Goal: Task Accomplishment & Management: Manage account settings

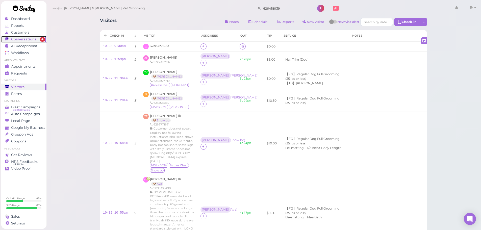
click at [31, 38] on span "Conversations" at bounding box center [23, 39] width 25 height 4
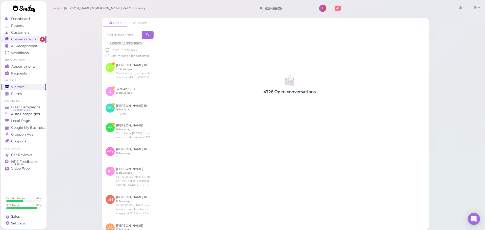
click at [19, 86] on span "Visitors" at bounding box center [17, 87] width 13 height 4
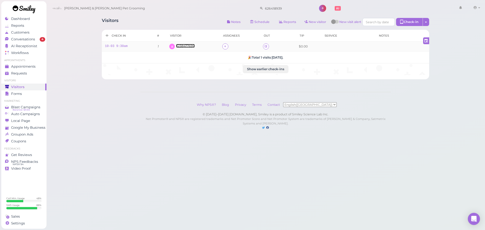
click at [184, 44] on span "3238477690" at bounding box center [185, 46] width 19 height 4
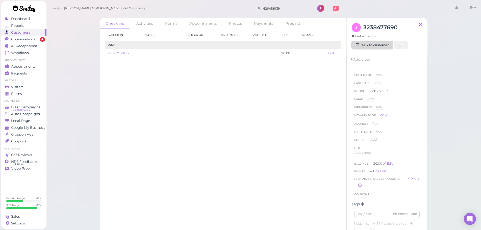
click at [375, 45] on link "Talk to customer" at bounding box center [372, 45] width 41 height 8
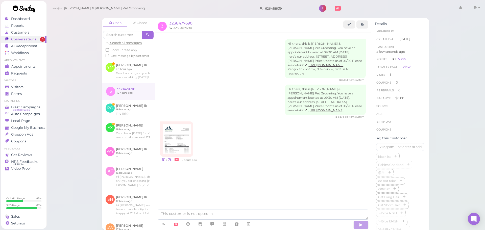
click at [191, 144] on div at bounding box center [176, 139] width 33 height 35
click at [187, 144] on img at bounding box center [177, 139] width 28 height 30
click at [175, 22] on span "3238477690" at bounding box center [180, 23] width 23 height 5
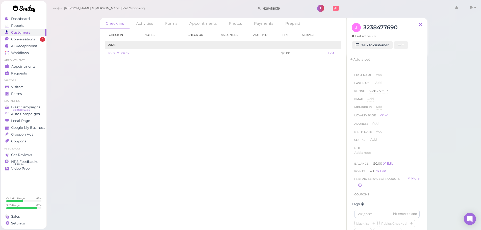
scroll to position [152, 0]
click at [413, 99] on icon "button" at bounding box center [414, 97] width 3 height 4
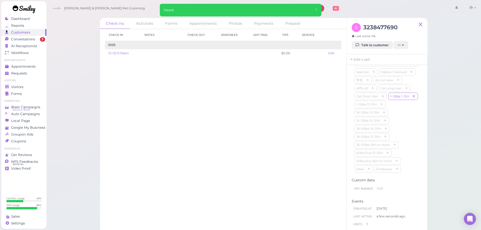
click at [396, 116] on div "blacklist Rabies Checked 学生 do not take difficult Cat Long Hair Cat Short Hair …" at bounding box center [387, 120] width 65 height 105
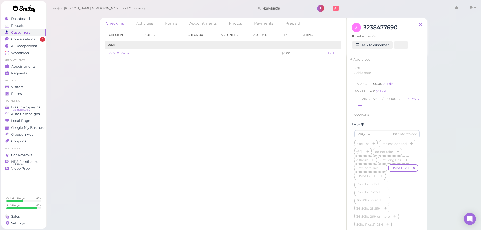
scroll to position [51, 0]
click at [374, 107] on div "Add a note" at bounding box center [387, 104] width 65 height 8
click at [373, 103] on div "Add a note" at bounding box center [387, 102] width 65 height 5
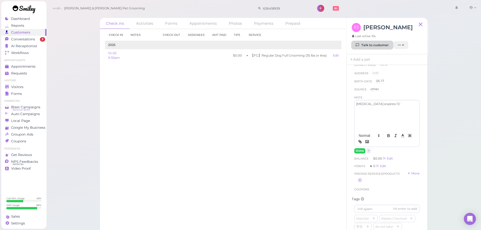
click at [370, 42] on link "Talk to customer" at bounding box center [372, 45] width 41 height 8
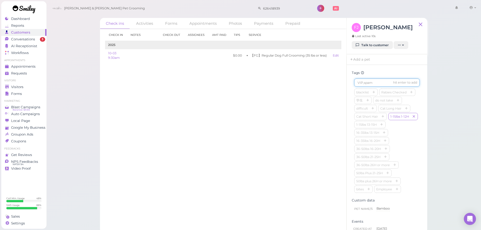
click at [376, 85] on input at bounding box center [387, 83] width 65 height 8
type input "Bamboo"
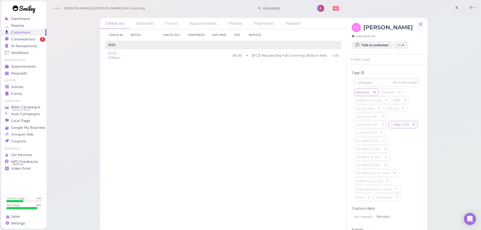
click at [277, 169] on div "Check in Notes Check out Assignees Amt Paid Tips Service 2025 10-03 9:30am $0.0…" at bounding box center [223, 129] width 247 height 201
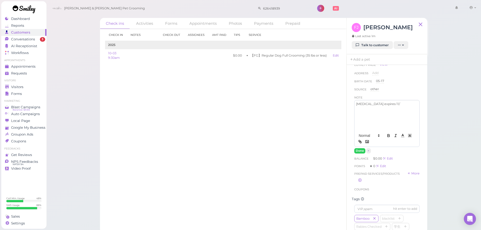
drag, startPoint x: 383, startPoint y: 104, endPoint x: 391, endPoint y: 104, distance: 7.6
click at [384, 104] on p "Rabies expires 11/" at bounding box center [387, 104] width 62 height 5
click at [391, 104] on p "Rabies expires 11/" at bounding box center [387, 104] width 62 height 5
click at [357, 153] on button "Done" at bounding box center [360, 150] width 11 height 5
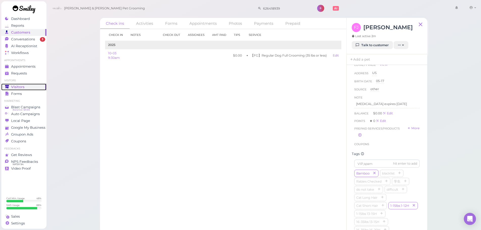
click at [10, 87] on div "Visitors" at bounding box center [23, 87] width 36 height 4
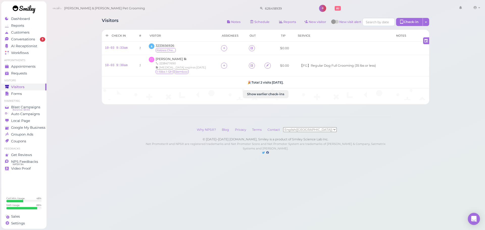
click at [162, 24] on div "Visitors Notes Schedule Reports New visitor New visit alert Check-in Customer c…" at bounding box center [265, 22] width 327 height 9
click at [177, 60] on span "[PERSON_NAME]" at bounding box center [170, 59] width 28 height 4
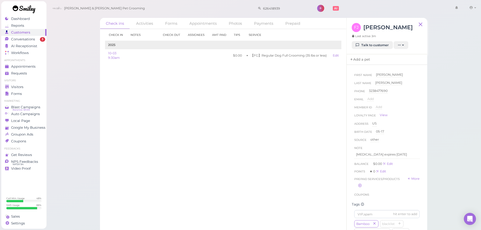
click at [371, 57] on link "Add a pet" at bounding box center [360, 59] width 27 height 11
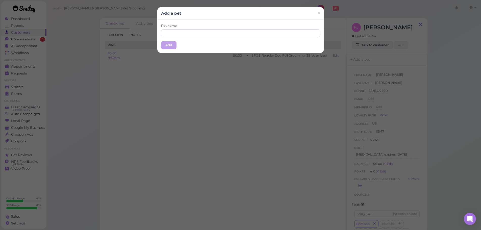
drag, startPoint x: 249, startPoint y: 38, endPoint x: 247, endPoint y: 35, distance: 4.1
click at [249, 38] on div "Pet name Add" at bounding box center [240, 36] width 167 height 33
click at [247, 31] on input "text" at bounding box center [240, 33] width 159 height 8
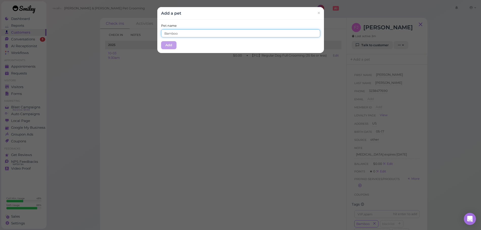
type input "Bamboo"
click at [217, 18] on div "Add a pet ×" at bounding box center [240, 13] width 167 height 13
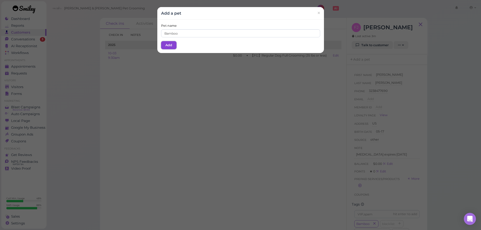
click at [162, 44] on button "Add" at bounding box center [168, 45] width 15 height 8
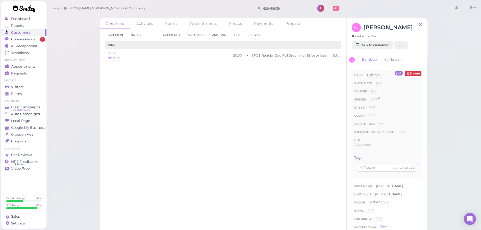
click at [375, 98] on span "Add" at bounding box center [374, 99] width 6 height 4
drag, startPoint x: 379, startPoint y: 102, endPoint x: 378, endPoint y: 104, distance: 2.6
click at [379, 102] on select "Dog Cat Bird Other" at bounding box center [395, 101] width 49 height 8
select select "Dog"
click at [371, 97] on select "Dog Cat Bird Other" at bounding box center [395, 101] width 49 height 8
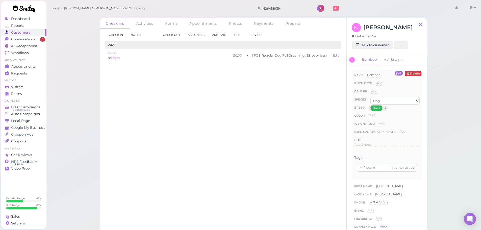
click at [376, 108] on button "Done" at bounding box center [376, 108] width 11 height 5
click at [400, 106] on span "Add" at bounding box center [402, 106] width 6 height 4
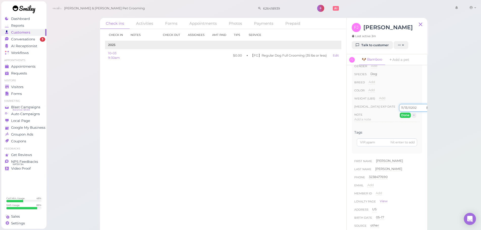
type input "2026-11-13"
click at [403, 116] on button "Done" at bounding box center [405, 115] width 11 height 5
click at [400, 90] on p "Rabies expires [DATE]" at bounding box center [387, 89] width 62 height 5
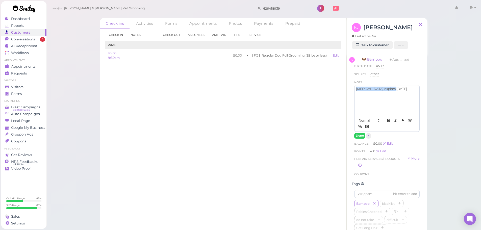
click at [404, 92] on div "Rabies expires [DATE]" at bounding box center [387, 100] width 65 height 30
click at [353, 136] on div "First Name Fernanda Fernanda Last Name Jimenez Jimenez Phone 3238477690 3238477…" at bounding box center [387, 92] width 70 height 175
click at [354, 136] on div "First Name Fernanda Fernanda Last Name Jimenez Jimenez Phone 3238477690 3238477…" at bounding box center [387, 92] width 70 height 175
click at [356, 137] on button "Done" at bounding box center [360, 135] width 11 height 5
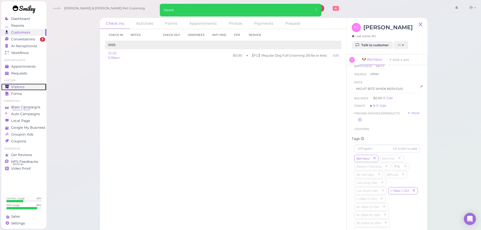
click at [38, 86] on div "Visitors" at bounding box center [23, 87] width 36 height 4
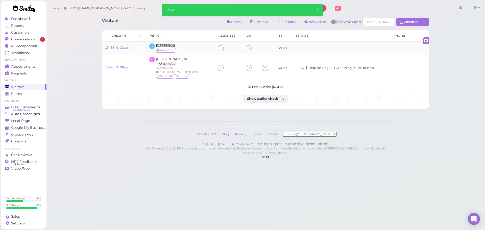
click at [174, 45] on span "3233656926" at bounding box center [165, 46] width 19 height 4
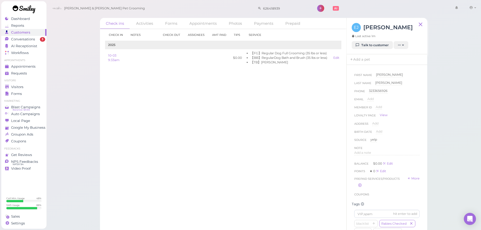
scroll to position [152, 0]
click at [365, 65] on input at bounding box center [387, 62] width 65 height 8
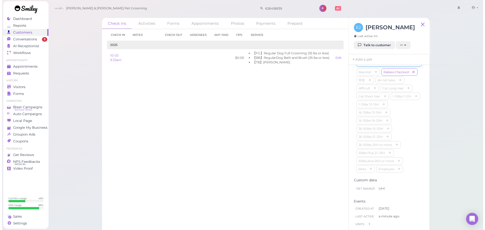
scroll to position [151, 0]
type input "Lexi"
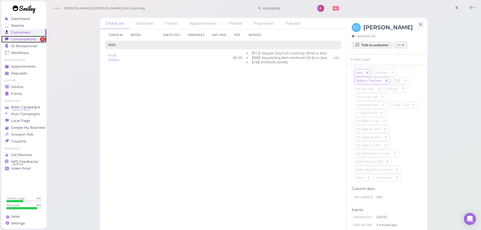
click at [31, 37] on span "Conversations" at bounding box center [23, 39] width 25 height 4
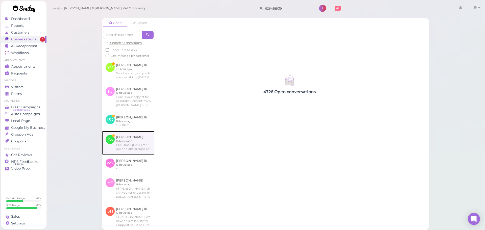
click at [124, 155] on link at bounding box center [128, 143] width 53 height 24
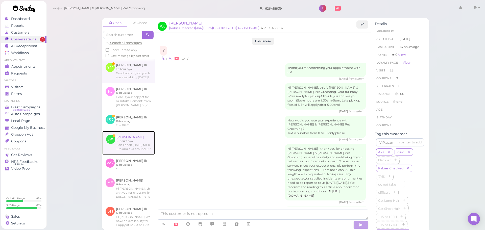
scroll to position [773, 0]
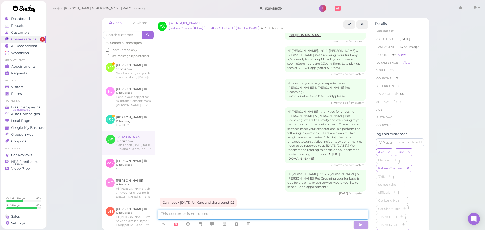
click at [198, 216] on textarea at bounding box center [263, 215] width 211 height 10
click at [251, 224] on link at bounding box center [249, 224] width 12 height 9
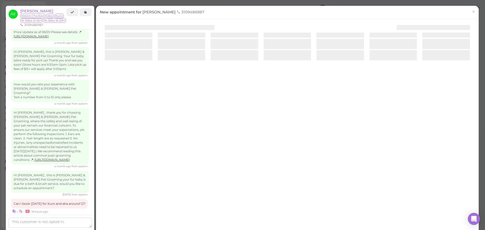
scroll to position [824, 0]
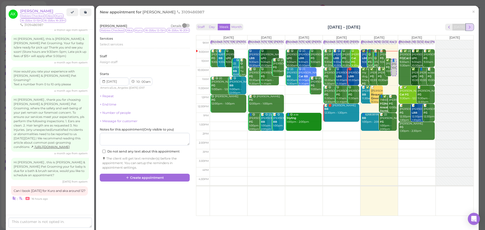
click at [467, 28] on span "next" at bounding box center [469, 27] width 5 height 5
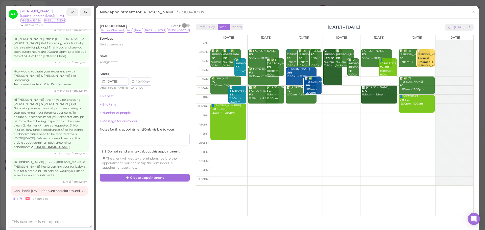
click at [263, 108] on td at bounding box center [342, 108] width 264 height 9
type input "2025-10-07"
select select "12"
select select "30"
select select "pm"
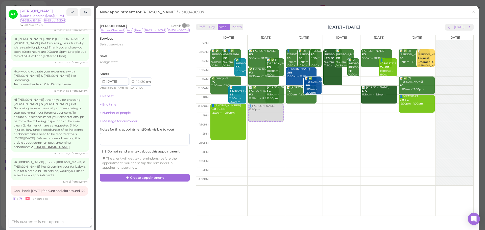
drag, startPoint x: 263, startPoint y: 108, endPoint x: 259, endPoint y: 107, distance: 3.3
click at [259, 40] on div "👤Alex Xu 12:30pm 📝 Dyana Peraza FG 9:30am - 10:30am 📝 ✅ (3) Serena Wang FG 10:0…" at bounding box center [266, 40] width 37 height 0
click at [122, 46] on span "Select services" at bounding box center [111, 44] width 23 height 4
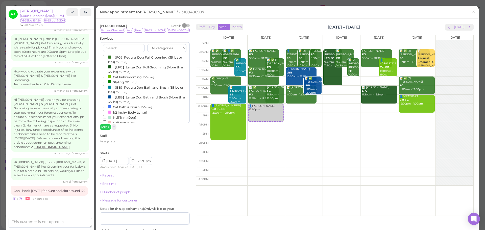
click at [120, 94] on small "(60min)" at bounding box center [122, 92] width 12 height 4
click at [106, 88] on input "【BB】RegularDog Bath and Brush (35 lbs or less) (60min)" at bounding box center [104, 86] width 3 height 3
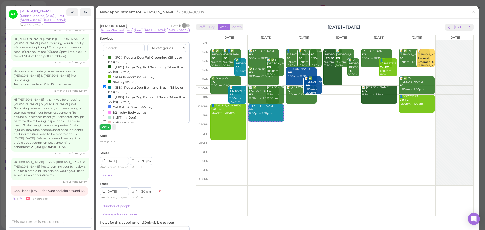
click at [104, 129] on button "Done" at bounding box center [105, 126] width 11 height 5
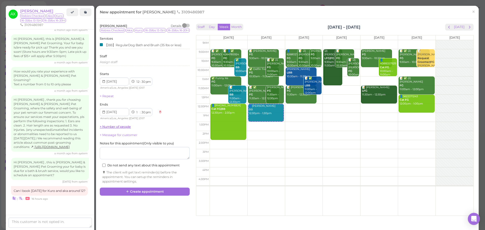
click at [104, 129] on link "+ Number of people" at bounding box center [115, 127] width 31 height 4
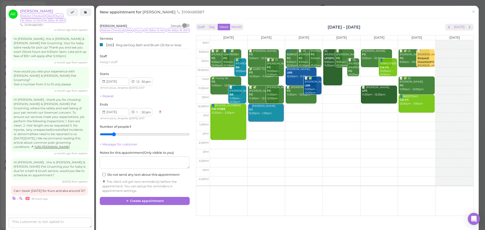
type input "2"
click at [111, 137] on input "range" at bounding box center [145, 134] width 90 height 8
click at [159, 205] on button "Create appointment" at bounding box center [145, 201] width 90 height 8
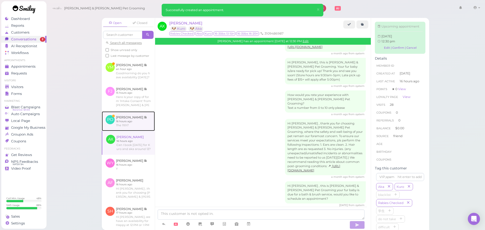
click at [127, 131] on link at bounding box center [128, 121] width 53 height 20
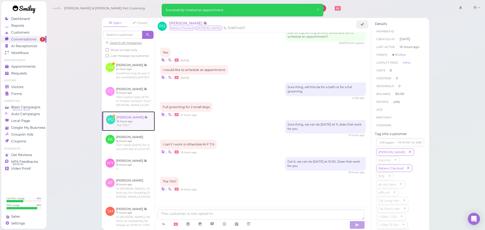
scroll to position [713, 0]
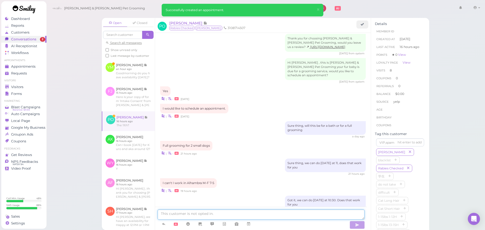
click at [262, 212] on textarea at bounding box center [261, 215] width 207 height 10
type textarea "Yes, the 11th"
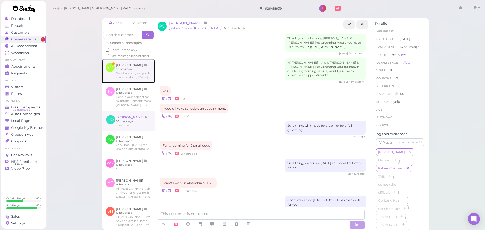
click at [126, 83] on link at bounding box center [128, 71] width 53 height 24
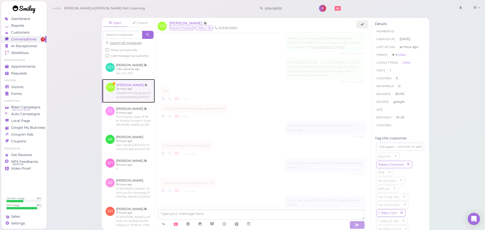
scroll to position [173, 0]
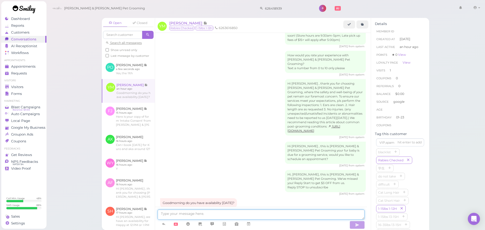
click at [218, 212] on textarea at bounding box center [261, 215] width 207 height 10
type textarea "Good morning! We don't have anything available for today unfortunately"
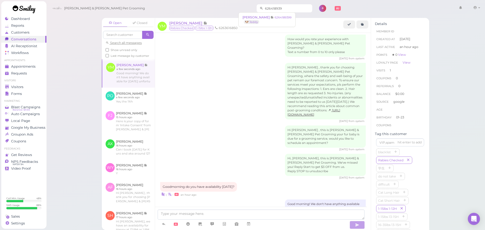
click at [267, 7] on input "626418939" at bounding box center [287, 8] width 49 height 8
type input "9098450952"
click at [347, 27] on link at bounding box center [349, 24] width 12 height 8
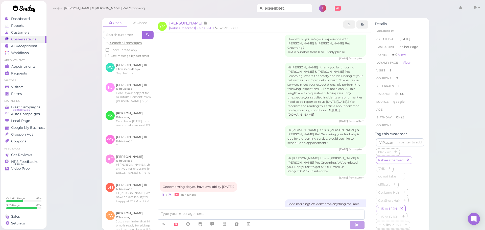
click at [278, 11] on input "9098450952" at bounding box center [287, 8] width 49 height 8
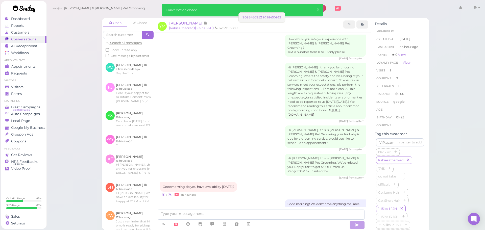
click at [274, 17] on small "9098450952" at bounding box center [272, 18] width 18 height 4
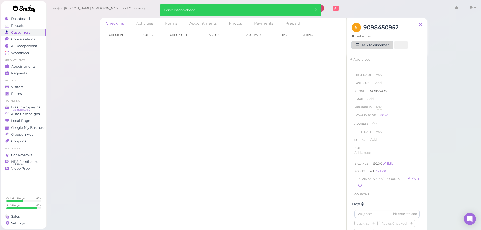
click at [373, 45] on link "Talk to customer" at bounding box center [372, 45] width 41 height 8
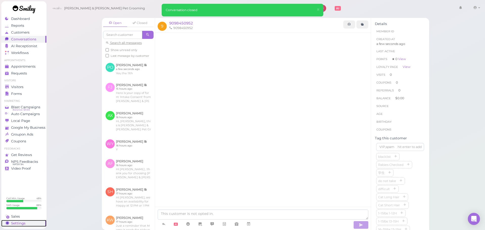
click at [12, 222] on span "Settings" at bounding box center [18, 223] width 14 height 4
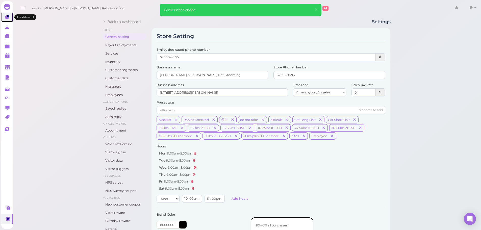
click at [9, 15] on icon at bounding box center [7, 17] width 5 height 5
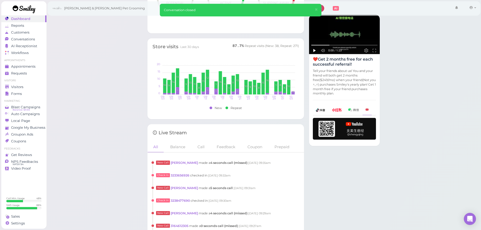
scroll to position [430, 0]
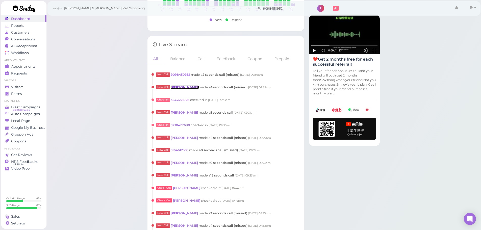
click at [182, 87] on link "Sandra Lira" at bounding box center [185, 87] width 28 height 4
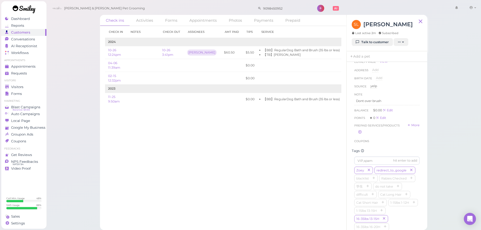
scroll to position [76, 0]
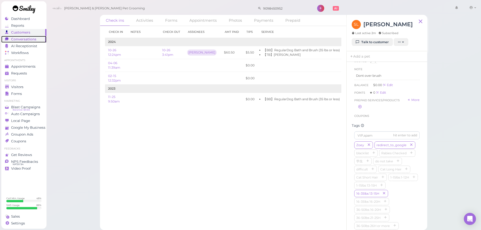
click at [29, 40] on span "Conversations" at bounding box center [23, 39] width 25 height 4
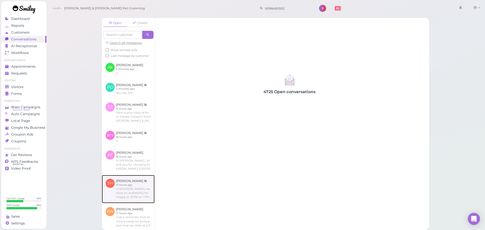
click at [134, 203] on link at bounding box center [128, 189] width 53 height 28
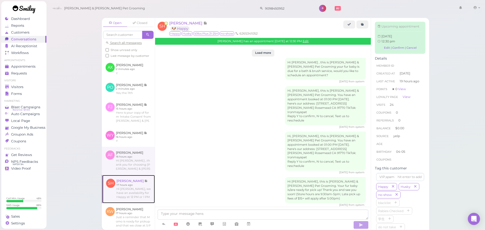
scroll to position [805, 0]
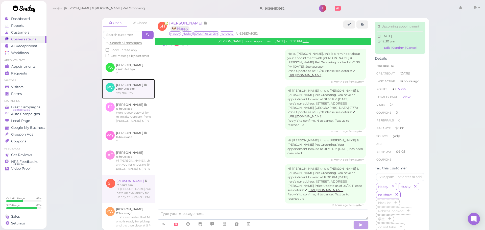
click at [135, 99] on link at bounding box center [128, 89] width 53 height 20
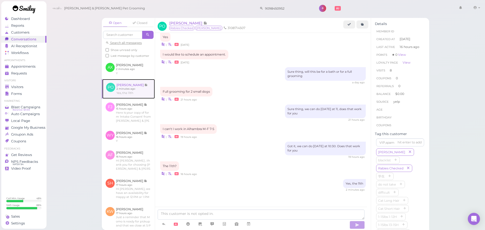
scroll to position [705, 0]
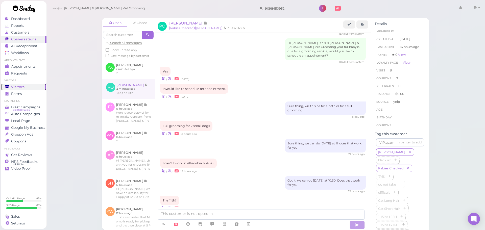
click at [29, 86] on div "Visitors" at bounding box center [23, 87] width 36 height 4
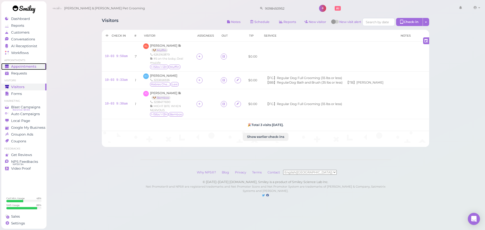
drag, startPoint x: 26, startPoint y: 65, endPoint x: 22, endPoint y: 66, distance: 4.2
click at [26, 65] on span "Appointments" at bounding box center [23, 66] width 25 height 4
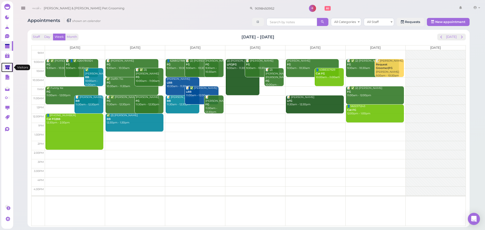
click at [7, 66] on icon at bounding box center [7, 68] width 5 height 4
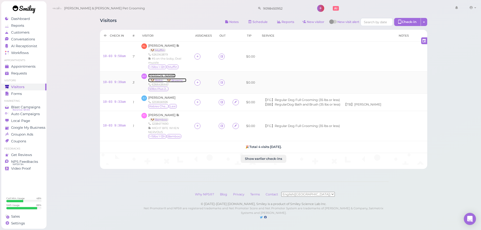
click at [162, 77] on span "Art Hernandez" at bounding box center [161, 76] width 27 height 4
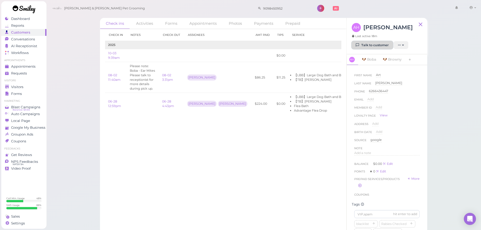
click at [380, 47] on link "Talk to customer" at bounding box center [372, 45] width 41 height 8
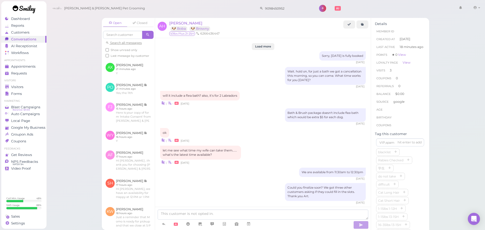
scroll to position [637, 0]
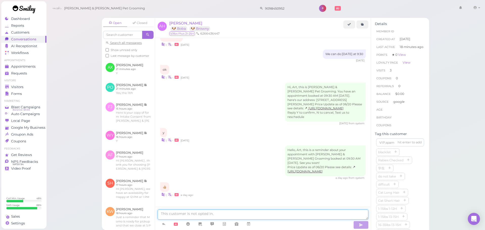
click at [177, 211] on textarea at bounding box center [263, 215] width 211 height 10
type textarea "Hi Art, we found a lot of fleas on Boba and Brown today so we're going to give …"
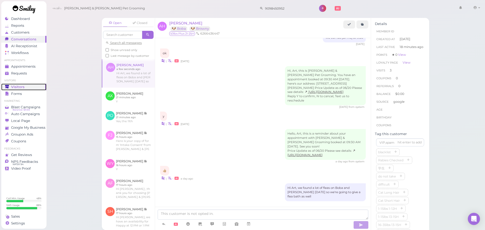
click at [37, 89] on link "Visitors" at bounding box center [23, 87] width 45 height 7
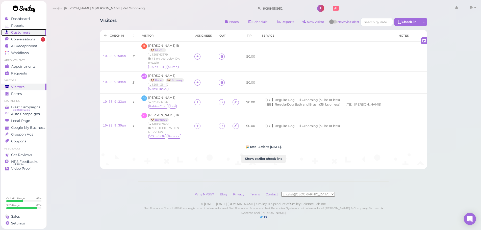
click at [28, 36] on link "Customers" at bounding box center [23, 32] width 45 height 7
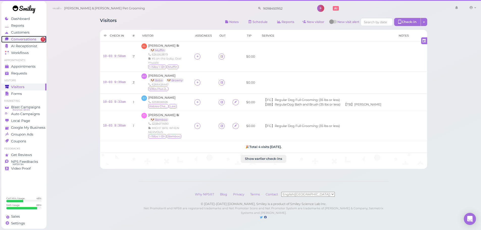
click at [27, 38] on span "Conversations" at bounding box center [23, 39] width 25 height 4
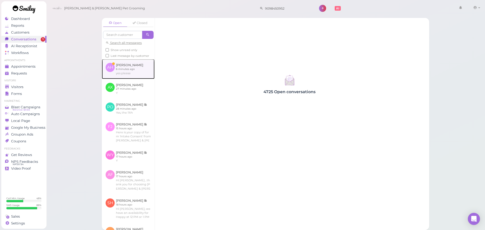
click at [110, 64] on link at bounding box center [128, 69] width 53 height 20
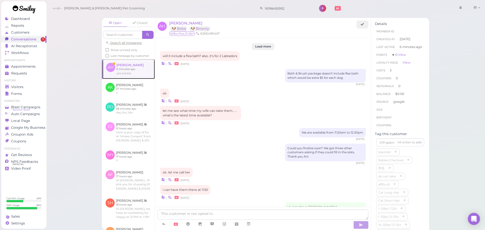
scroll to position [634, 0]
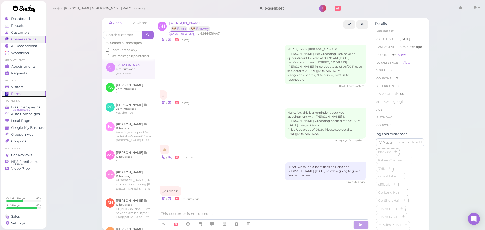
click at [33, 90] on link "Forms" at bounding box center [23, 93] width 45 height 7
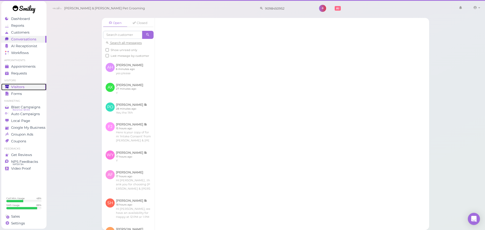
click at [33, 89] on link "Visitors" at bounding box center [23, 87] width 45 height 7
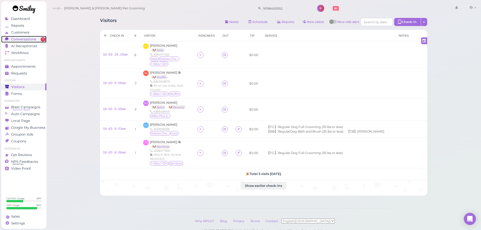
click at [38, 39] on div "Conversations" at bounding box center [23, 39] width 36 height 4
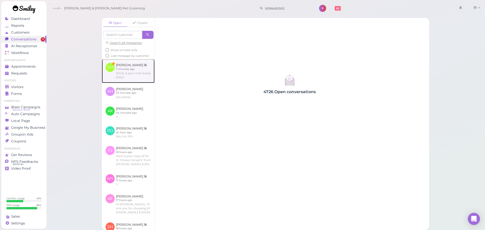
click at [124, 75] on link at bounding box center [128, 71] width 53 height 24
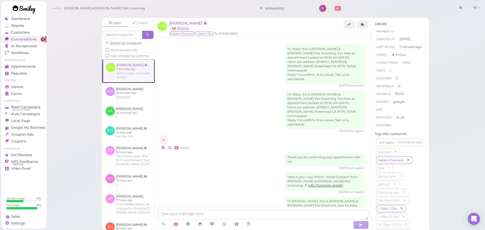
scroll to position [210, 0]
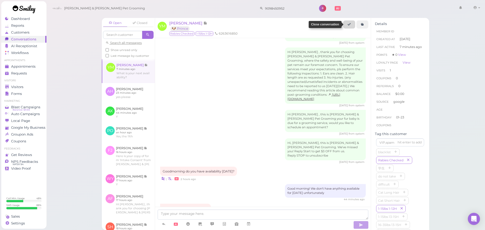
click at [344, 26] on link at bounding box center [349, 24] width 12 height 8
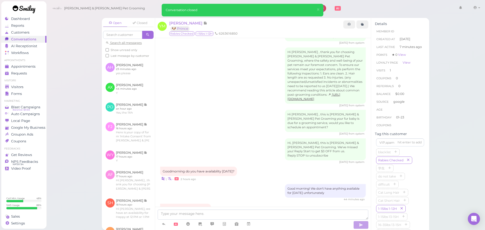
click at [211, 11] on div "Cody & Miley Pet Grooming 9098450952 1 Account" at bounding box center [266, 8] width 432 height 14
click at [27, 89] on div "Visitors" at bounding box center [23, 87] width 36 height 4
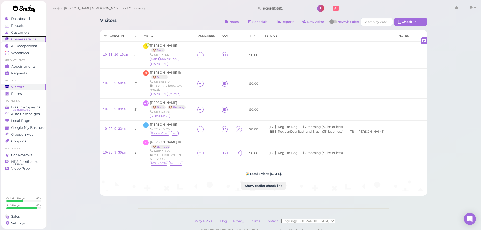
click at [18, 41] on span "Conversations" at bounding box center [23, 39] width 25 height 4
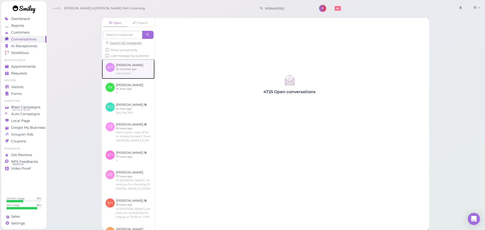
click at [126, 69] on link at bounding box center [128, 69] width 53 height 20
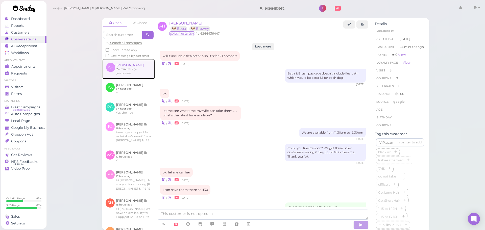
scroll to position [634, 0]
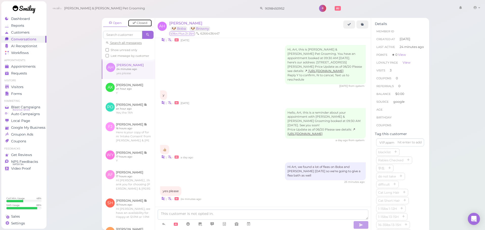
click at [142, 22] on link "Closed" at bounding box center [140, 23] width 24 height 8
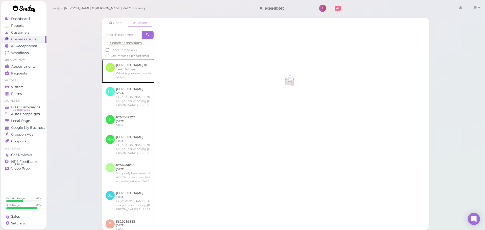
click at [134, 83] on link at bounding box center [128, 71] width 53 height 24
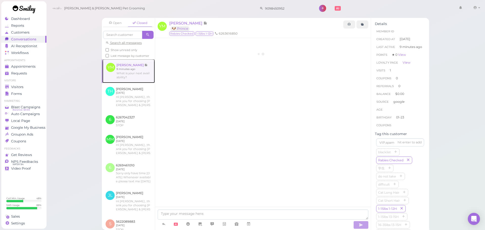
scroll to position [210, 0]
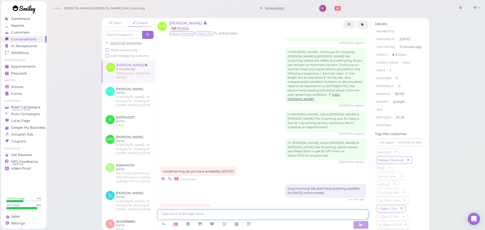
click at [252, 213] on textarea at bounding box center [263, 215] width 211 height 10
type textarea "We can do tomorrow at 1:30"
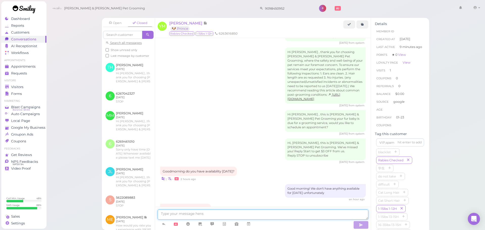
scroll to position [222, 0]
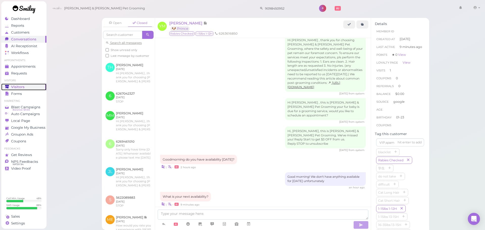
click at [25, 84] on link "Visitors" at bounding box center [23, 87] width 45 height 7
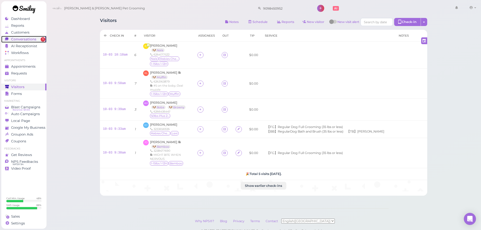
click at [17, 41] on span "Conversations" at bounding box center [23, 39] width 25 height 4
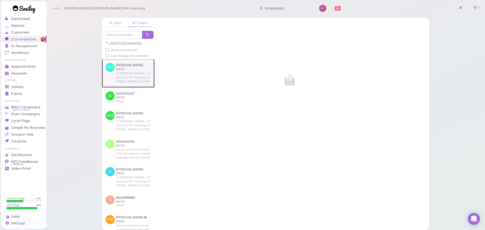
click at [117, 68] on link at bounding box center [128, 73] width 53 height 28
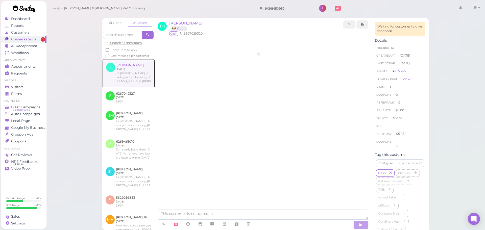
scroll to position [55, 0]
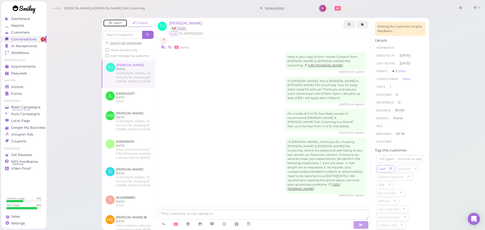
click at [114, 25] on link "Open" at bounding box center [115, 23] width 24 height 8
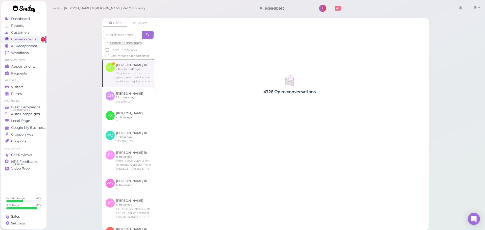
click at [126, 75] on link at bounding box center [128, 73] width 53 height 28
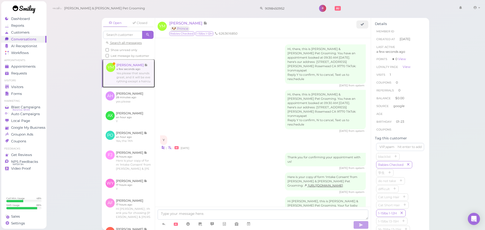
scroll to position [248, 0]
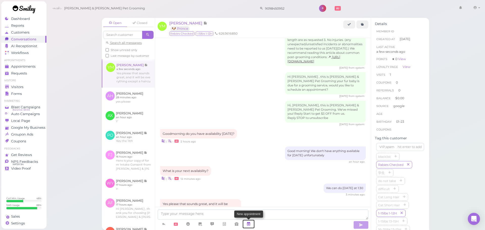
click at [247, 221] on link at bounding box center [249, 224] width 12 height 9
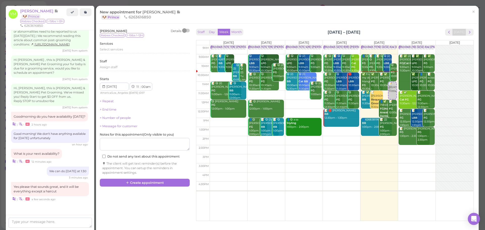
click at [422, 146] on td at bounding box center [342, 149] width 264 height 9
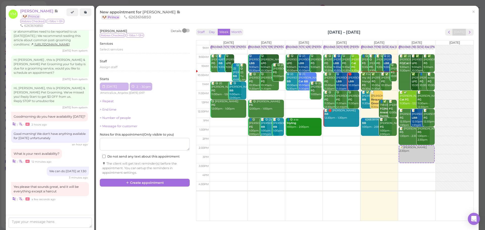
type input "[DATE]"
select select "2"
select select "30"
select select "pm"
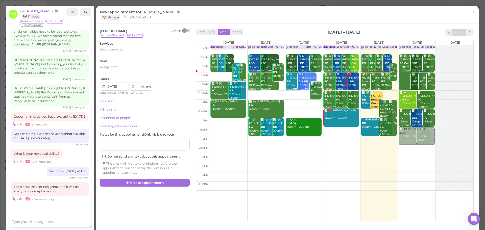
drag, startPoint x: 422, startPoint y: 146, endPoint x: 421, endPoint y: 137, distance: 9.3
click at [421, 45] on div "📝 Yanire Marquez 2:30pm Blocked: (16) 12(12) Asa Helen Rebecca • Appointment 📝 …" at bounding box center [416, 45] width 37 height 0
select select "1"
click at [114, 49] on span "Select services" at bounding box center [111, 50] width 23 height 4
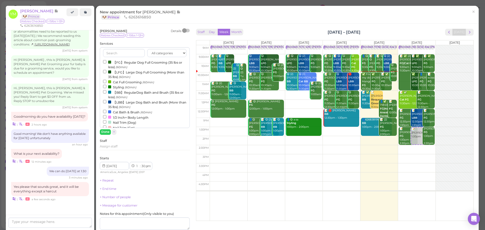
click at [114, 91] on label "【BB】RegularDog Bath and Brush (35 lbs or less) (60min)" at bounding box center [144, 95] width 83 height 10
click at [106, 91] on input "【BB】RegularDog Bath and Brush (35 lbs or less) (60min)" at bounding box center [104, 91] width 3 height 3
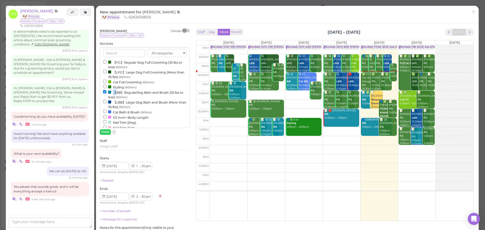
click at [114, 91] on label "【BB】RegularDog Bath and Brush (35 lbs or less) (60min)" at bounding box center [144, 95] width 83 height 10
click at [106, 91] on input "【BB】RegularDog Bath and Brush (35 lbs or less) (60min)" at bounding box center [104, 91] width 3 height 3
click at [113, 92] on label "【BB】RegularDog Bath and Brush (35 lbs or less) (60min)" at bounding box center [144, 95] width 83 height 10
click at [106, 92] on input "【BB】RegularDog Bath and Brush (35 lbs or less) (60min)" at bounding box center [104, 91] width 3 height 3
click at [103, 135] on button "Done" at bounding box center [105, 131] width 11 height 5
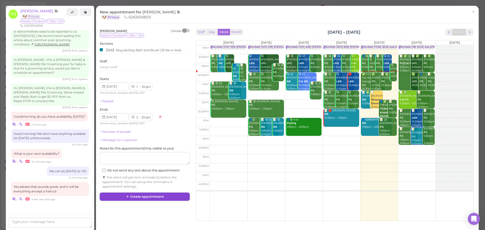
click at [131, 201] on button "Create appointment" at bounding box center [145, 197] width 90 height 8
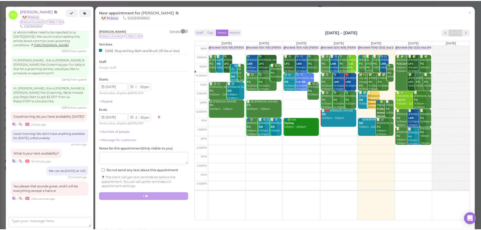
scroll to position [248, 0]
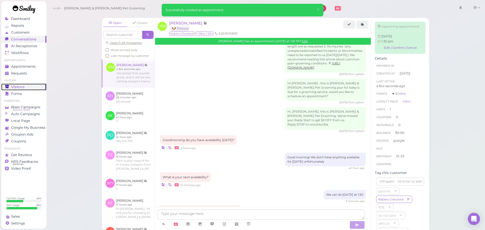
click at [39, 87] on div "Visitors" at bounding box center [23, 87] width 36 height 4
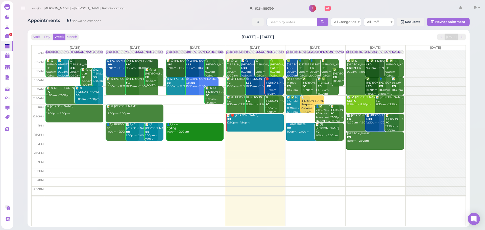
click at [252, 30] on div "Staff Day Week Month Sep 29 – Oct 5, 2025 Today Mon 9/29 Tue 9/30 Wed 10/1 Thu …" at bounding box center [249, 128] width 442 height 197
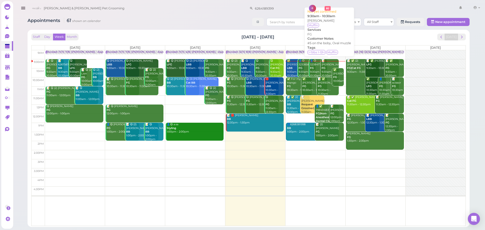
click at [323, 66] on b "FG" at bounding box center [324, 67] width 4 height 3
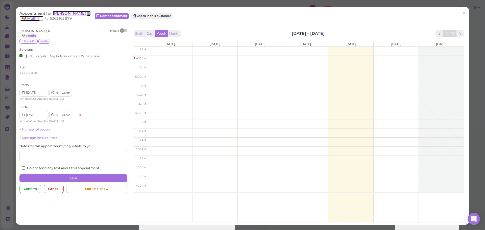
drag, startPoint x: 63, startPoint y: 14, endPoint x: 129, endPoint y: 14, distance: 66.5
click at [63, 14] on span "Kelly Li" at bounding box center [70, 13] width 34 height 5
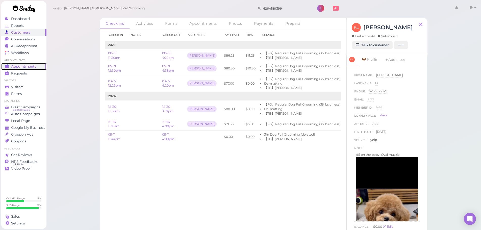
click at [33, 64] on span "Appointments" at bounding box center [23, 66] width 25 height 4
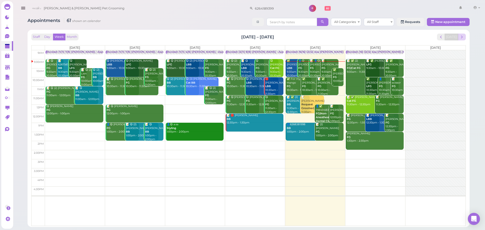
click at [462, 36] on span "next" at bounding box center [462, 37] width 5 height 5
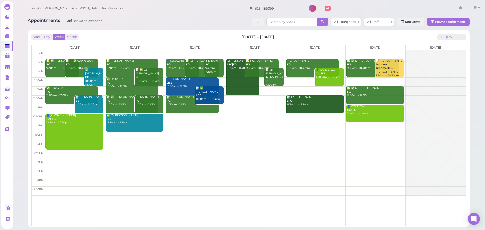
click at [178, 120] on td at bounding box center [255, 118] width 421 height 9
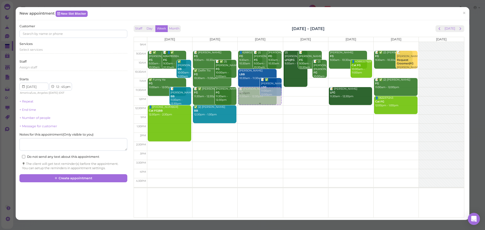
drag, startPoint x: 260, startPoint y: 112, endPoint x: 259, endPoint y: 91, distance: 21.0
click at [259, 42] on div "12:45pm 👤6268027889 FG 9:30am - 10:30am 📝 (2) Tuyet Tran FG 9:30am - 10:30am Ga…" at bounding box center [260, 42] width 45 height 0
select select "11"
select select "30"
select select "am"
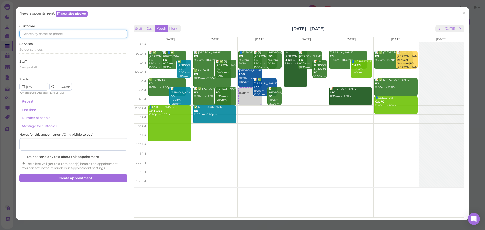
click at [42, 30] on input at bounding box center [73, 34] width 108 height 8
type input "5626520220"
click at [35, 43] on span "Sandra Lira" at bounding box center [37, 43] width 28 height 4
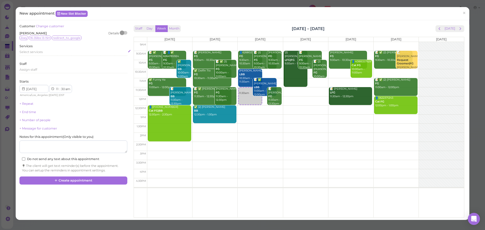
click at [56, 53] on div "Select services" at bounding box center [73, 52] width 108 height 5
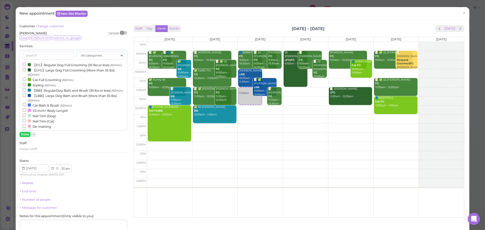
click at [33, 93] on label "【BB】RegularDog Bath and Brush (35 lbs or less) (60min)" at bounding box center [73, 90] width 100 height 5
click at [26, 91] on input "【BB】RegularDog Bath and Brush (35 lbs or less) (60min)" at bounding box center [24, 89] width 3 height 3
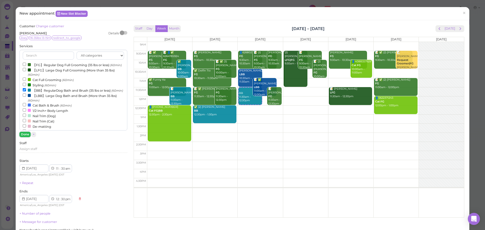
click at [24, 134] on button "Done" at bounding box center [24, 134] width 11 height 5
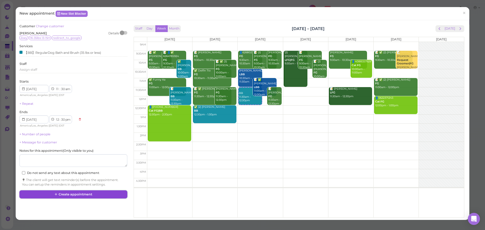
click at [103, 196] on button "Create appointment" at bounding box center [73, 195] width 108 height 8
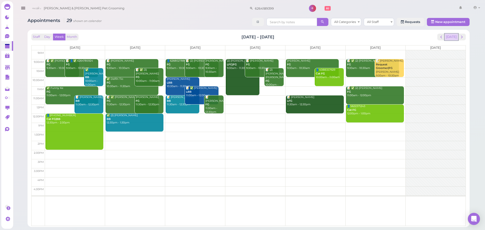
click at [452, 37] on button "Today" at bounding box center [452, 37] width 14 height 7
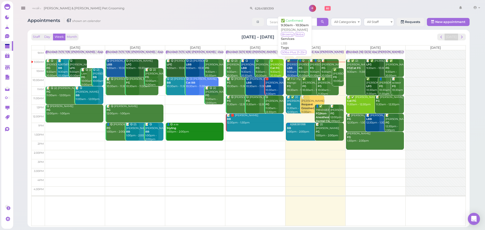
click at [290, 65] on div "✅ Art Hernandez LBB 9:30am - 10:30am" at bounding box center [295, 68] width 17 height 18
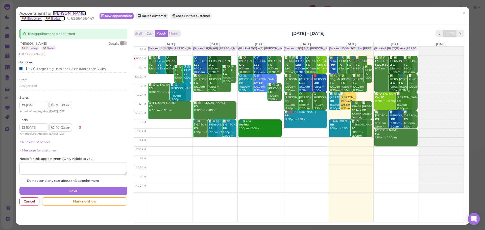
click at [73, 13] on span "Art Hernandez" at bounding box center [69, 13] width 33 height 5
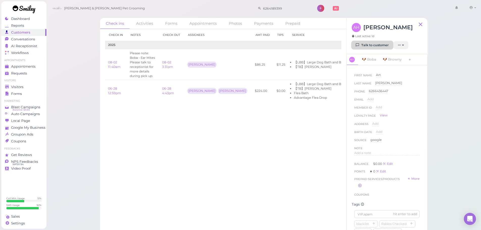
click at [367, 48] on link "Talk to customer" at bounding box center [372, 45] width 41 height 8
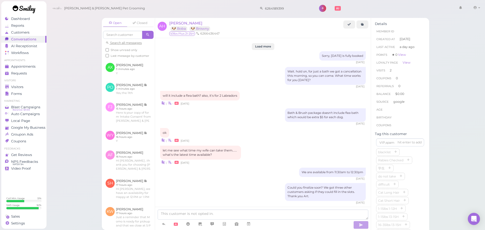
scroll to position [637, 0]
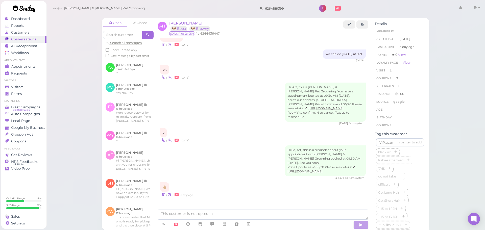
click at [195, 146] on div "Hello, Art, this is a reminder about your appointment with Cody & Miley Pet Gro…" at bounding box center [263, 163] width 206 height 34
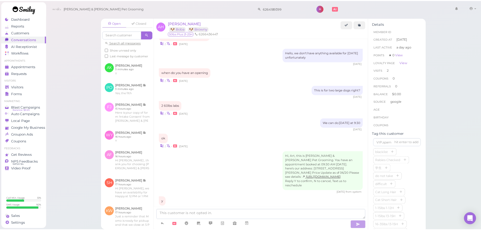
scroll to position [561, 0]
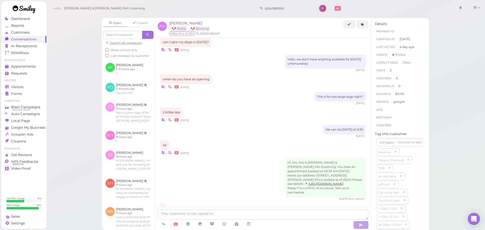
click at [30, 63] on ul "Appointments Appointments Requests 0" at bounding box center [23, 68] width 45 height 18
click at [30, 66] on span "Appointments" at bounding box center [23, 66] width 25 height 4
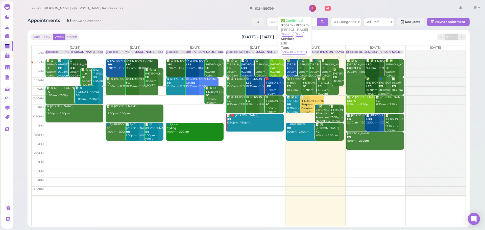
click at [291, 70] on div "✅ Art Hernandez LBB 9:30am - 10:30am" at bounding box center [295, 68] width 17 height 18
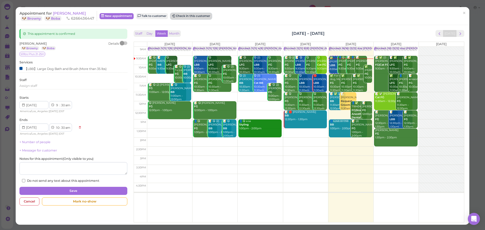
click at [193, 16] on button "Check in this customer" at bounding box center [191, 16] width 41 height 6
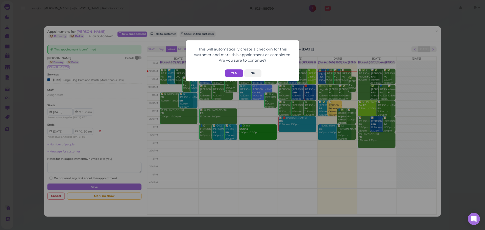
click at [238, 71] on button "Yes" at bounding box center [234, 73] width 18 height 8
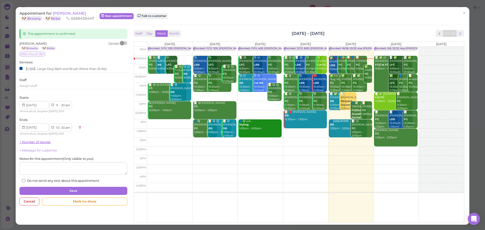
click at [39, 140] on link "+ Number of people" at bounding box center [34, 142] width 31 height 4
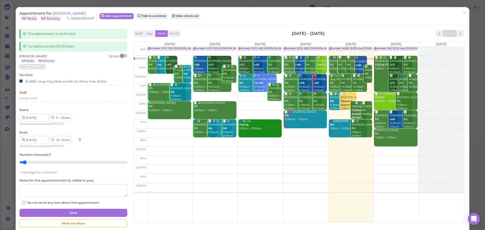
click at [36, 149] on div "Art Hernandez 🐶 Boba 🐶 Browny Details 50lbs Plus 21-25H Services 【LBB】Large Dog…" at bounding box center [73, 129] width 108 height 151
type input "2"
click at [38, 161] on input "range" at bounding box center [73, 162] width 108 height 8
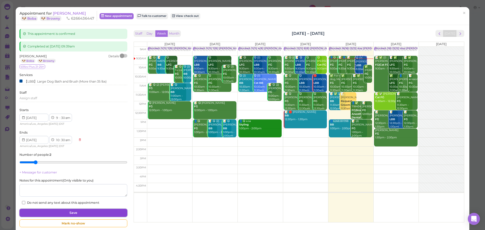
click at [61, 209] on button "Save" at bounding box center [73, 213] width 108 height 8
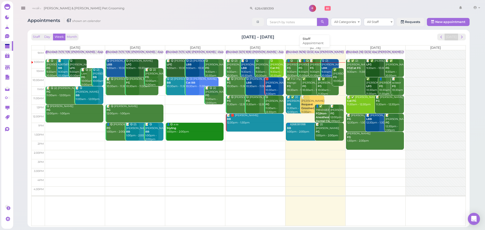
click at [290, 53] on div "Blocked: 16(16) 12(12) Asa Helen Rebecca • Appointment" at bounding box center [338, 52] width 102 height 4
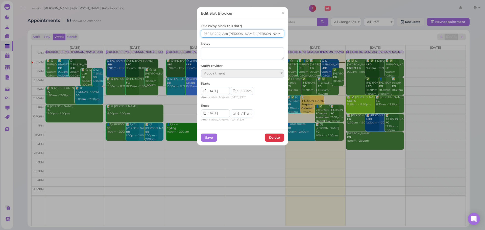
click at [204, 35] on input "16(16) 12(12) Asa Helen Rebecca" at bounding box center [242, 34] width 83 height 8
type input "17(16) 12(12) Asa Helen Rebecca"
click at [203, 132] on div "Save Delete" at bounding box center [242, 138] width 91 height 16
click at [205, 134] on button "Save" at bounding box center [209, 138] width 16 height 8
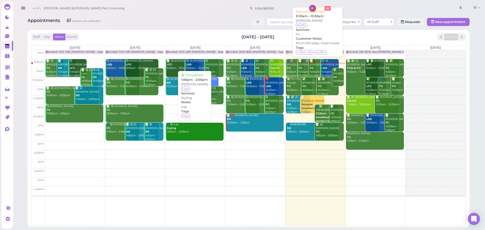
click at [311, 70] on div "📝 Kelly Li FG 9:30am - 10:30am" at bounding box center [318, 68] width 17 height 18
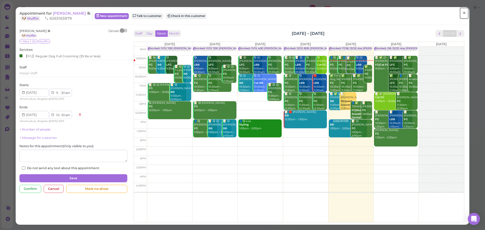
click at [463, 14] on span "×" at bounding box center [464, 13] width 3 height 7
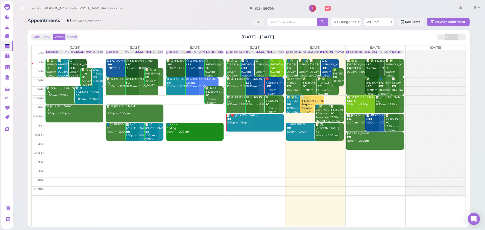
click at [329, 61] on div "😋 (2) Art Hernandez LBB 9:30am - 10:30am" at bounding box center [329, 68] width 17 height 18
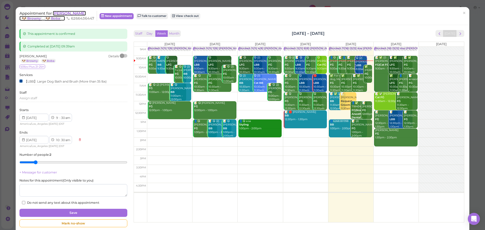
click at [66, 14] on span "[PERSON_NAME]" at bounding box center [69, 13] width 33 height 5
click at [66, 14] on span "[PERSON_NAME] & [PERSON_NAME] Pet Grooming" at bounding box center [84, 8] width 81 height 14
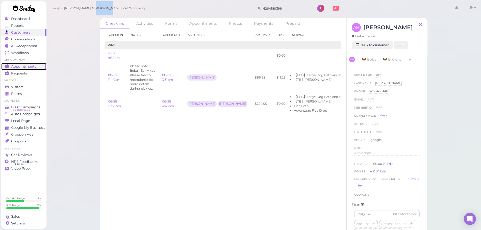
click at [30, 68] on span "Appointments" at bounding box center [23, 66] width 25 height 4
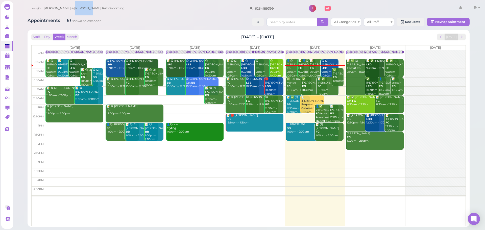
click at [146, 14] on div "Cody & Miley Pet Grooming 6264189399 1 Account" at bounding box center [256, 8] width 453 height 14
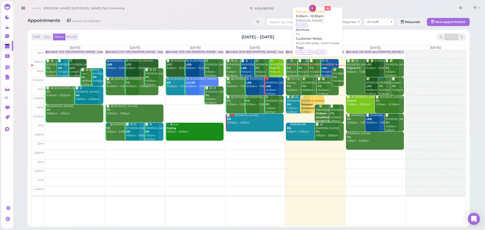
click at [312, 68] on div "📝 Kelly Li FG 9:30am - 10:30am" at bounding box center [318, 68] width 17 height 18
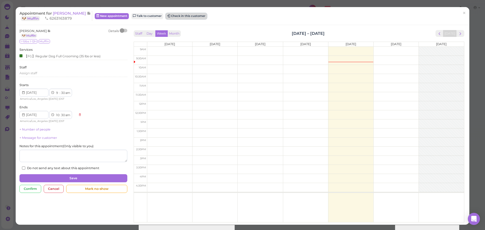
click at [182, 15] on button "Check in this customer" at bounding box center [186, 16] width 41 height 6
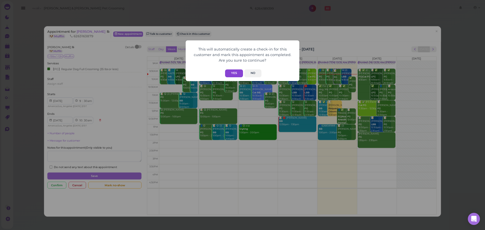
click at [232, 76] on button "Yes" at bounding box center [234, 73] width 18 height 8
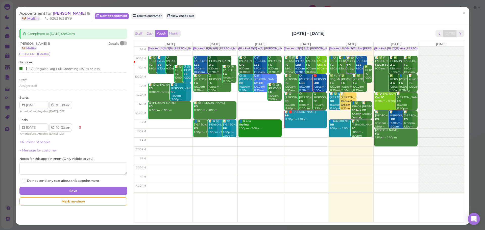
click at [57, 15] on span "Kelly Li" at bounding box center [70, 13] width 34 height 5
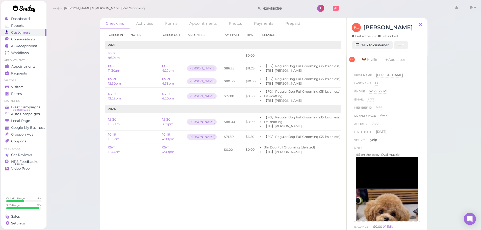
click at [459, 127] on div "Check ins Activities Forms Appointments Photos Payments Prepaid Check in Notes …" at bounding box center [263, 116] width 435 height 233
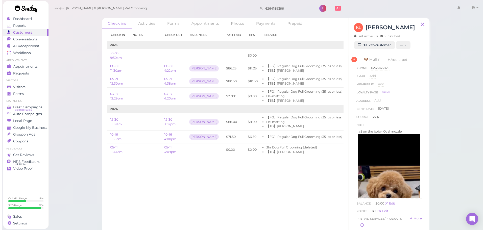
scroll to position [55, 0]
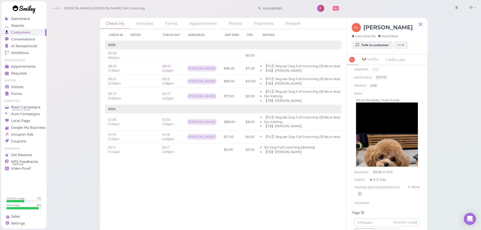
click at [458, 125] on div "Check ins Activities Forms Appointments Photos Payments Prepaid Check in Notes …" at bounding box center [263, 116] width 435 height 233
click at [458, 127] on div "Check ins Activities Forms Appointments Photos Payments Prepaid Check in Notes …" at bounding box center [263, 116] width 435 height 233
click at [445, 136] on div "Check ins Activities Forms Appointments Photos Payments Prepaid Check in Notes …" at bounding box center [263, 116] width 435 height 233
click at [444, 139] on div "Check ins Activities Forms Appointments Photos Payments Prepaid Check in Notes …" at bounding box center [263, 116] width 435 height 233
click at [30, 67] on span "Appointments" at bounding box center [23, 66] width 25 height 4
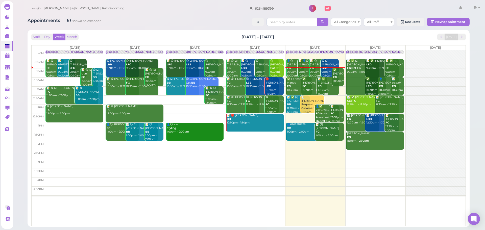
click at [329, 67] on div at bounding box center [316, 67] width 60 height 0
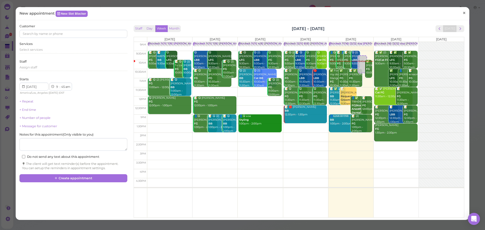
click at [460, 13] on link "×" at bounding box center [464, 13] width 9 height 12
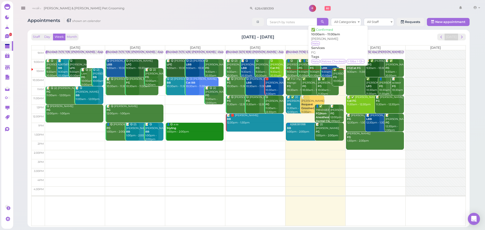
click at [340, 77] on div "✅ Julieth Clemente FG 10:00am - 11:00am" at bounding box center [338, 79] width 11 height 22
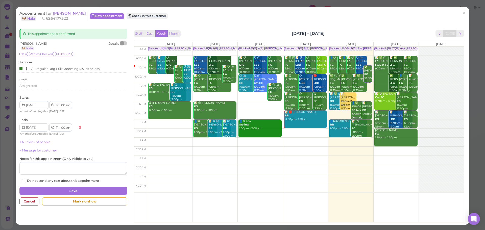
click at [83, 17] on div "Appointment for Julieth Clemente 🐶 Nala 6264177522" at bounding box center [53, 16] width 68 height 10
click at [83, 14] on span "[PERSON_NAME]" at bounding box center [69, 13] width 33 height 5
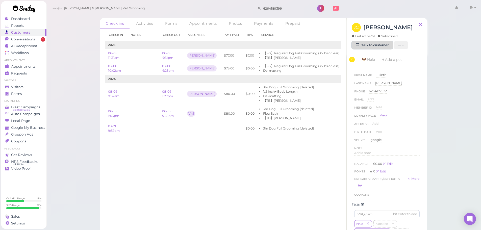
click at [364, 46] on link "Talk to customer" at bounding box center [372, 45] width 41 height 8
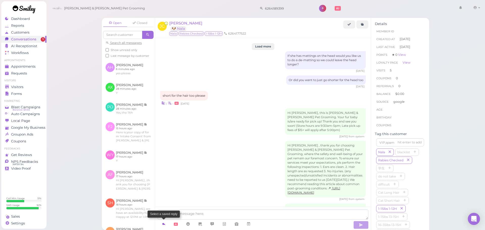
scroll to position [714, 0]
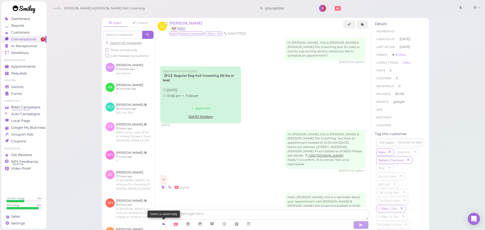
click at [162, 223] on icon at bounding box center [164, 224] width 4 height 5
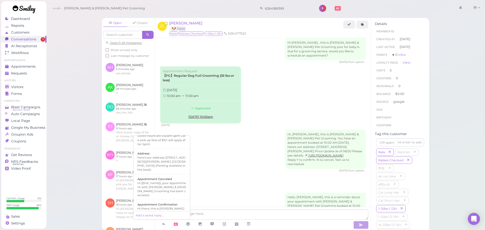
scroll to position [51, 0]
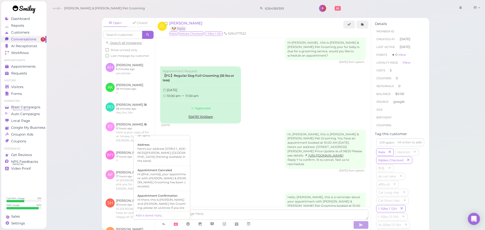
click at [161, 198] on div "Hi there, this is Cody and Miley Pet Grooming, please let us know if you are st…" at bounding box center [161, 208] width 49 height 20
type textarea "Hi there, this is Cody and Miley Pet Grooming, please let us know if you are st…"
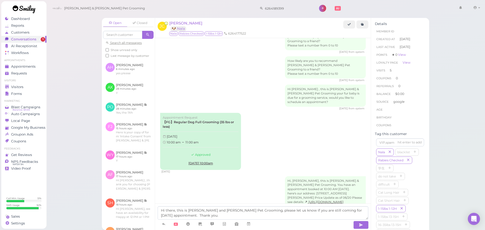
scroll to position [718, 0]
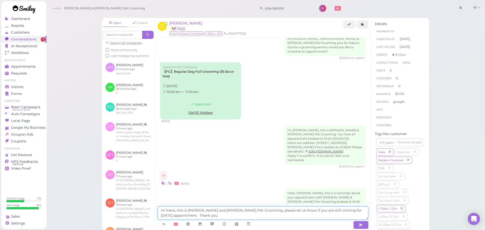
click at [241, 218] on textarea "Hi there, this is Cody and Miley Pet Grooming, please let us know if you are st…" at bounding box center [263, 212] width 211 height 13
click at [233, 218] on textarea "Hi there, this is Cody and Miley Pet Grooming, please let us know if you are st…" at bounding box center [263, 212] width 211 height 13
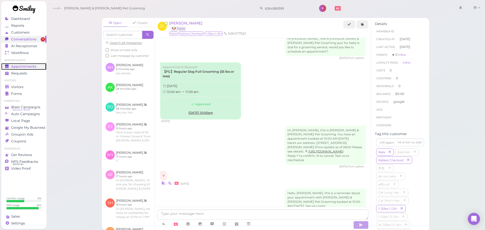
click at [34, 66] on span "Appointments" at bounding box center [23, 66] width 25 height 4
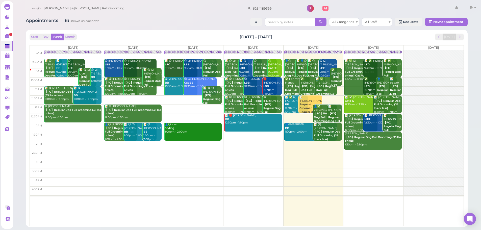
click at [121, 38] on div "Staff Day Week Month Sep 29 – Oct 5, 2025 Today" at bounding box center [247, 37] width 435 height 7
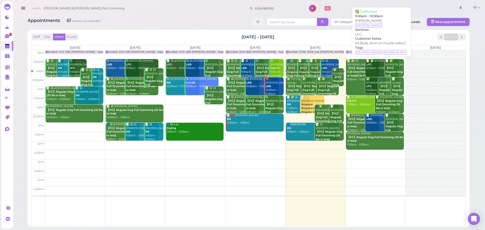
click at [368, 64] on b "LFG" at bounding box center [368, 64] width 5 height 3
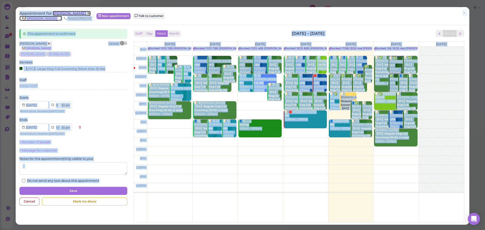
click at [62, 13] on span "Eddie Kim" at bounding box center [70, 13] width 34 height 5
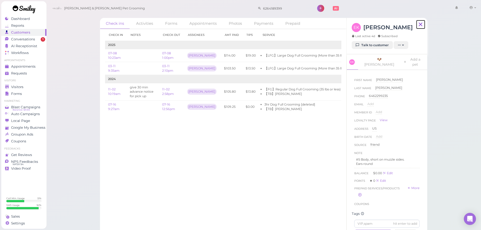
click at [421, 24] on icon at bounding box center [421, 25] width 6 height 8
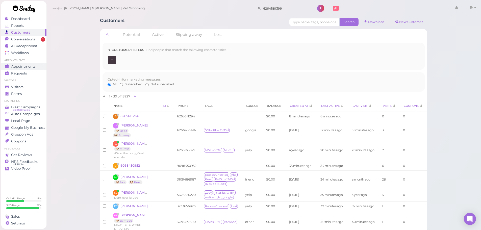
click at [42, 64] on link "Appointments" at bounding box center [23, 66] width 45 height 7
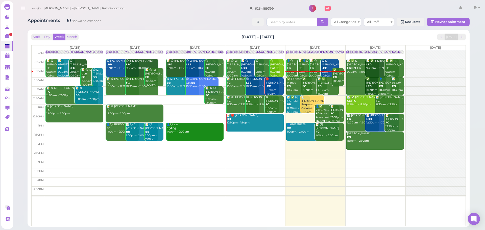
click at [338, 79] on div "✅ Julieth Clemente FG 10:00am - 11:00am" at bounding box center [338, 79] width 11 height 22
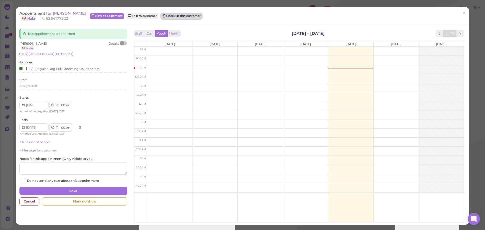
click at [183, 15] on button "Check in this customer" at bounding box center [181, 16] width 41 height 6
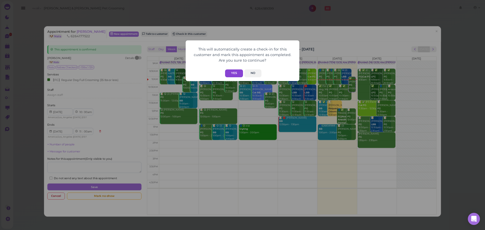
click at [238, 73] on button "Yes" at bounding box center [234, 73] width 18 height 8
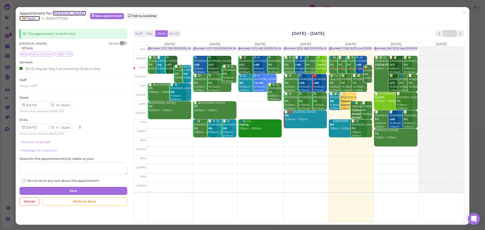
click at [76, 12] on span "[PERSON_NAME]" at bounding box center [69, 13] width 33 height 5
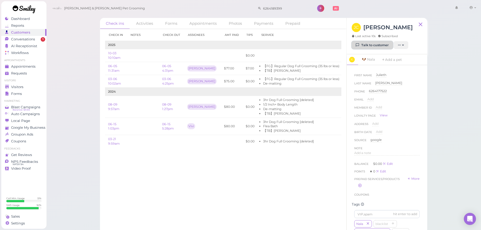
click at [369, 48] on link "Talk to customer" at bounding box center [372, 45] width 41 height 8
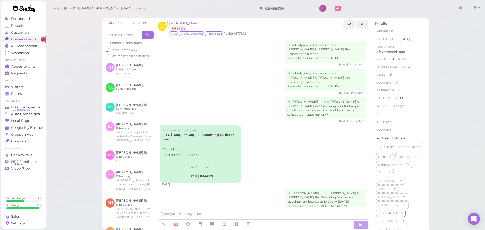
scroll to position [718, 0]
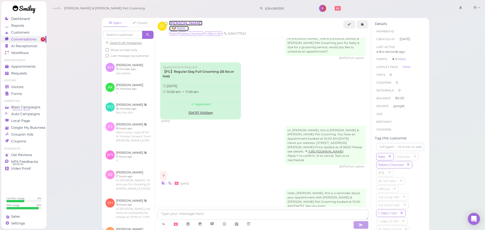
click at [188, 24] on span "[PERSON_NAME]" at bounding box center [185, 23] width 33 height 5
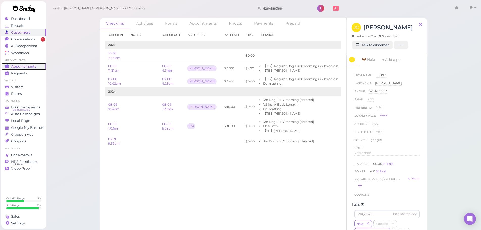
click at [19, 63] on link "Appointments" at bounding box center [23, 66] width 45 height 7
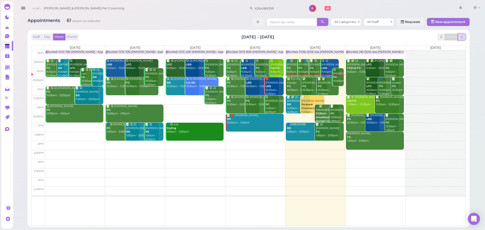
click at [463, 35] on span "next" at bounding box center [462, 37] width 5 height 5
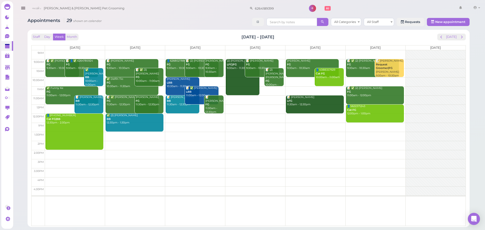
click at [276, 88] on td at bounding box center [255, 90] width 421 height 9
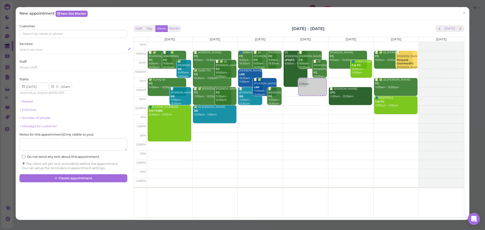
click at [79, 53] on div "Select services" at bounding box center [73, 51] width 108 height 6
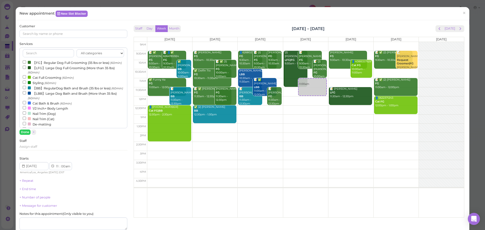
click at [74, 65] on label "【FG】Regular Dog Full Grooming (35 lbs or less) (60min)" at bounding box center [72, 62] width 99 height 5
click at [26, 64] on input "【FG】Regular Dog Full Grooming (35 lbs or less) (60min)" at bounding box center [24, 61] width 3 height 3
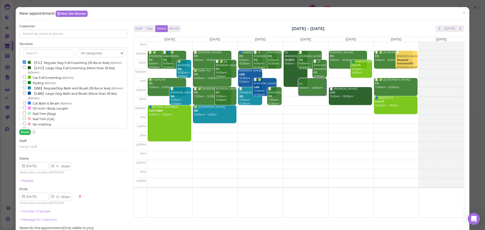
click at [28, 132] on button "Done" at bounding box center [24, 132] width 11 height 5
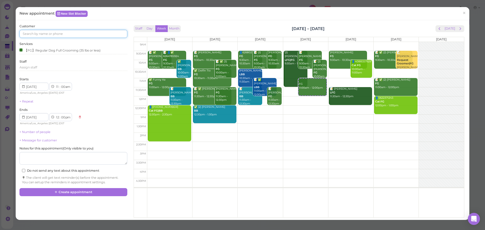
click at [66, 35] on input at bounding box center [73, 34] width 108 height 8
type input "6264189399"
click at [64, 42] on small "6264189399" at bounding box center [64, 43] width 17 height 4
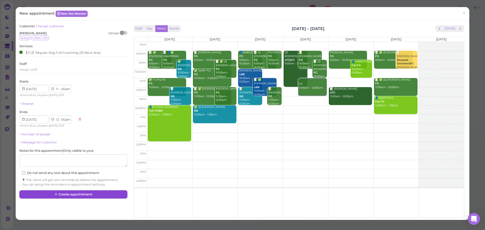
click at [73, 196] on button "Create appointment" at bounding box center [73, 195] width 108 height 8
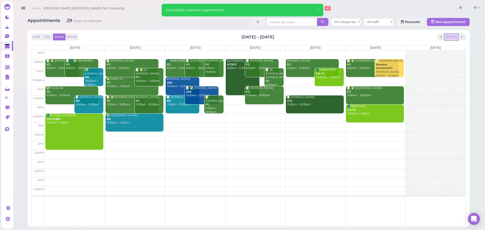
click at [450, 36] on button "[DATE]" at bounding box center [452, 37] width 14 height 7
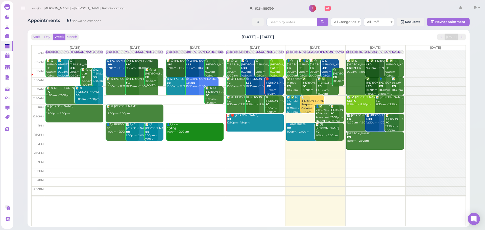
click at [375, 156] on td at bounding box center [255, 154] width 421 height 9
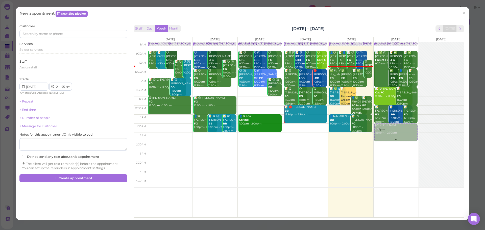
drag, startPoint x: 397, startPoint y: 151, endPoint x: 395, endPoint y: 128, distance: 23.5
click at [395, 42] on div "2:45pm Blocked: (16) 12(12) Asa Helen Rebecca • Appointment 📝 ✅ (2) Jing Jiang …" at bounding box center [396, 42] width 45 height 0
select select "1"
select select "30"
click at [47, 48] on div "Select services" at bounding box center [73, 50] width 108 height 5
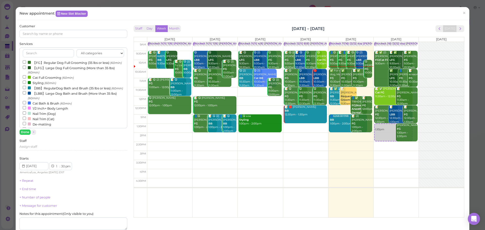
click at [47, 61] on label "【FG】Regular Dog Full Grooming (35 lbs or less) (60min)" at bounding box center [72, 62] width 99 height 5
click at [26, 61] on input "【FG】Regular Dog Full Grooming (35 lbs or less) (60min)" at bounding box center [24, 61] width 3 height 3
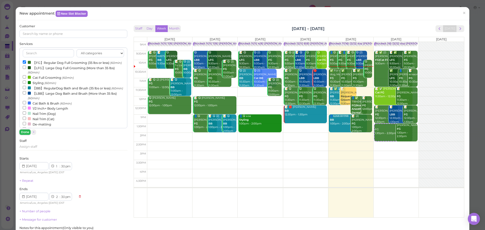
click at [21, 132] on button "Done" at bounding box center [24, 132] width 11 height 5
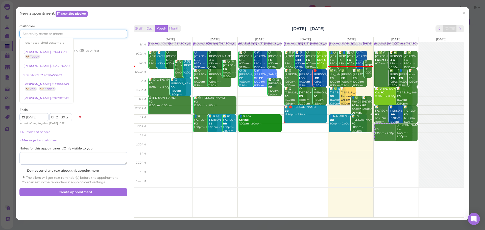
click at [52, 32] on input at bounding box center [73, 34] width 108 height 8
type input "3237677656"
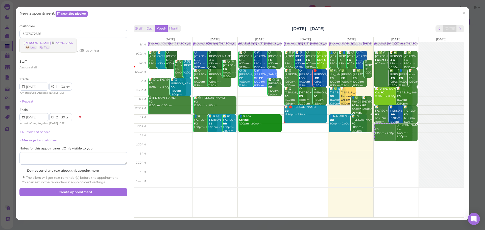
click at [63, 44] on small "3237677656" at bounding box center [64, 43] width 17 height 4
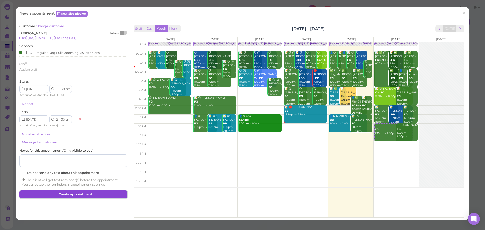
click at [70, 194] on button "Create appointment" at bounding box center [73, 195] width 108 height 8
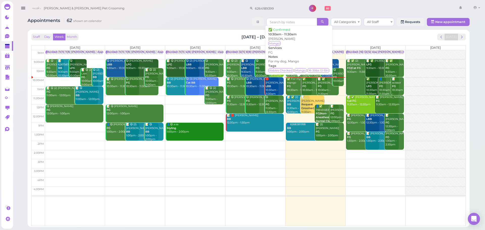
click at [295, 91] on div "✅ For my dog, Mango FG 10:30am - 11:30am" at bounding box center [299, 84] width 25 height 15
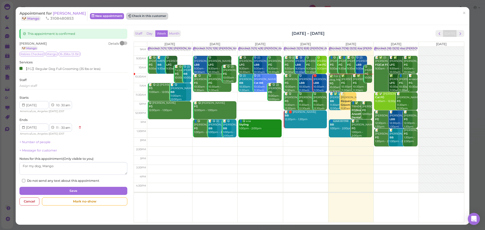
click at [140, 17] on button "Check in this customer" at bounding box center [147, 16] width 41 height 6
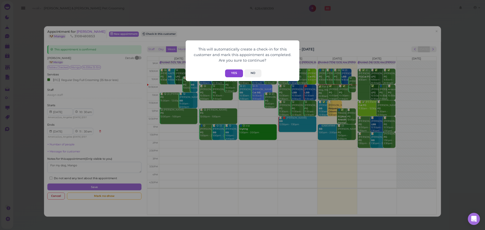
click at [240, 75] on button "Yes" at bounding box center [234, 73] width 18 height 8
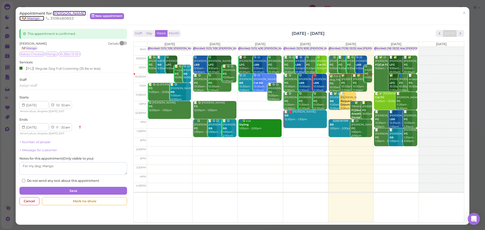
click at [62, 11] on span "[PERSON_NAME]" at bounding box center [69, 13] width 33 height 5
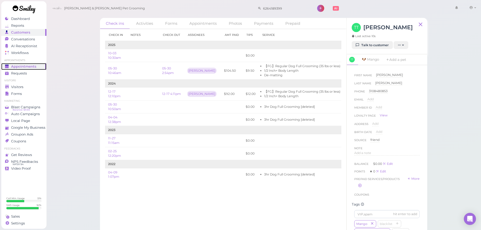
drag, startPoint x: 24, startPoint y: 65, endPoint x: 34, endPoint y: 66, distance: 9.9
click at [24, 65] on span "Appointments" at bounding box center [23, 66] width 25 height 4
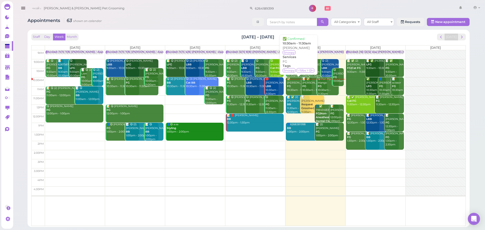
click at [299, 87] on div "✅ Norma Perez FG 10:30am - 11:30am" at bounding box center [299, 84] width 25 height 15
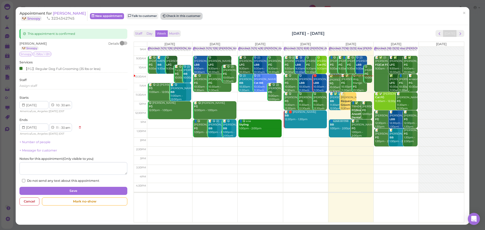
click at [179, 16] on button "Check in this customer" at bounding box center [181, 16] width 41 height 6
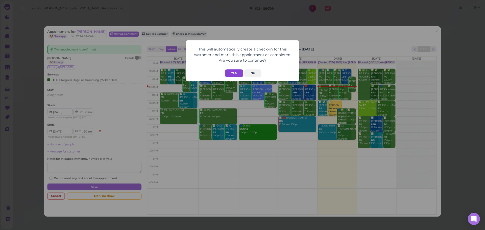
click at [228, 70] on button "Yes" at bounding box center [234, 73] width 18 height 8
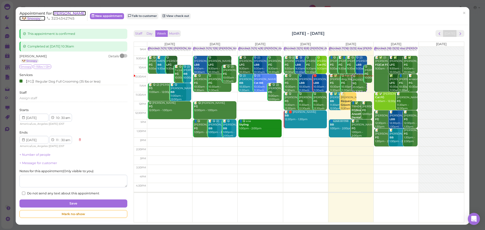
click at [58, 11] on span "[PERSON_NAME]" at bounding box center [69, 13] width 33 height 5
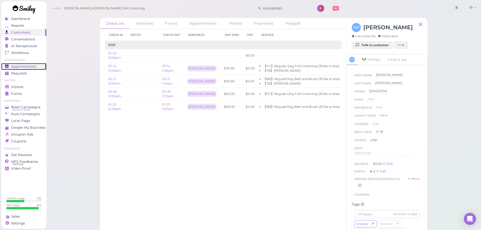
click at [34, 65] on span "Appointments" at bounding box center [23, 66] width 25 height 4
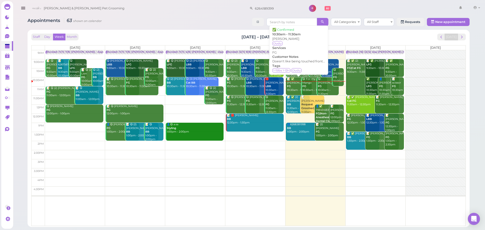
click at [297, 91] on div "📝 ✅ Nancy Wang FG 10:30am - 11:30am" at bounding box center [299, 84] width 25 height 15
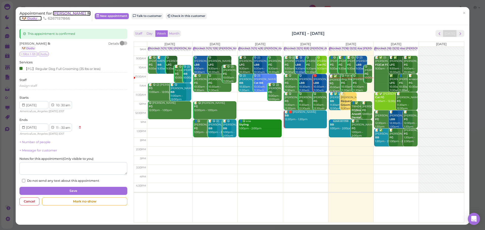
click at [67, 13] on span "[PERSON_NAME]" at bounding box center [70, 13] width 34 height 5
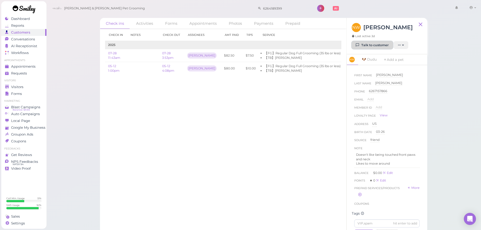
click at [366, 46] on link "Talk to customer" at bounding box center [372, 45] width 41 height 8
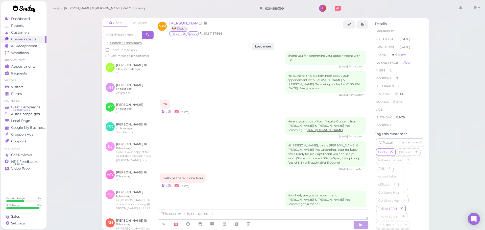
scroll to position [678, 0]
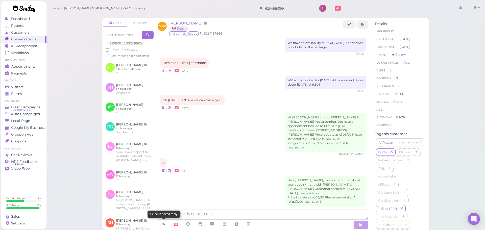
click at [162, 222] on icon at bounding box center [164, 224] width 4 height 5
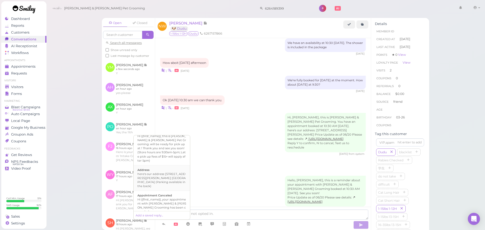
scroll to position [51, 0]
click at [162, 198] on div "Hi there, this is Cody and Miley Pet Grooming, please let us know if you are st…" at bounding box center [161, 208] width 49 height 20
type textarea "Hi there, this is Cody and Miley Pet Grooming, please let us know if you are st…"
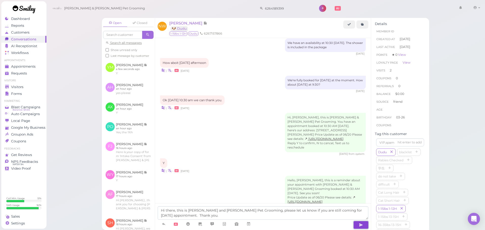
click at [355, 223] on button "button" at bounding box center [360, 225] width 15 height 8
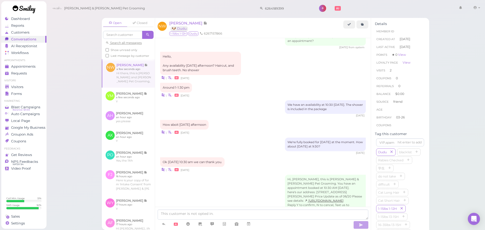
scroll to position [597, 0]
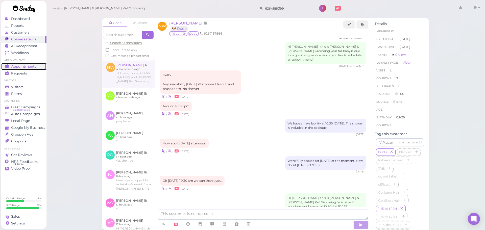
click at [21, 68] on span "Appointments" at bounding box center [23, 66] width 25 height 4
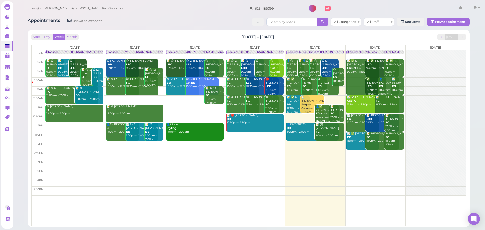
click at [289, 88] on b "FG" at bounding box center [289, 86] width 4 height 3
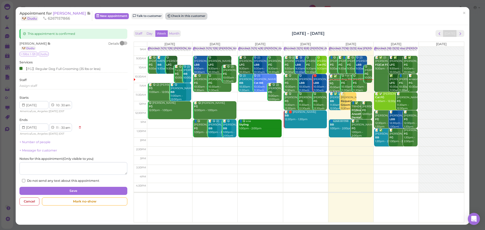
click at [183, 16] on button "Check in this customer" at bounding box center [186, 16] width 41 height 6
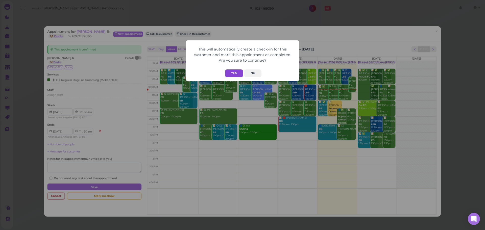
click at [238, 76] on button "Yes" at bounding box center [234, 73] width 18 height 8
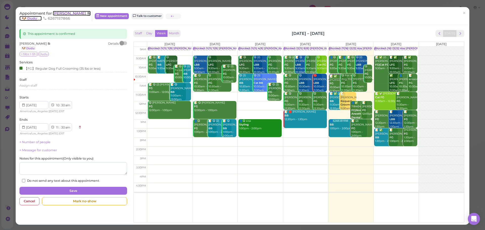
click at [70, 14] on span "[PERSON_NAME]" at bounding box center [70, 13] width 34 height 5
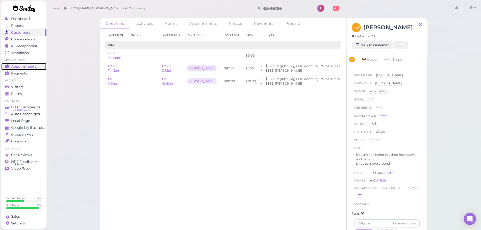
click at [41, 65] on div "Appointments" at bounding box center [23, 66] width 36 height 4
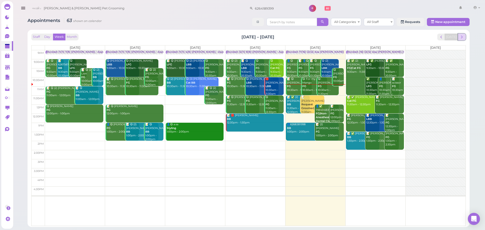
click at [459, 39] on button "next" at bounding box center [462, 37] width 8 height 7
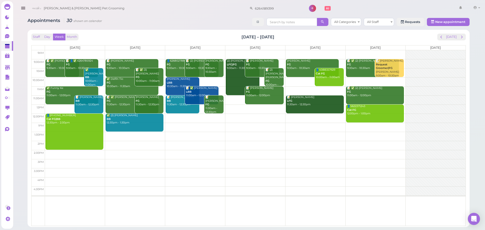
click at [152, 133] on td at bounding box center [255, 136] width 421 height 9
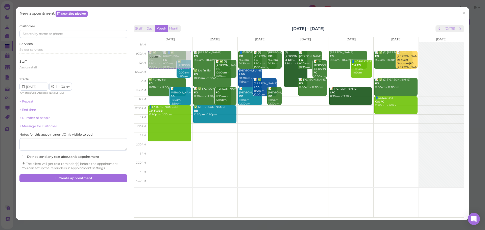
click at [157, 42] on tr "1:30pm 📝 ✅ Tany Martinez FG 9:30am - 10:30am 📝 👤✅ 6264785924 FG 9:30am - 10:30a…" at bounding box center [299, 42] width 330 height 0
type input "2025-10-06"
select select "9"
select select "am"
click at [57, 44] on div "Services Select services" at bounding box center [73, 49] width 108 height 14
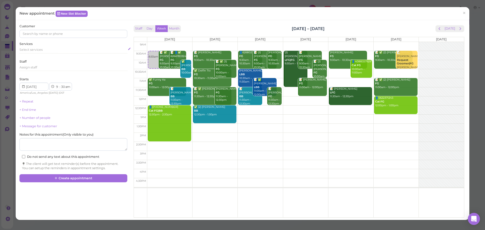
click at [56, 52] on div "Select services" at bounding box center [73, 50] width 108 height 5
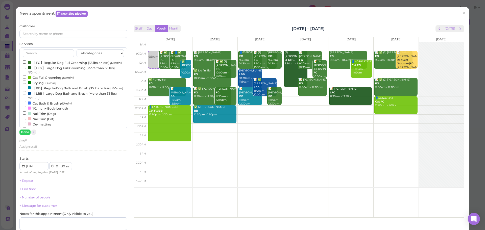
click at [55, 64] on label "【FG】Regular Dog Full Grooming (35 lbs or less) (60min)" at bounding box center [72, 62] width 99 height 5
click at [26, 64] on input "【FG】Regular Dog Full Grooming (35 lbs or less) (60min)" at bounding box center [24, 61] width 3 height 3
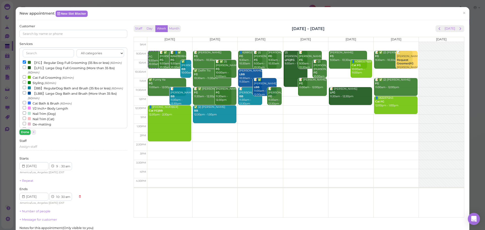
drag, startPoint x: 22, startPoint y: 132, endPoint x: 48, endPoint y: 56, distance: 79.8
click at [22, 131] on button "Done" at bounding box center [24, 132] width 11 height 5
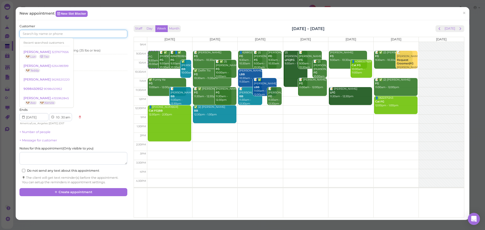
click at [52, 32] on input at bounding box center [73, 34] width 108 height 8
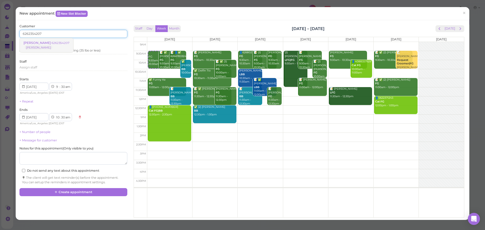
type input "6262354207"
click at [57, 46] on link "Samantha Sanchez 6262354207 Niko" at bounding box center [47, 45] width 54 height 14
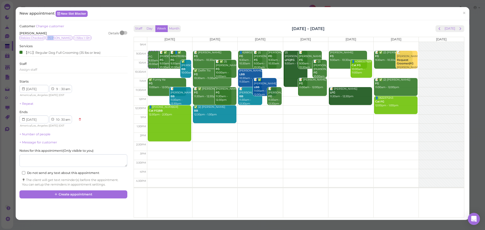
drag, startPoint x: 53, startPoint y: 37, endPoint x: 49, endPoint y: 37, distance: 4.6
click at [49, 37] on span "[PERSON_NAME]" at bounding box center [58, 38] width 27 height 5
click at [45, 37] on span "[PERSON_NAME]" at bounding box center [58, 38] width 27 height 5
click at [79, 192] on button "Create appointment" at bounding box center [73, 195] width 108 height 8
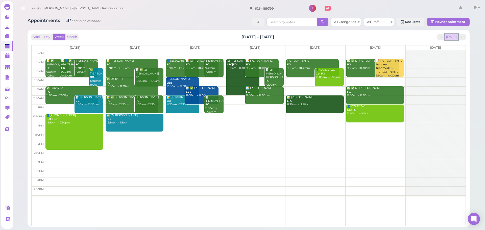
click at [455, 37] on button "[DATE]" at bounding box center [452, 37] width 14 height 7
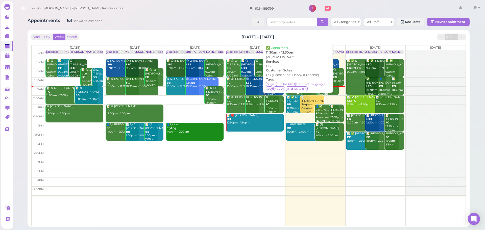
click at [289, 104] on b "BB" at bounding box center [289, 104] width 4 height 3
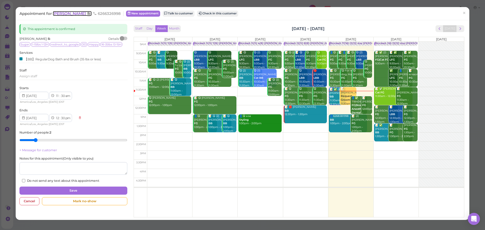
click at [68, 14] on span "[PERSON_NAME]" at bounding box center [70, 13] width 34 height 5
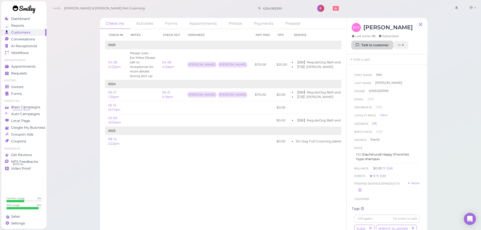
click at [373, 43] on link "Talk to customer" at bounding box center [372, 45] width 41 height 8
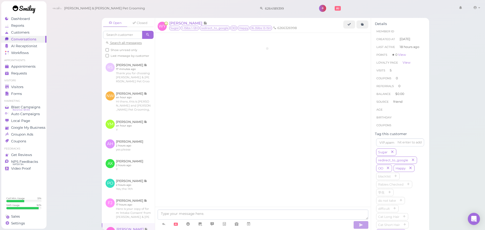
scroll to position [737, 0]
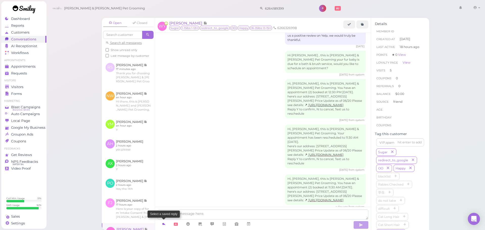
click at [159, 227] on link at bounding box center [164, 224] width 12 height 9
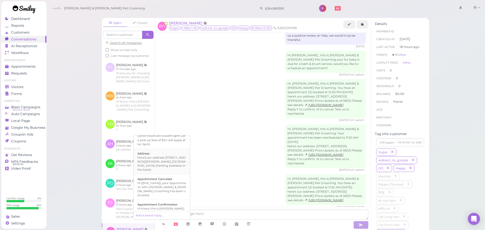
scroll to position [51, 0]
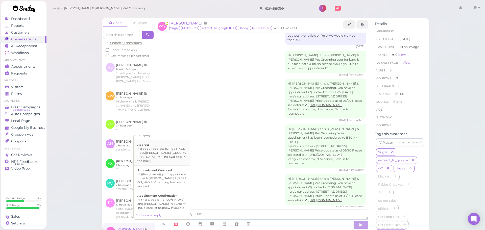
click at [163, 198] on div "Hi there, this is Cody and Miley Pet Grooming, please let us know if you are st…" at bounding box center [161, 208] width 49 height 20
type textarea "Hi there, this is Cody and Miley Pet Grooming, please let us know if you are st…"
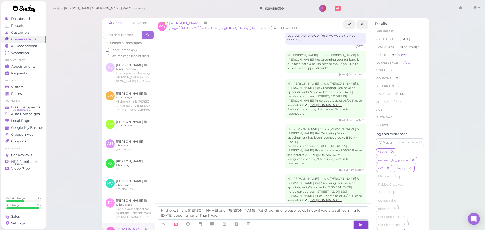
click at [355, 227] on button "button" at bounding box center [360, 225] width 15 height 8
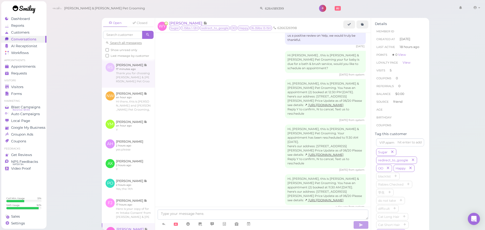
scroll to position [757, 0]
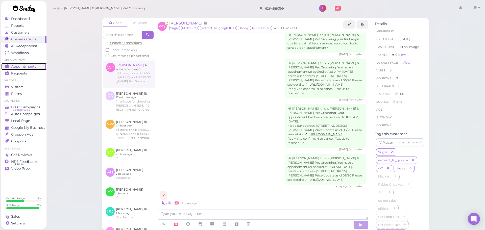
click at [41, 65] on div "Appointments" at bounding box center [23, 66] width 36 height 4
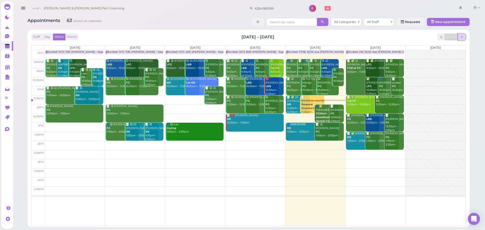
click at [464, 38] on span "next" at bounding box center [462, 37] width 5 height 5
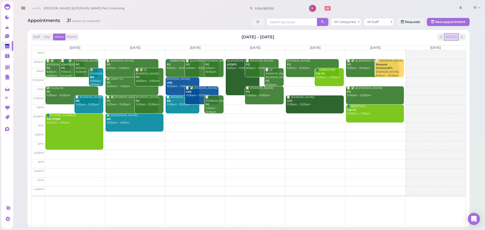
click at [455, 35] on button "[DATE]" at bounding box center [452, 37] width 14 height 7
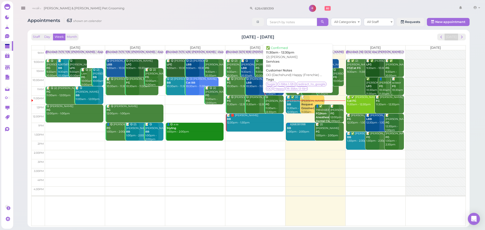
click at [297, 109] on div "📝 ✅ (2) Wei Yang BB 11:30am - 12:30pm" at bounding box center [298, 105] width 23 height 18
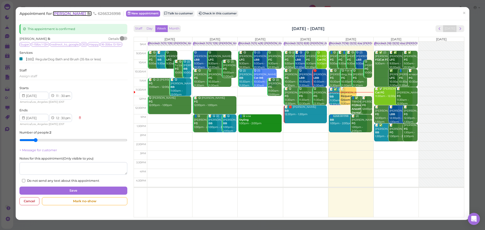
click at [65, 12] on span "[PERSON_NAME]" at bounding box center [70, 13] width 34 height 5
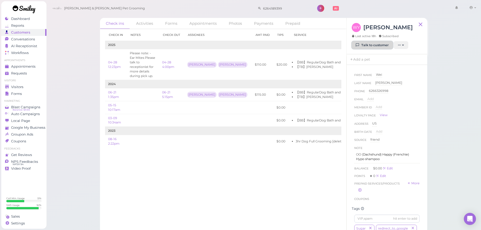
click at [388, 42] on link "Talk to customer" at bounding box center [372, 45] width 41 height 8
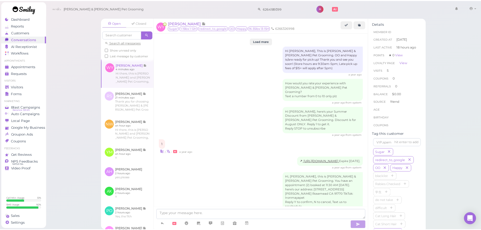
scroll to position [741, 0]
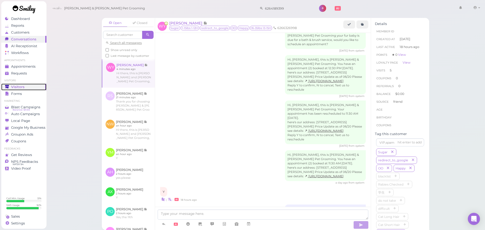
drag, startPoint x: 11, startPoint y: 89, endPoint x: 10, endPoint y: 86, distance: 3.0
click at [11, 89] on span "Visitors" at bounding box center [17, 87] width 13 height 4
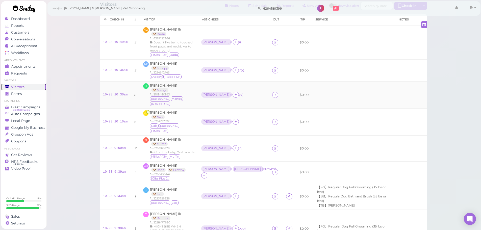
scroll to position [25, 0]
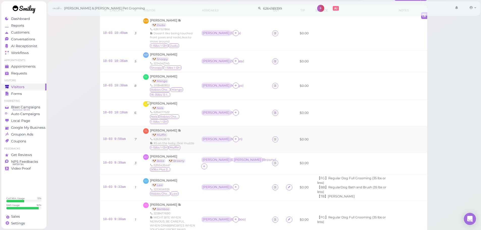
click at [158, 127] on td "KL Kelly Li 🐶 Muffin 6263163879 #5 on the boby, Oval muzzle 1-15lbs 1-12H Muffin" at bounding box center [169, 139] width 58 height 26
click at [157, 129] on span "[PERSON_NAME]" at bounding box center [164, 131] width 28 height 4
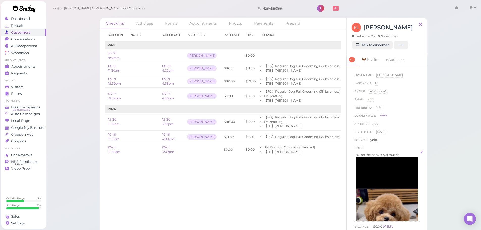
scroll to position [25, 0]
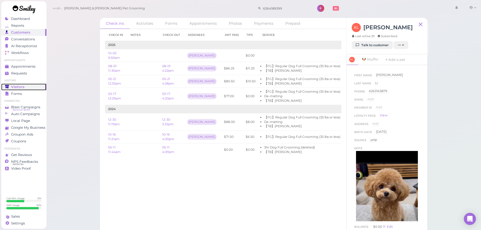
click at [33, 87] on div "Visitors" at bounding box center [23, 87] width 36 height 4
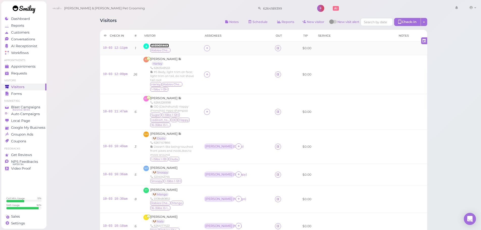
click at [157, 46] on span "7184048393" at bounding box center [159, 46] width 19 height 4
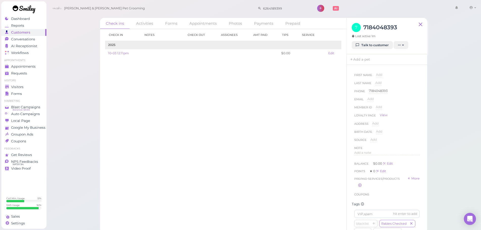
click at [221, 117] on div "Check in Notes Check out Assignees Amt Paid Tips Service 2025 10-03 12:11pm $0.…" at bounding box center [223, 129] width 247 height 201
click at [265, 116] on div "Check in Notes Check out Assignees Amt Paid Tips Service 2025 10-03 12:11pm $0.…" at bounding box center [223, 129] width 247 height 201
click at [385, 97] on div "hit enter to add blacklist Rabies Checked 学生 do not take difficult Cat Long Hai…" at bounding box center [387, 141] width 65 height 115
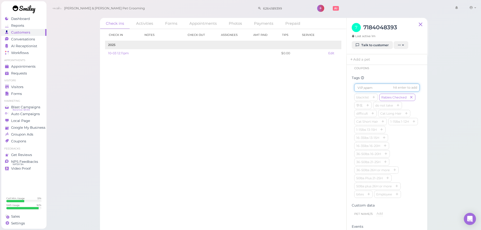
click at [385, 92] on input at bounding box center [387, 88] width 65 height 8
type input "Boba"
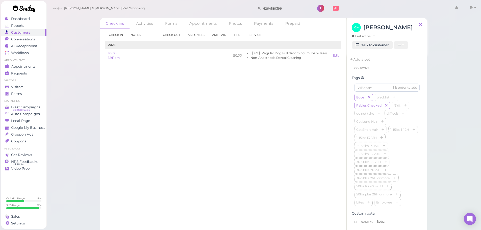
click at [411, 134] on div "Boba blacklist Rabies Checked 学生 do not take difficult Cat Long Hair Cat Short …" at bounding box center [387, 150] width 65 height 113
click at [33, 87] on div "Visitors" at bounding box center [23, 87] width 36 height 4
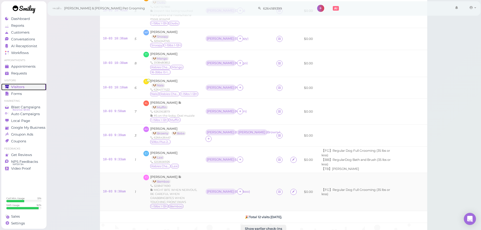
scroll to position [227, 0]
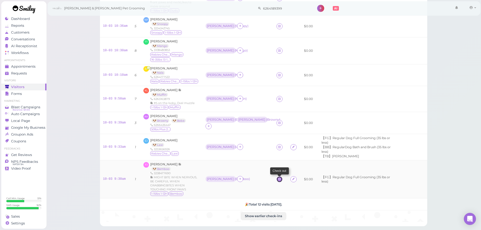
click at [278, 177] on icon at bounding box center [279, 179] width 3 height 4
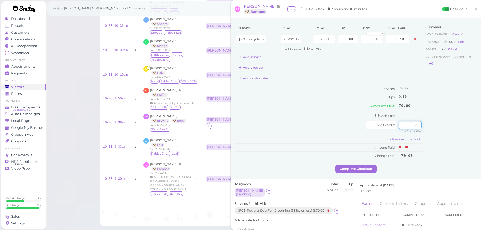
drag, startPoint x: 398, startPoint y: 127, endPoint x: 428, endPoint y: 131, distance: 30.3
click at [428, 131] on div "Service Staff Total Tip Disc Staff earn 【FG】Regular Dog Full Grooming (35 lbs o…" at bounding box center [356, 93] width 243 height 143
type input "84"
drag, startPoint x: 359, startPoint y: 41, endPoint x: 394, endPoint y: 37, distance: 35.4
click at [394, 37] on tr "【FG】Regular Dog Full Grooming (35 lbs or less) Helen 70.00 0.00 0.00 0 10% off …" at bounding box center [329, 39] width 188 height 11
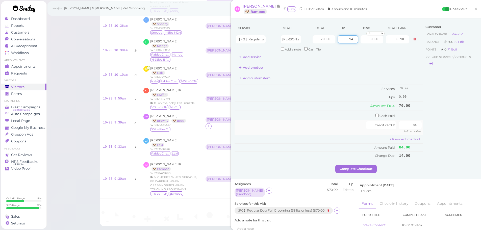
type input "14"
click at [352, 128] on div at bounding box center [301, 125] width 130 height 8
click at [350, 166] on button "Complete Checkout" at bounding box center [356, 169] width 41 height 8
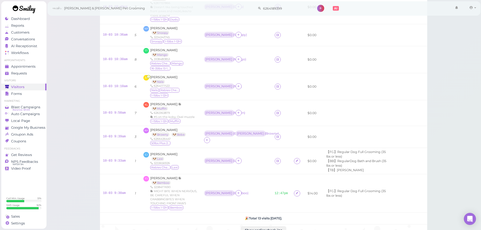
scroll to position [242, 0]
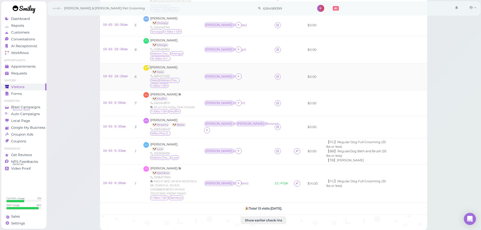
click at [190, 65] on div "Julieth Clemente 🐶 Nala 6264177522 Nala Rabies Checked 1-15lbs 1-12H" at bounding box center [174, 76] width 48 height 23
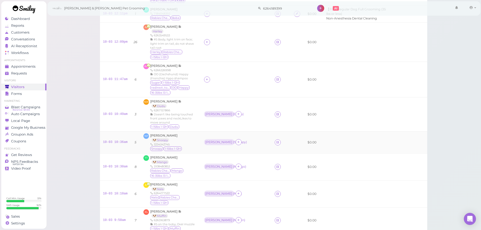
scroll to position [116, 0]
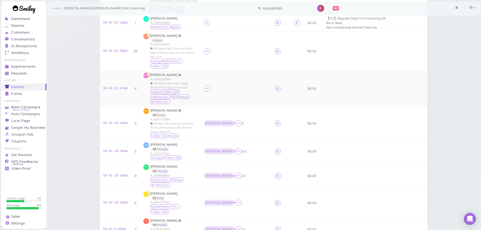
click at [109, 80] on td "10-03 11:47am" at bounding box center [115, 89] width 31 height 36
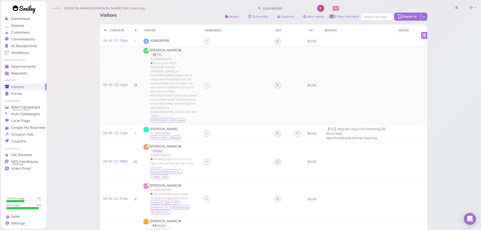
scroll to position [0, 0]
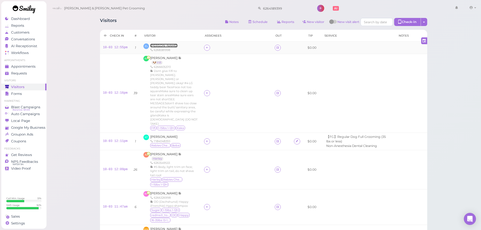
click at [154, 44] on span "[PERSON_NAME]" at bounding box center [163, 46] width 27 height 4
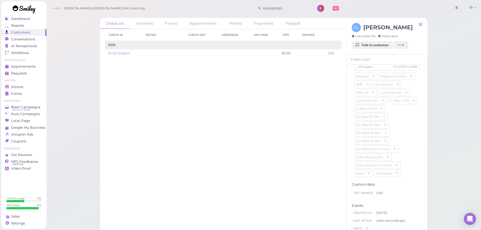
scroll to position [155, 0]
click at [367, 65] on link "Add a pet" at bounding box center [360, 59] width 27 height 11
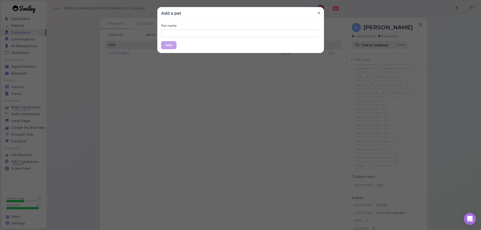
click at [320, 16] on link "×" at bounding box center [318, 13] width 9 height 12
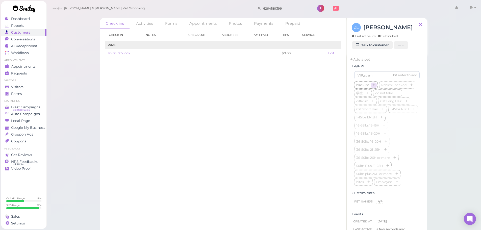
scroll to position [130, 0]
click at [370, 88] on input at bounding box center [387, 84] width 65 height 8
type input "Liya"
click at [6, 84] on link "Visitors" at bounding box center [23, 87] width 45 height 7
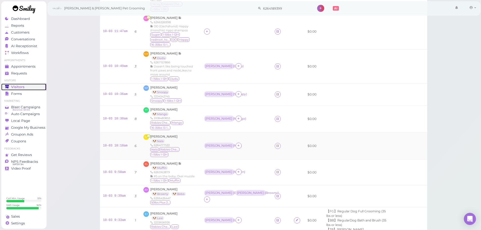
scroll to position [290, 0]
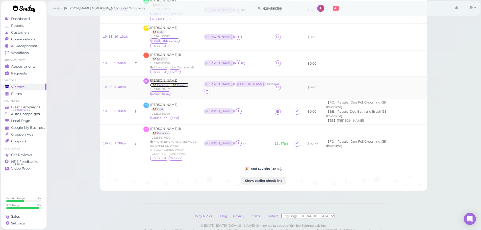
click at [159, 79] on span "[PERSON_NAME]" at bounding box center [163, 81] width 27 height 4
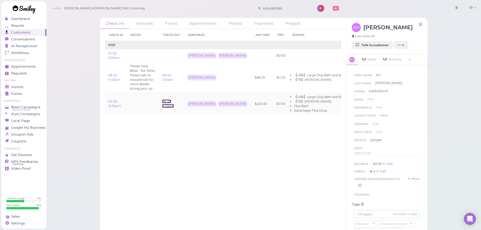
click at [167, 103] on link "06-28 4:43pm" at bounding box center [168, 104] width 12 height 8
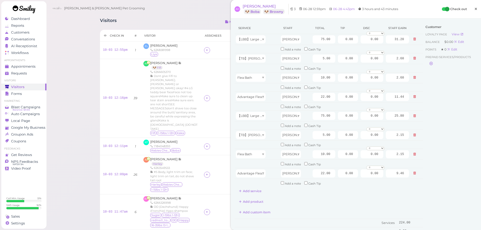
click at [475, 8] on span "×" at bounding box center [476, 8] width 3 height 7
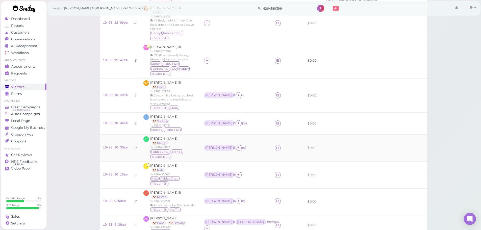
scroll to position [177, 0]
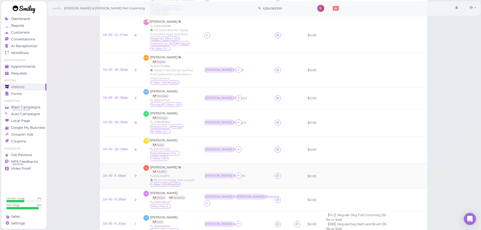
click at [191, 165] on div "Kelly Li 🐶 Muffin 6263163879 #5 on the boby, Oval muzzle 1-15lbs 1-12H Muffin" at bounding box center [172, 176] width 44 height 22
click at [28, 39] on span "Conversations" at bounding box center [23, 39] width 25 height 4
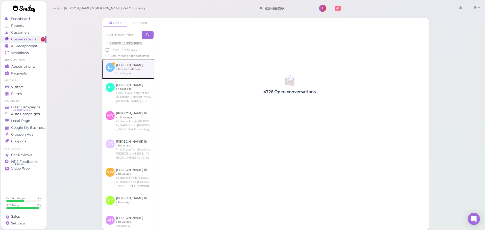
click at [127, 75] on link at bounding box center [128, 69] width 53 height 20
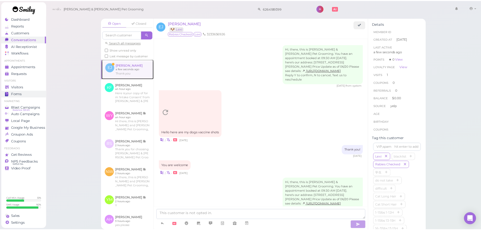
scroll to position [115, 0]
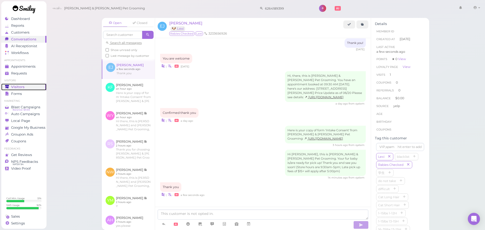
click at [13, 87] on span "Visitors" at bounding box center [17, 87] width 13 height 4
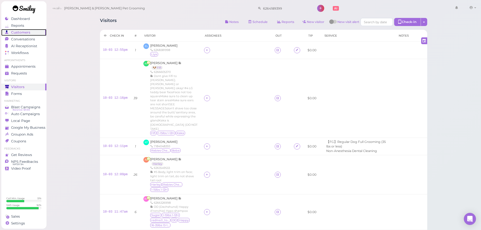
click at [7, 31] on polygon at bounding box center [7, 31] width 2 height 2
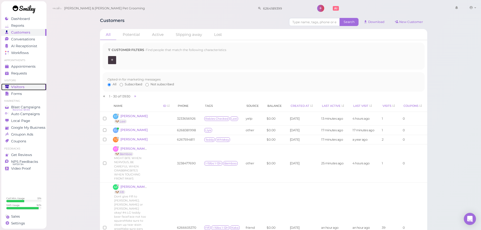
click at [27, 88] on div "Visitors" at bounding box center [23, 87] width 36 height 4
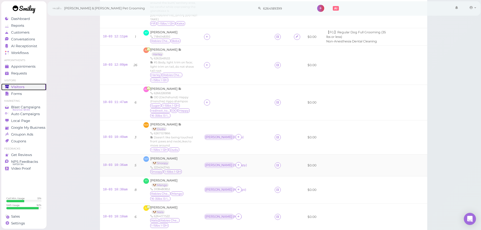
scroll to position [101, 0]
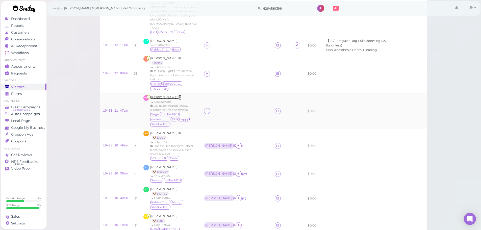
click at [150, 96] on span "[PERSON_NAME]" at bounding box center [164, 98] width 28 height 4
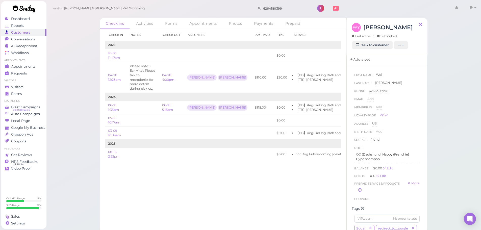
click at [356, 57] on link "Add a pet" at bounding box center [360, 59] width 27 height 11
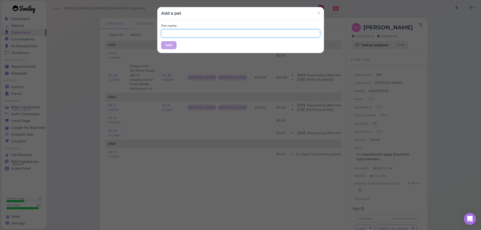
click at [240, 36] on input "text" at bounding box center [240, 33] width 159 height 8
type input "OO"
drag, startPoint x: 216, startPoint y: 49, endPoint x: 162, endPoint y: 51, distance: 54.1
click at [198, 52] on div "Pet name OO Add" at bounding box center [240, 36] width 167 height 33
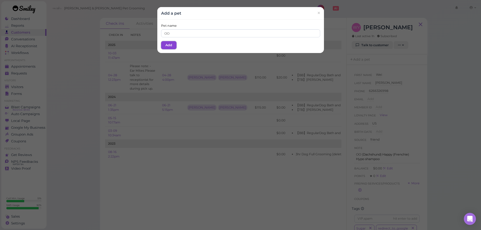
click at [164, 46] on button "Add" at bounding box center [168, 45] width 15 height 8
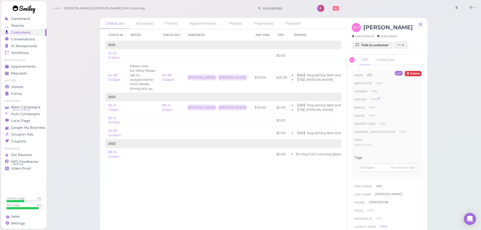
click at [375, 101] on span "Add" at bounding box center [374, 99] width 6 height 4
click at [378, 101] on select "Dog Cat Bird Other" at bounding box center [395, 101] width 49 height 8
select select "Dog"
click at [371, 97] on select "Dog Cat Bird Other" at bounding box center [395, 101] width 49 height 8
click at [379, 109] on button "Done" at bounding box center [376, 108] width 11 height 5
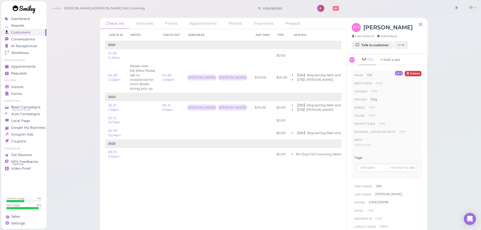
click at [390, 58] on link "Add a pet" at bounding box center [390, 59] width 27 height 11
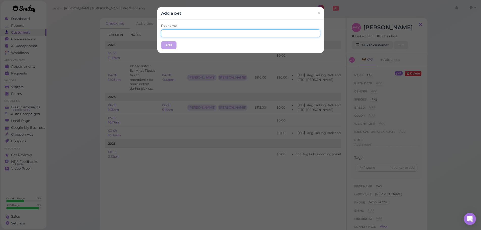
click at [263, 35] on input "text" at bounding box center [240, 33] width 159 height 8
type input "Happy"
click at [182, 20] on div "Pet name Happy Add" at bounding box center [240, 36] width 167 height 33
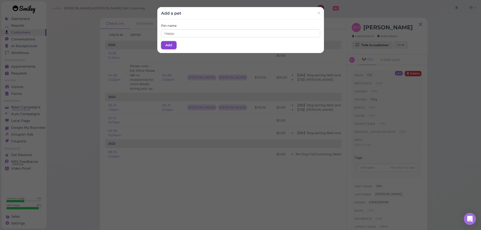
click at [163, 43] on button "Add" at bounding box center [168, 45] width 15 height 8
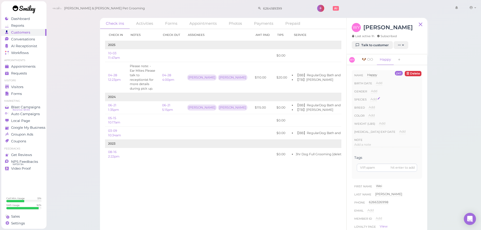
click at [375, 97] on div "Add" at bounding box center [374, 99] width 6 height 5
drag, startPoint x: 380, startPoint y: 98, endPoint x: 380, endPoint y: 104, distance: 6.1
click at [380, 98] on select "Dog Cat Bird Other" at bounding box center [395, 101] width 49 height 8
select select "Dog"
click at [371, 97] on select "Dog Cat Bird Other" at bounding box center [395, 101] width 49 height 8
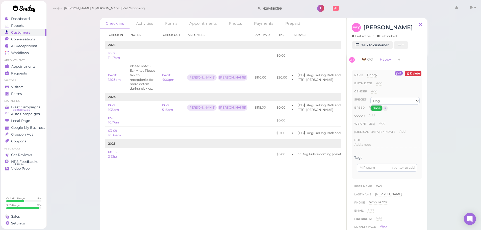
click at [380, 110] on button "Done" at bounding box center [376, 108] width 11 height 5
click at [44, 87] on link "Visitors" at bounding box center [23, 87] width 45 height 7
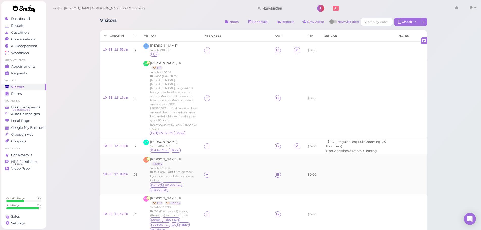
click at [233, 169] on td at bounding box center [236, 174] width 71 height 39
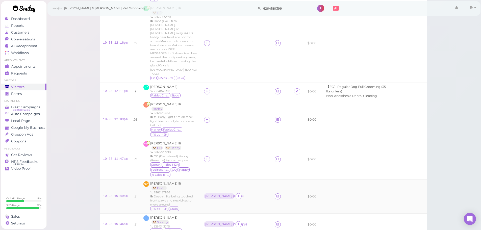
scroll to position [101, 0]
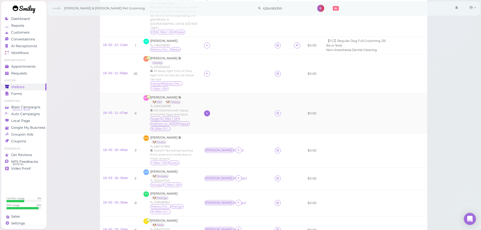
click at [208, 111] on icon at bounding box center [206, 113] width 3 height 4
drag, startPoint x: 211, startPoint y: 101, endPoint x: 211, endPoint y: 104, distance: 3.3
click at [211, 101] on input at bounding box center [236, 105] width 61 height 8
type input "asa"
click at [213, 115] on div "[PERSON_NAME]" at bounding box center [240, 115] width 71 height 10
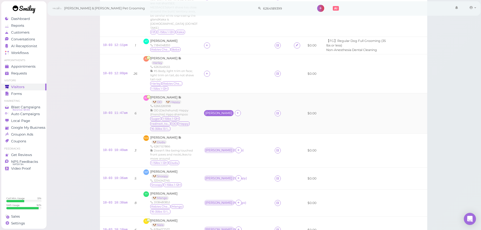
click at [209, 111] on div "[PERSON_NAME]" at bounding box center [218, 113] width 27 height 4
click at [212, 113] on span "Select pets" at bounding box center [216, 115] width 17 height 6
click at [224, 110] on div "Asa ( Happy )" at bounding box center [219, 113] width 30 height 6
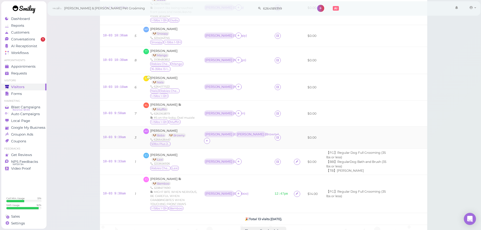
scroll to position [253, 0]
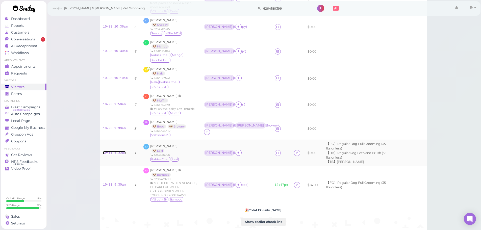
click at [114, 151] on link "10-03 9:33am" at bounding box center [114, 153] width 23 height 4
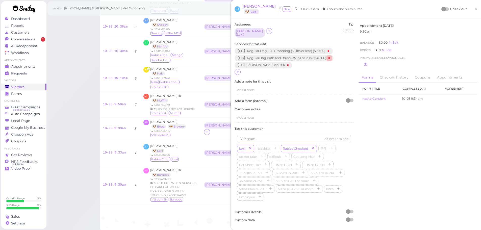
click at [333, 55] on icon at bounding box center [329, 58] width 6 height 6
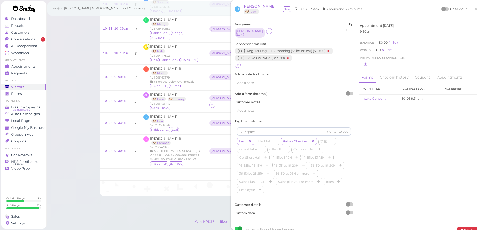
scroll to position [230, 0]
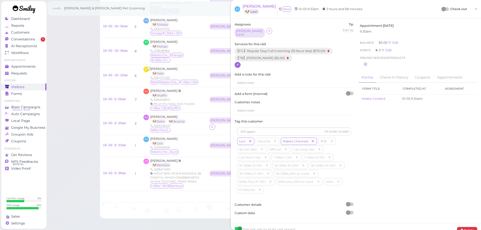
click at [235, 62] on div at bounding box center [238, 65] width 6 height 6
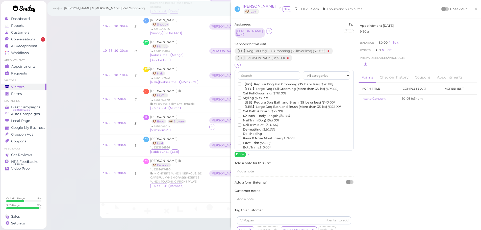
click at [250, 114] on label "1/2 Inch+ Body Length ($5.00)" at bounding box center [264, 116] width 52 height 5
click at [241, 114] on input "1/2 Inch+ Body Length ($5.00)" at bounding box center [239, 115] width 3 height 3
click at [242, 152] on button "Done" at bounding box center [240, 154] width 11 height 5
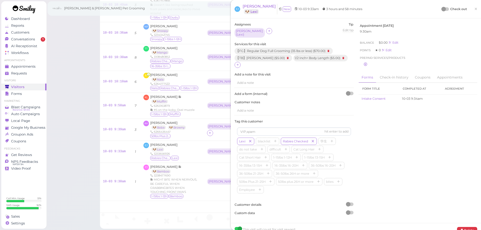
click at [442, 9] on div at bounding box center [444, 9] width 5 height 5
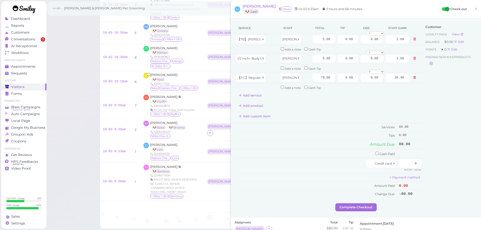
click at [423, 139] on div "Customer Loyalty page View Balance $0.00 Edit Points ★ 0 Edit Prepaid services/…" at bounding box center [450, 112] width 54 height 181
drag, startPoint x: 413, startPoint y: 164, endPoint x: 432, endPoint y: 164, distance: 19.0
click at [423, 164] on div "Service Staff Total Tip Disc Staff earn 【TB】Teeth Brushing Asa 5.00 0.00 0.00 0…" at bounding box center [356, 112] width 243 height 181
type input "88"
drag, startPoint x: 337, startPoint y: 78, endPoint x: 368, endPoint y: 80, distance: 30.9
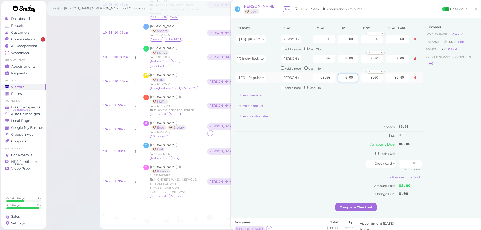
click at [366, 80] on tr "【FG】Regular Dog Full Grooming (35 lbs or less) Asa 70.00 0.00 0.00 0 10% off 15…" at bounding box center [329, 77] width 188 height 11
type input "8"
click at [350, 120] on div "Add custom item" at bounding box center [329, 116] width 188 height 8
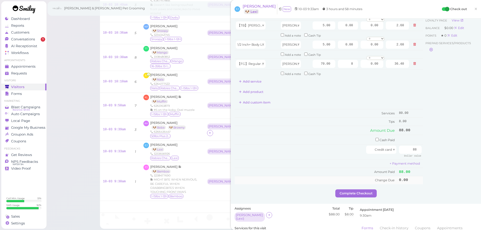
scroll to position [25, 0]
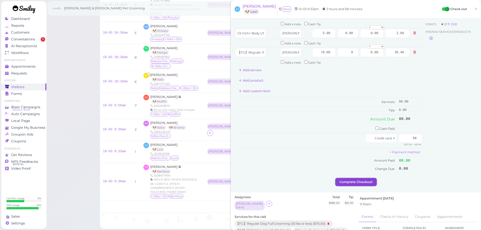
click at [341, 179] on button "Complete Checkout" at bounding box center [356, 182] width 41 height 8
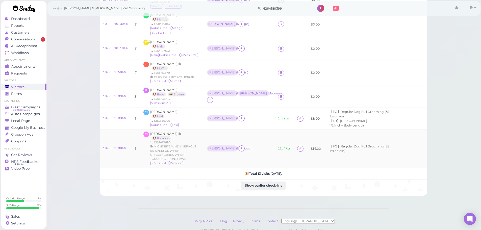
scroll to position [246, 0]
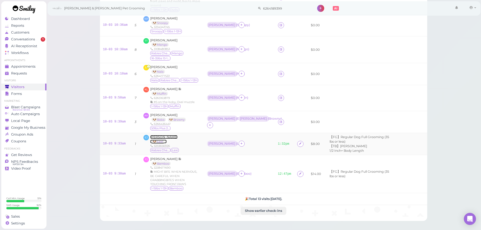
click at [160, 135] on span "[PERSON_NAME]" at bounding box center [163, 137] width 27 height 4
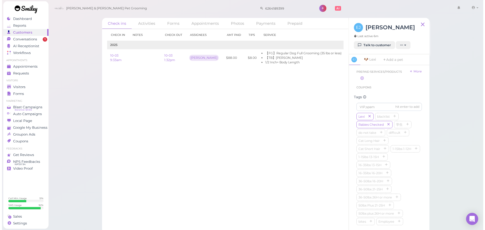
scroll to position [126, 0]
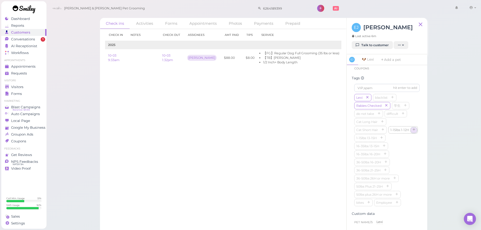
click at [413, 132] on icon "button" at bounding box center [414, 130] width 3 height 4
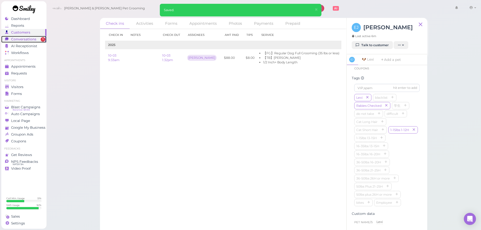
click at [35, 37] on span "Conversations" at bounding box center [23, 39] width 25 height 4
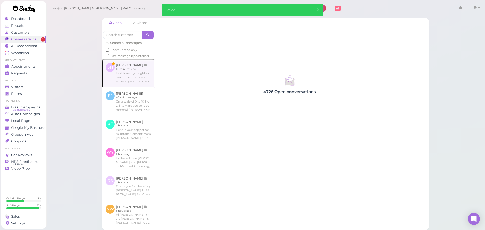
click at [133, 81] on link at bounding box center [128, 73] width 53 height 28
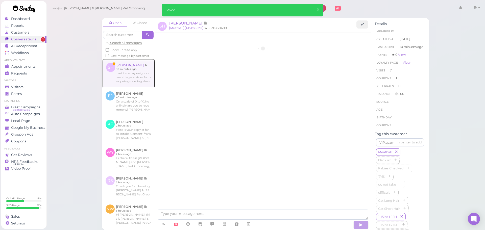
scroll to position [629, 0]
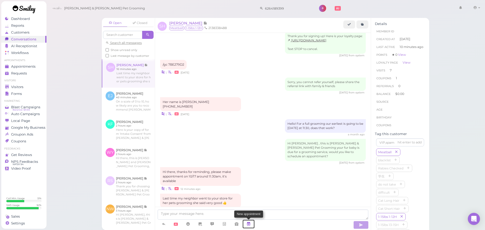
click at [246, 222] on link at bounding box center [249, 224] width 12 height 9
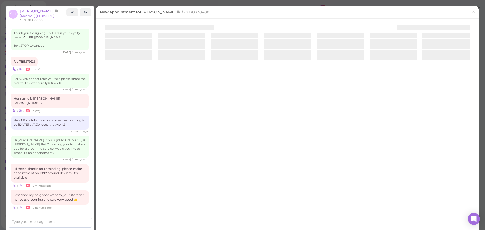
scroll to position [660, 0]
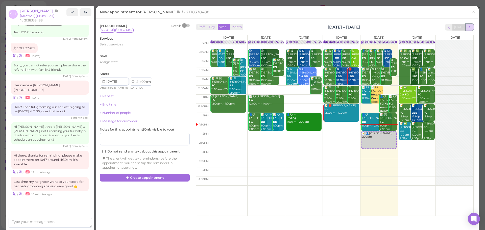
click at [467, 27] on span "next" at bounding box center [469, 27] width 5 height 5
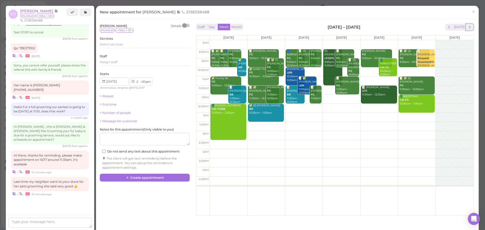
click at [467, 27] on span "next" at bounding box center [469, 27] width 5 height 5
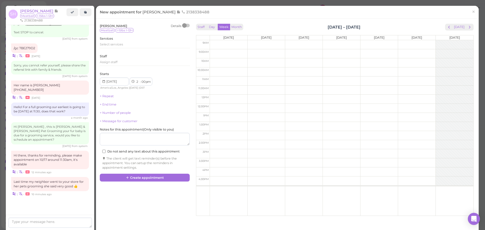
click at [370, 62] on td at bounding box center [342, 62] width 264 height 9
type input "2025-10-17"
select select "10"
select select "am"
drag, startPoint x: 370, startPoint y: 63, endPoint x: 372, endPoint y: 87, distance: 24.1
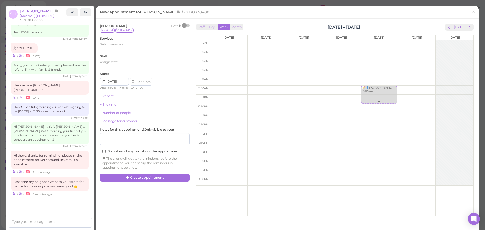
click at [372, 40] on div "📝 👤Serena Han 10:00am 📝 👤Serena Han 10:00am" at bounding box center [379, 40] width 37 height 0
select select "11"
select select "30"
click at [116, 43] on span "Select services" at bounding box center [111, 44] width 23 height 4
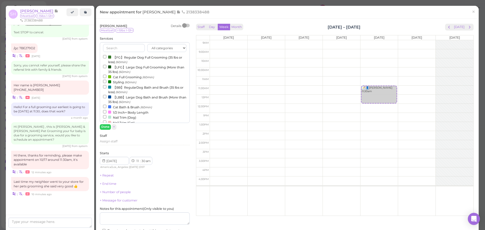
click at [120, 58] on label "【FG】Regular Dog Full Grooming (35 lbs or less) (60min)" at bounding box center [144, 60] width 83 height 10
click at [106, 58] on input "【FG】Regular Dog Full Grooming (35 lbs or less) (60min)" at bounding box center [104, 56] width 3 height 3
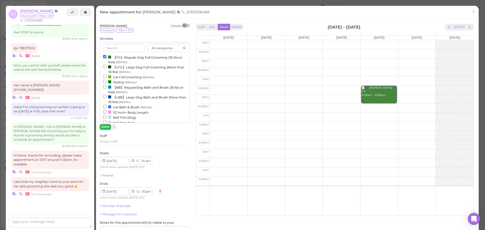
click at [108, 127] on button "Done" at bounding box center [105, 126] width 11 height 5
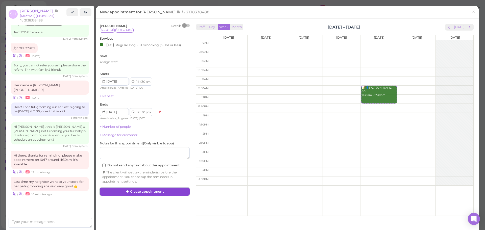
click at [156, 191] on button "Create appointment" at bounding box center [145, 192] width 90 height 8
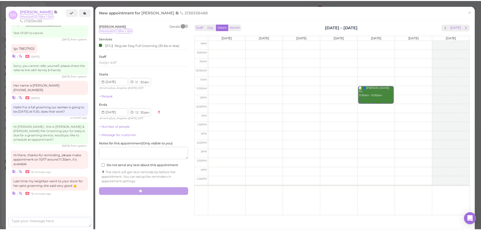
scroll to position [629, 0]
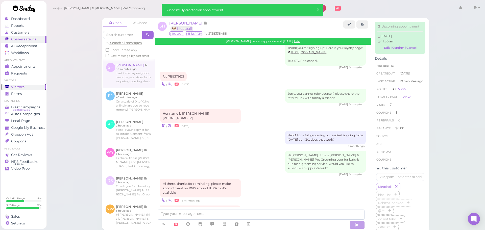
click at [25, 85] on div "Visitors" at bounding box center [23, 87] width 36 height 4
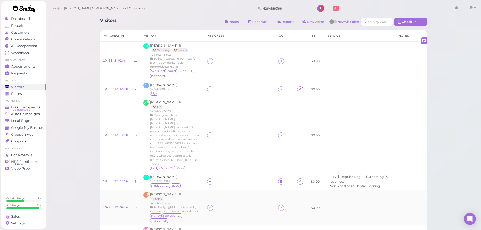
click at [209, 205] on div at bounding box center [210, 208] width 6 height 6
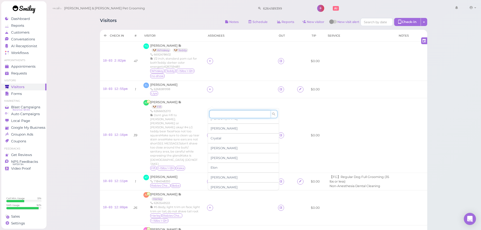
click at [225, 115] on input at bounding box center [239, 114] width 61 height 8
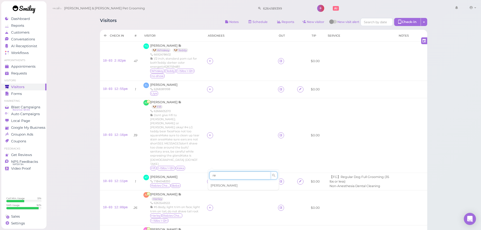
type input "re"
click at [222, 184] on span "[PERSON_NAME]" at bounding box center [224, 186] width 27 height 4
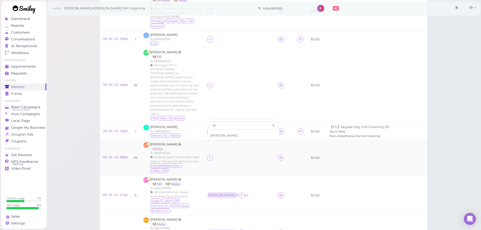
scroll to position [51, 0]
click at [210, 129] on icon at bounding box center [209, 131] width 3 height 4
click at [224, 132] on input at bounding box center [239, 131] width 61 height 8
type input "asa"
click at [218, 139] on div "[PERSON_NAME]" at bounding box center [243, 141] width 71 height 10
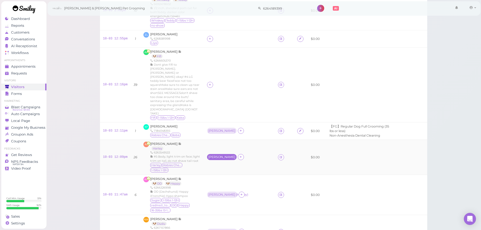
click at [214, 155] on div "[PERSON_NAME]" at bounding box center [221, 157] width 27 height 4
click at [219, 164] on span "Select pets" at bounding box center [220, 165] width 17 height 6
drag, startPoint x: 219, startPoint y: 169, endPoint x: 207, endPoint y: 148, distance: 23.6
drag, startPoint x: 201, startPoint y: 119, endPoint x: 164, endPoint y: 109, distance: 38.4
click at [200, 124] on div "KF Kyla Fernando 7184048393 Rabies Checked Boba" at bounding box center [172, 131] width 57 height 14
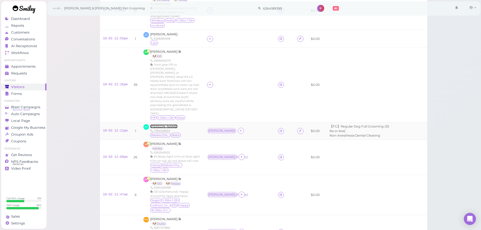
click at [162, 125] on span "[PERSON_NAME]" at bounding box center [163, 127] width 27 height 4
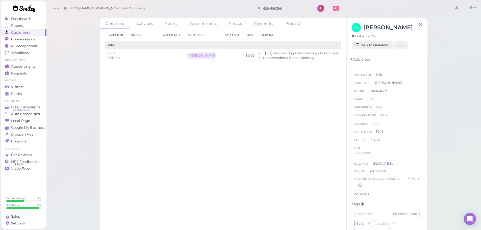
click at [353, 61] on link "Add a pet" at bounding box center [360, 59] width 27 height 11
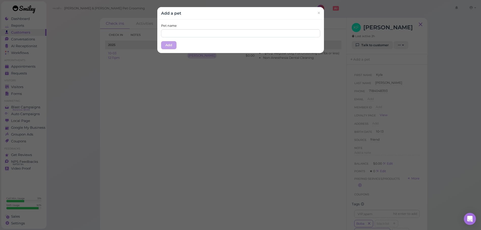
click at [211, 28] on div "Pet name" at bounding box center [240, 30] width 159 height 14
click at [211, 30] on input "text" at bounding box center [240, 33] width 159 height 8
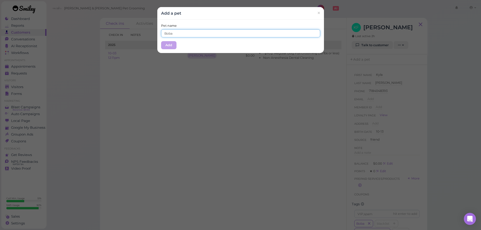
type input "Boba"
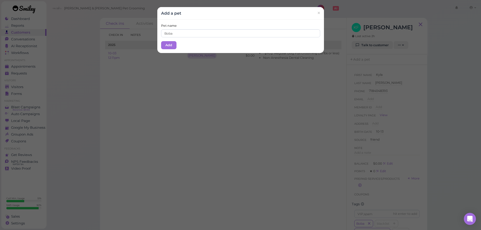
click at [218, 24] on div "Pet name Boba Add" at bounding box center [240, 36] width 167 height 33
click at [161, 47] on button "Add" at bounding box center [168, 45] width 15 height 8
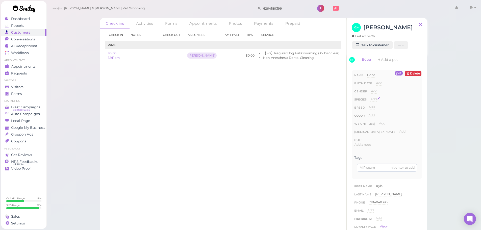
click at [371, 101] on span "Add" at bounding box center [374, 99] width 6 height 4
click at [372, 101] on select "Dog Cat Bird Other" at bounding box center [395, 101] width 49 height 8
select select "Dog"
click at [371, 97] on select "Dog Cat Bird Other" at bounding box center [395, 101] width 49 height 8
click at [372, 106] on button "Done" at bounding box center [376, 108] width 11 height 5
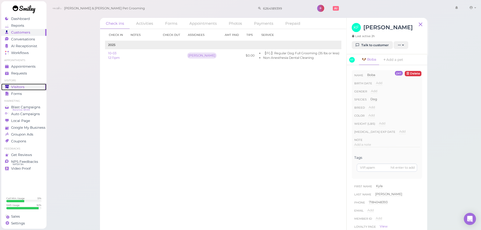
click at [9, 85] on div "Visitors" at bounding box center [23, 87] width 36 height 4
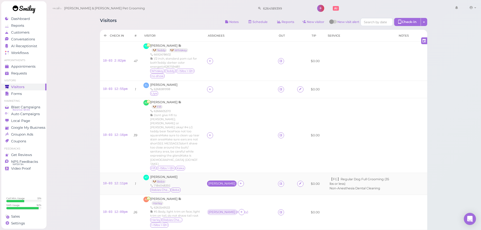
click at [212, 182] on div "[PERSON_NAME]" at bounding box center [221, 184] width 27 height 4
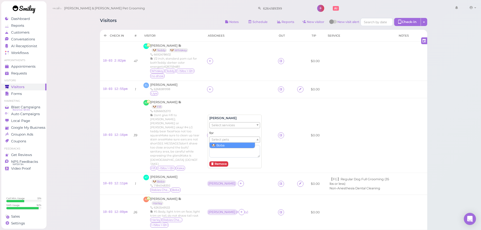
click at [217, 139] on span "Select pets" at bounding box center [220, 140] width 17 height 6
click at [196, 113] on div "6266605370" at bounding box center [175, 111] width 51 height 4
click at [209, 132] on div at bounding box center [210, 135] width 6 height 6
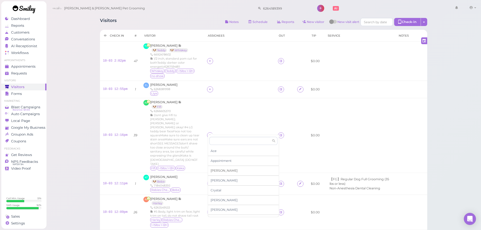
click at [222, 171] on div "[PERSON_NAME]" at bounding box center [243, 171] width 71 height 10
click at [213, 133] on div "[PERSON_NAME]" at bounding box center [221, 135] width 27 height 4
click at [217, 153] on span "Select pets" at bounding box center [220, 152] width 17 height 6
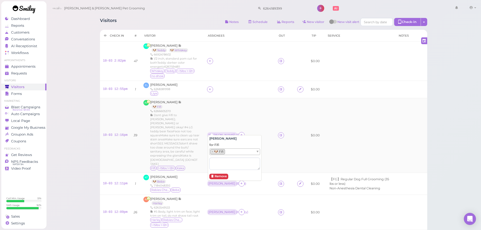
click at [187, 107] on div "Alice Ai 🐶 Fifi 6266605370 Dont give Fifi to Emma. Asa or Isaac okay! #4 LG ted…" at bounding box center [175, 135] width 51 height 71
click at [164, 88] on div "6268381998" at bounding box center [163, 89] width 27 height 4
click at [162, 87] on div "6268381998" at bounding box center [163, 89] width 27 height 4
click at [163, 87] on span "[PERSON_NAME]" at bounding box center [163, 85] width 27 height 4
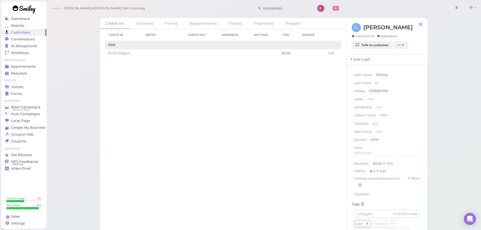
click at [358, 58] on link "Add a pet" at bounding box center [360, 59] width 27 height 11
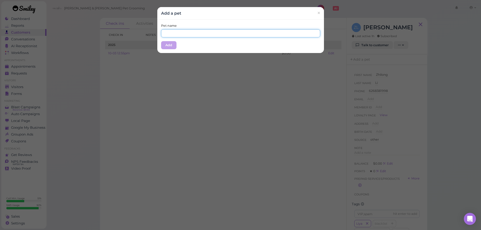
click at [224, 34] on input "text" at bounding box center [240, 33] width 159 height 8
type input "Liya"
click at [217, 19] on div "Add a pet ×" at bounding box center [240, 13] width 167 height 13
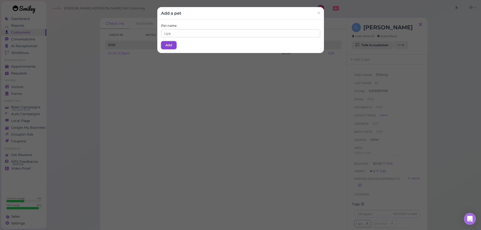
click at [169, 48] on button "Add" at bounding box center [168, 45] width 15 height 8
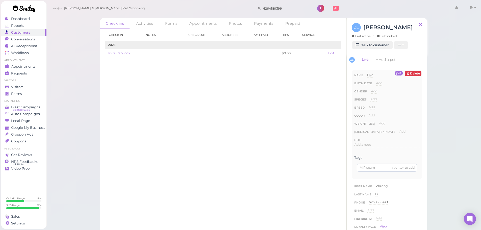
click at [367, 99] on div "Species Add Dog Cat Bird Other" at bounding box center [387, 101] width 65 height 8
click at [368, 100] on div "Species Add Dog Cat Bird Other" at bounding box center [387, 101] width 65 height 8
click at [375, 99] on span "Add" at bounding box center [374, 99] width 6 height 4
click at [376, 99] on select "Dog Cat Bird Other" at bounding box center [395, 101] width 49 height 8
select select "Dog"
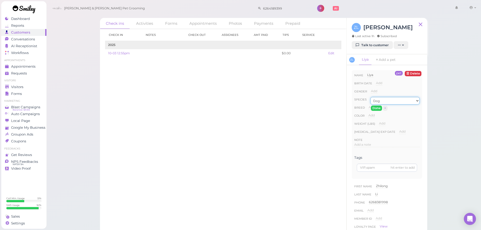
click at [371, 97] on select "Dog Cat Bird Other" at bounding box center [395, 101] width 49 height 8
click at [376, 111] on button "Done" at bounding box center [376, 108] width 11 height 5
click at [24, 87] on div "Visitors" at bounding box center [23, 87] width 36 height 4
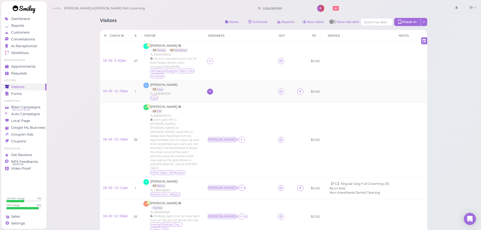
click at [211, 93] on icon at bounding box center [209, 92] width 3 height 4
click at [213, 101] on input at bounding box center [239, 103] width 61 height 8
type input "re"
click at [221, 114] on span "[PERSON_NAME]" at bounding box center [224, 113] width 27 height 4
click at [210, 91] on div "[PERSON_NAME]" at bounding box center [221, 92] width 27 height 4
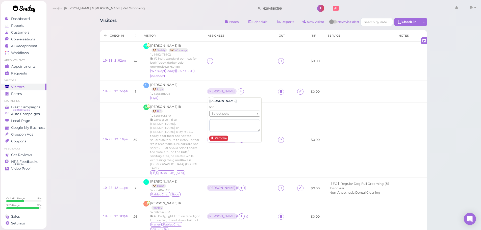
click at [228, 118] on div "for Select pets" at bounding box center [234, 118] width 51 height 27
click at [229, 114] on ul "Select pets" at bounding box center [233, 114] width 46 height 6
click at [242, 54] on td at bounding box center [239, 61] width 71 height 39
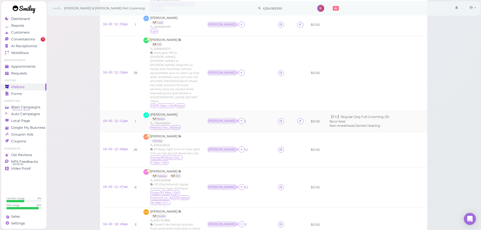
scroll to position [76, 0]
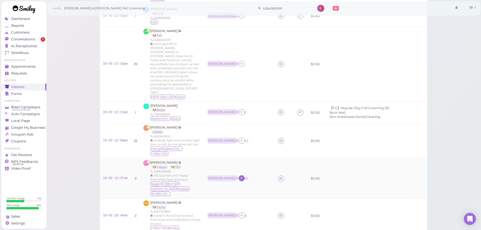
click at [240, 176] on icon at bounding box center [241, 178] width 3 height 4
click at [243, 153] on div "[PERSON_NAME]" at bounding box center [266, 153] width 71 height 10
click at [239, 172] on div "[PERSON_NAME]" at bounding box center [254, 175] width 30 height 6
click at [232, 180] on ul "Select pets" at bounding box center [233, 181] width 46 height 6
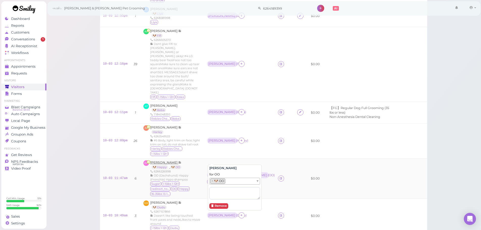
drag, startPoint x: 168, startPoint y: 145, endPoint x: 162, endPoint y: 146, distance: 5.9
click at [166, 160] on div "Wei Yang 🐶 Happy 🐶 OO 6266326998 OO (Dachshund) Happy (Frenchie) Hypo shampoo S…" at bounding box center [175, 178] width 51 height 36
click at [159, 161] on span "[PERSON_NAME]" at bounding box center [164, 163] width 28 height 4
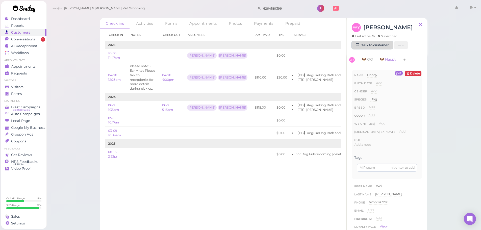
click at [366, 43] on link "Talk to customer" at bounding box center [372, 45] width 41 height 8
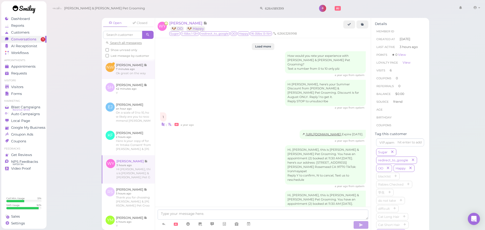
scroll to position [741, 0]
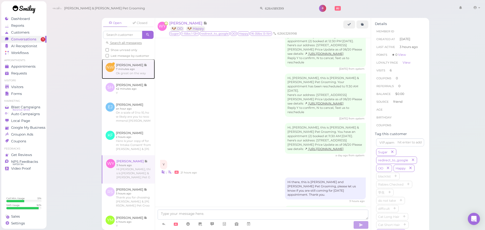
click at [141, 78] on link at bounding box center [128, 69] width 53 height 20
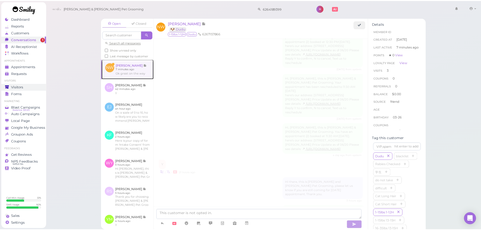
scroll to position [682, 0]
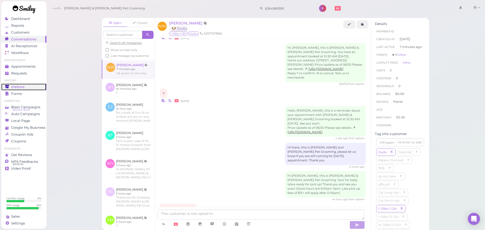
click at [20, 88] on span "Visitors" at bounding box center [17, 87] width 13 height 4
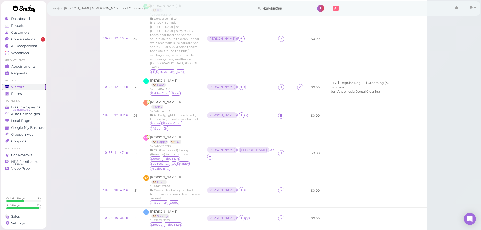
scroll to position [227, 0]
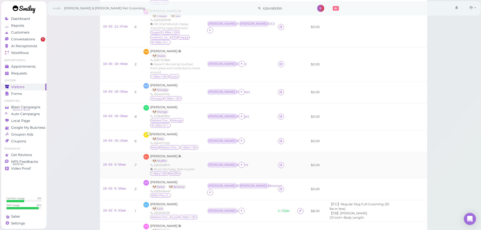
click at [262, 152] on td "Asa ( Muffin )" at bounding box center [239, 165] width 71 height 26
click at [247, 103] on td "Asa ( Mango )" at bounding box center [239, 116] width 71 height 27
click at [107, 90] on link "10-03 10:36am" at bounding box center [115, 92] width 25 height 4
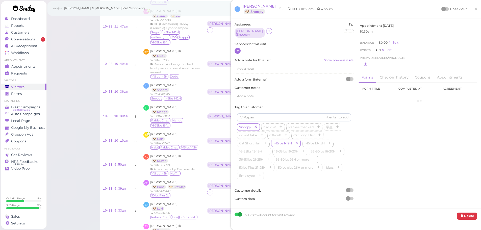
click at [237, 49] on icon at bounding box center [237, 51] width 3 height 4
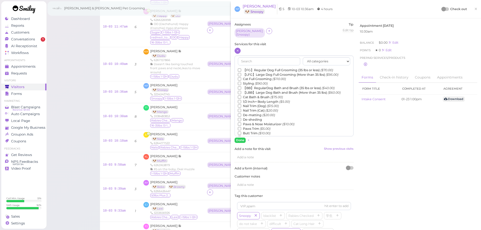
click at [253, 68] on label "【FG】Regular Dog Full Grooming (35 lbs or less) ($70.00)" at bounding box center [285, 70] width 95 height 5
click at [241, 68] on input "【FG】Regular Dog Full Grooming (35 lbs or less) ($70.00)" at bounding box center [239, 69] width 3 height 3
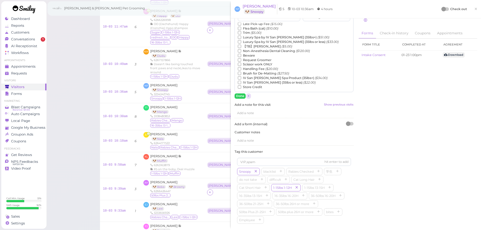
scroll to position [51, 0]
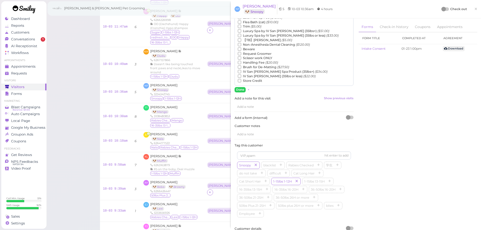
click at [254, 39] on label "【TB】Teeth Brushing ($5.00)" at bounding box center [265, 40] width 54 height 5
click at [241, 39] on input "【TB】Teeth Brushing ($5.00)" at bounding box center [239, 39] width 3 height 3
click at [242, 84] on div "All categories Full Grooming Bath & Brush Add-ons Dental Work Special Request I…" at bounding box center [294, 48] width 119 height 87
click at [243, 90] on button "Done" at bounding box center [240, 89] width 11 height 5
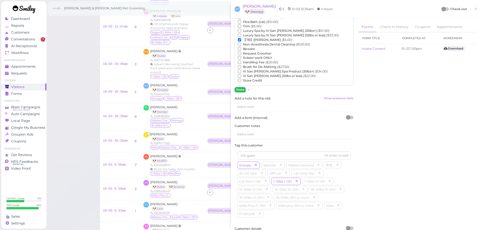
scroll to position [6, 0]
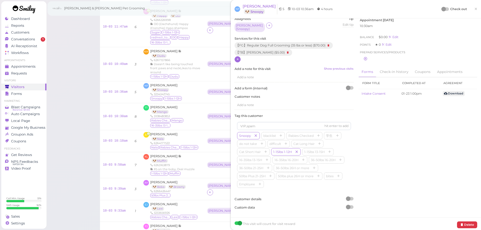
click at [443, 7] on div "Check out" at bounding box center [454, 9] width 25 height 5
click at [442, 9] on div at bounding box center [444, 9] width 5 height 5
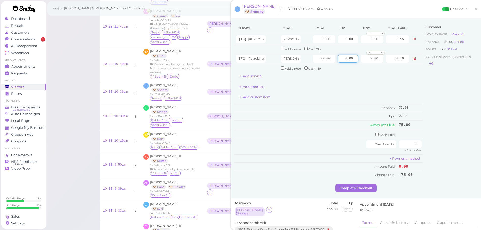
drag, startPoint x: 336, startPoint y: 56, endPoint x: 465, endPoint y: 82, distance: 132.6
click at [465, 82] on div "Service Staff Total Tip Disc Staff earn 【TB】Teeth Brushing Helen 5.00 0.00 0.00…" at bounding box center [356, 103] width 243 height 162
type input "7.5"
drag, startPoint x: 403, startPoint y: 144, endPoint x: 453, endPoint y: 151, distance: 50.0
click at [453, 151] on div "Service Staff Total Tip Disc Staff earn 【TB】Teeth Brushing Helen 5.00 0.00 0.00…" at bounding box center [356, 103] width 243 height 162
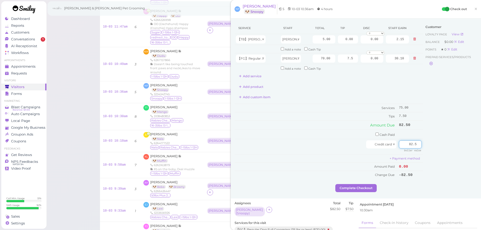
type input "82.5"
click at [444, 149] on div "Customer Loyalty page View Balance $0.00 Edit Points ★ 0 Edit Prepaid services/…" at bounding box center [450, 103] width 54 height 162
click at [362, 190] on button "Complete Checkout" at bounding box center [356, 188] width 41 height 8
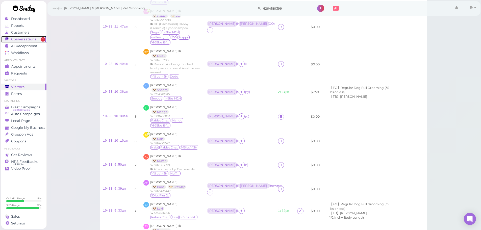
click at [40, 42] on link "Conversations 1" at bounding box center [23, 39] width 45 height 7
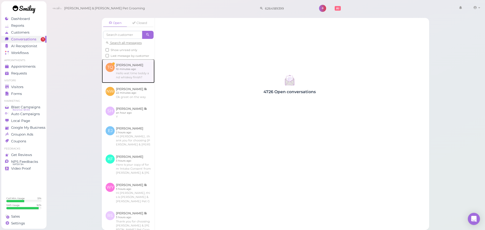
click at [121, 73] on link at bounding box center [128, 71] width 53 height 24
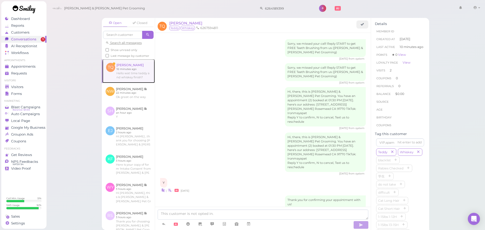
scroll to position [437, 0]
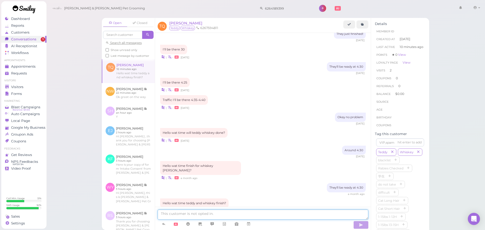
click at [243, 216] on textarea at bounding box center [263, 215] width 211 height 10
type textarea "4:30"
type textarea "They'll be ready at 4:30"
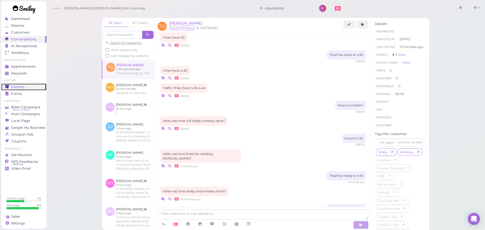
click at [21, 85] on span "Visitors" at bounding box center [17, 87] width 13 height 4
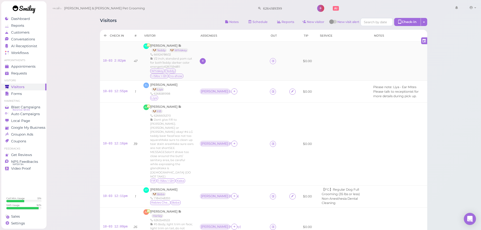
click at [202, 60] on icon at bounding box center [202, 61] width 3 height 4
click at [204, 104] on span "[PERSON_NAME]" at bounding box center [215, 103] width 27 height 4
click at [202, 61] on icon at bounding box center [202, 61] width 3 height 4
click at [213, 74] on input at bounding box center [231, 73] width 61 height 8
type input "he"
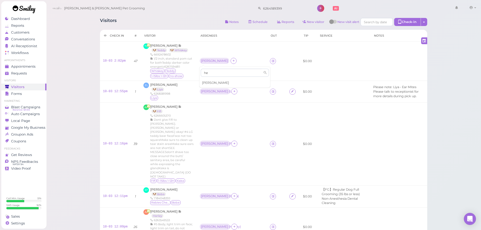
click at [213, 81] on div "[PERSON_NAME]" at bounding box center [235, 83] width 71 height 10
click at [206, 63] on div "[PERSON_NAME]" at bounding box center [215, 61] width 30 height 6
click at [211, 83] on span "Select pets" at bounding box center [211, 83] width 17 height 6
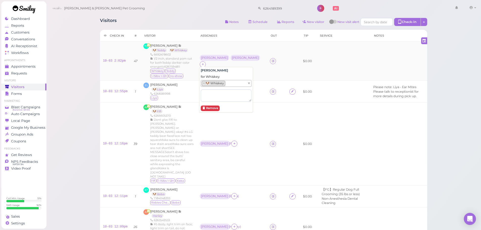
click at [224, 50] on td "Asa Helen" at bounding box center [232, 61] width 70 height 39
click at [231, 58] on div "[PERSON_NAME]" at bounding box center [246, 58] width 30 height 6
click at [221, 83] on ul "Select pets" at bounding box center [224, 83] width 46 height 6
click at [233, 52] on td "Asa ( Whiskey ) Helen" at bounding box center [232, 61] width 70 height 39
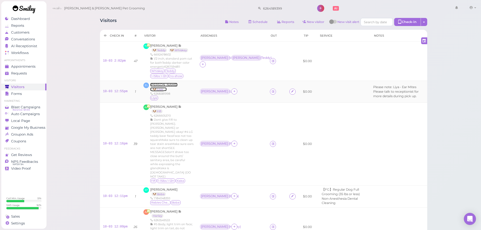
click at [159, 86] on span "[PERSON_NAME]" at bounding box center [163, 85] width 27 height 4
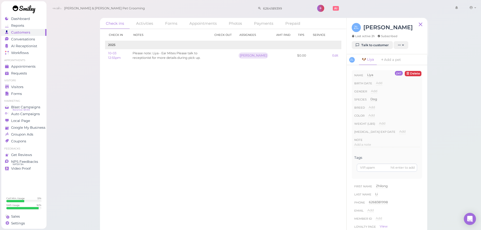
click at [367, 39] on div "ZL Zhilong Li Last active 2h Subscribed" at bounding box center [382, 32] width 61 height 18
click at [366, 45] on link "Talk to customer" at bounding box center [372, 45] width 41 height 8
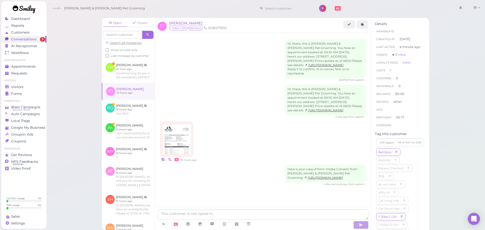
scroll to position [7, 0]
click at [185, 137] on img at bounding box center [177, 139] width 28 height 30
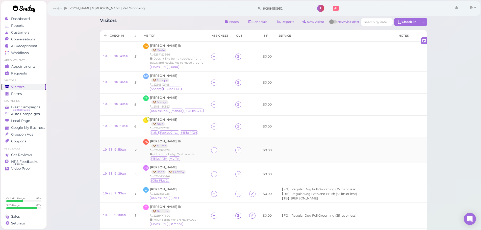
scroll to position [91, 0]
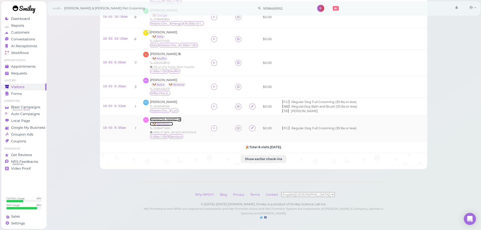
click at [173, 117] on span "[PERSON_NAME]" at bounding box center [164, 119] width 28 height 4
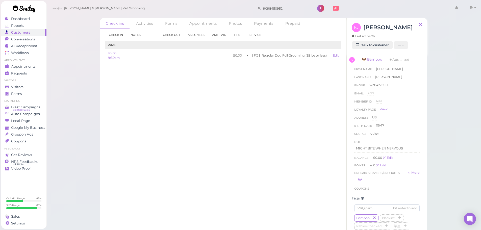
scroll to position [126, 0]
click at [385, 138] on p "MIGHT BITE WHEN NERVOUS" at bounding box center [387, 139] width 62 height 5
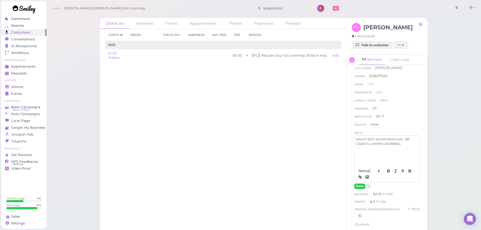
click at [405, 153] on div "MIGHT BITE WHEN NERVOUS, BE CAREFUL WHEN GRABBING" at bounding box center [387, 151] width 65 height 30
click at [405, 145] on p "MIGHT BITE WHEN NERVOUS, BE CAREFUL WHEN GRABBING" at bounding box center [387, 141] width 62 height 9
click at [359, 185] on button "Done" at bounding box center [360, 186] width 11 height 5
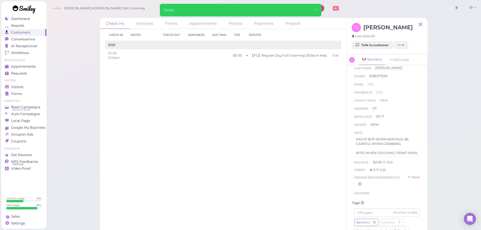
drag, startPoint x: 261, startPoint y: 153, endPoint x: 171, endPoint y: 122, distance: 95.2
click at [261, 153] on div "Check in Notes Check out Assignees Amt Paid Tips Service 2025 10-03 9:30am $0.0…" at bounding box center [223, 129] width 247 height 201
click at [19, 90] on link "Forms" at bounding box center [23, 93] width 45 height 7
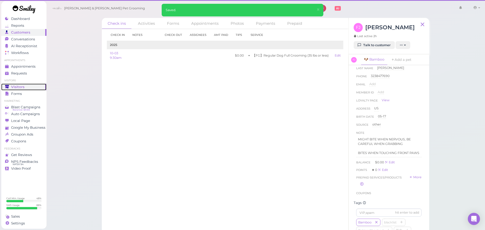
click at [20, 87] on span "Visitors" at bounding box center [17, 87] width 13 height 4
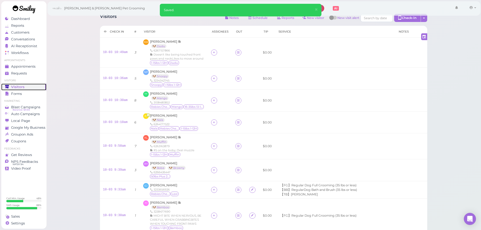
scroll to position [99, 0]
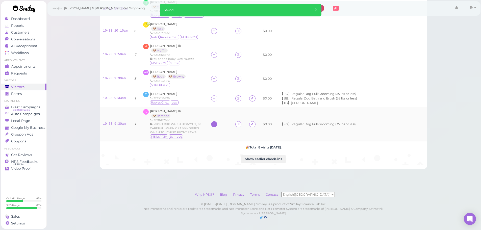
click at [214, 122] on icon at bounding box center [214, 124] width 3 height 4
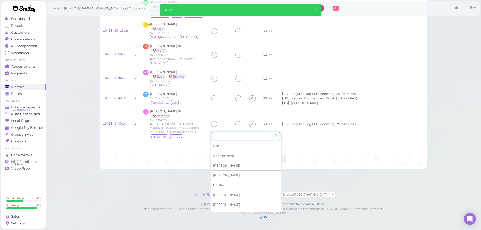
click at [227, 135] on input at bounding box center [242, 136] width 61 height 8
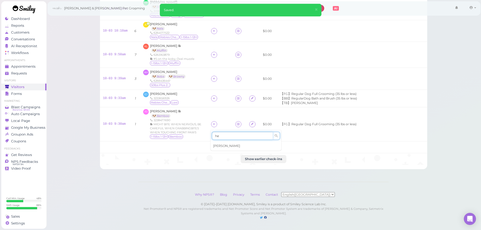
type input "he"
click at [222, 144] on span "Helen" at bounding box center [226, 146] width 27 height 4
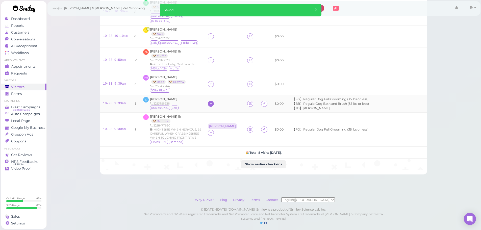
click at [213, 102] on icon at bounding box center [210, 104] width 3 height 4
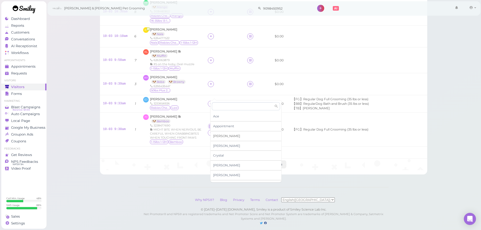
click at [224, 134] on div "Asa" at bounding box center [246, 136] width 71 height 10
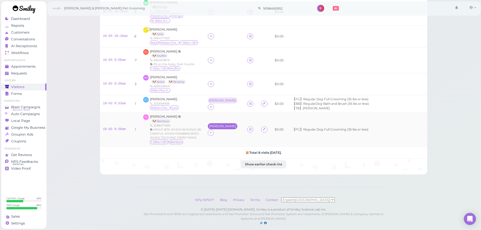
drag, startPoint x: 217, startPoint y: 118, endPoint x: 217, endPoint y: 121, distance: 2.5
click at [217, 125] on div "Helen" at bounding box center [222, 127] width 27 height 4
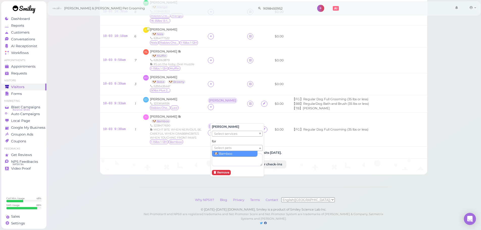
drag, startPoint x: 220, startPoint y: 147, endPoint x: 220, endPoint y: 154, distance: 7.1
click at [220, 151] on span "Select pets" at bounding box center [222, 148] width 17 height 6
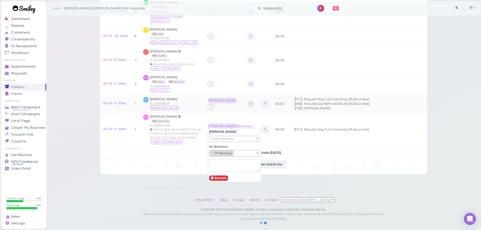
click at [198, 103] on div "EJ Emily Juarez 3233656926 Rabies Checked Lexi" at bounding box center [172, 104] width 58 height 14
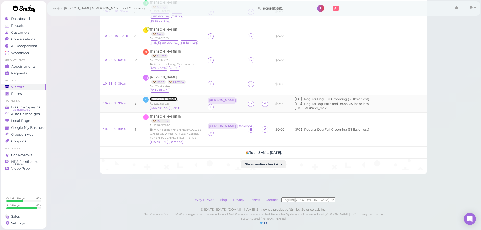
click at [158, 97] on span "Emily Juarez" at bounding box center [163, 99] width 27 height 4
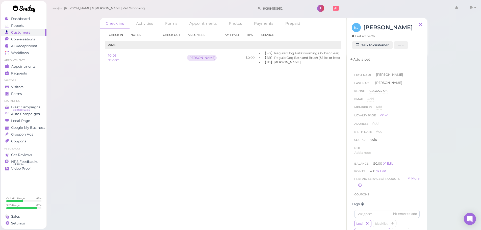
click at [370, 61] on link "Add a pet" at bounding box center [360, 59] width 27 height 11
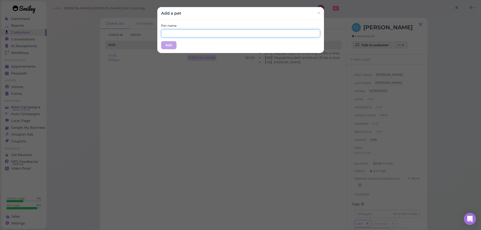
click at [247, 34] on input "text" at bounding box center [240, 33] width 159 height 8
type input "Lexi"
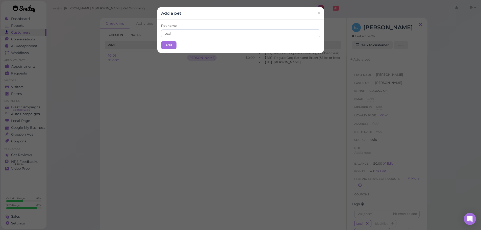
click at [230, 13] on div "Add a pet ×" at bounding box center [240, 13] width 159 height 5
click at [167, 43] on button "Add" at bounding box center [168, 45] width 15 height 8
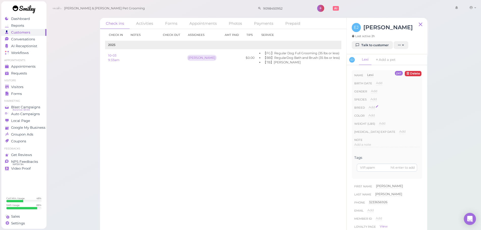
click at [373, 108] on span "Add" at bounding box center [372, 107] width 6 height 4
click at [383, 115] on span "×" at bounding box center [384, 116] width 2 height 4
click at [376, 96] on div "Add Male Female" at bounding box center [374, 93] width 6 height 8
click at [376, 98] on span "Add" at bounding box center [374, 99] width 6 height 4
click at [381, 101] on select "Dog Cat Bird Other" at bounding box center [395, 101] width 49 height 8
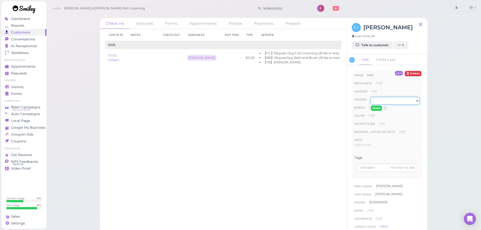
select select "Dog"
click at [371, 97] on select "Dog Cat Bird Other" at bounding box center [395, 101] width 49 height 8
click at [378, 109] on button "Done" at bounding box center [376, 108] width 11 height 5
click at [27, 86] on div "Visitors" at bounding box center [23, 87] width 36 height 4
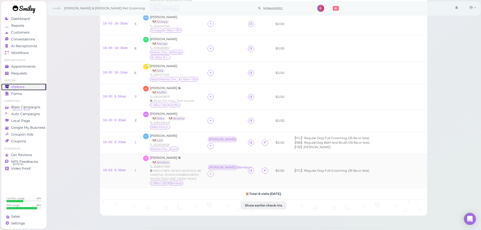
scroll to position [76, 0]
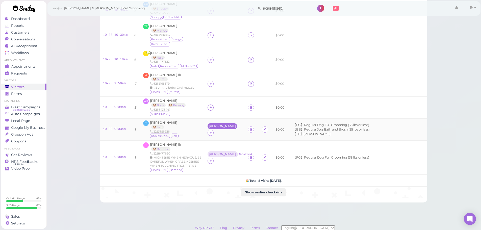
click at [213, 126] on div "Asa" at bounding box center [222, 127] width 27 height 4
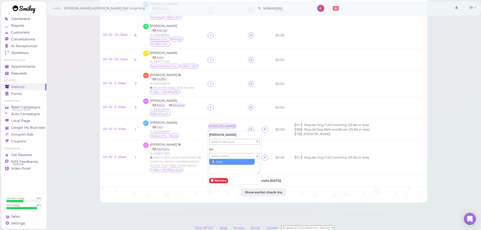
drag, startPoint x: 225, startPoint y: 155, endPoint x: 224, endPoint y: 159, distance: 4.1
click at [225, 156] on span "Select pets" at bounding box center [219, 156] width 17 height 6
click at [221, 113] on td at bounding box center [225, 108] width 40 height 22
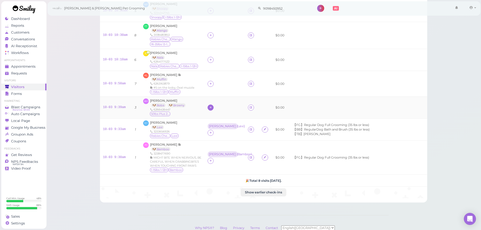
click at [213, 105] on div at bounding box center [211, 108] width 6 height 6
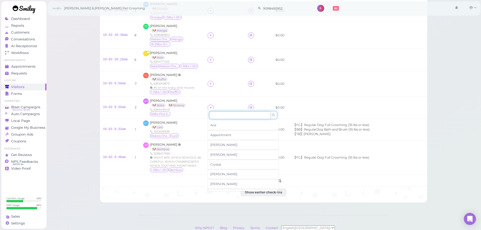
click at [224, 119] on input at bounding box center [239, 115] width 61 height 8
type input "he"
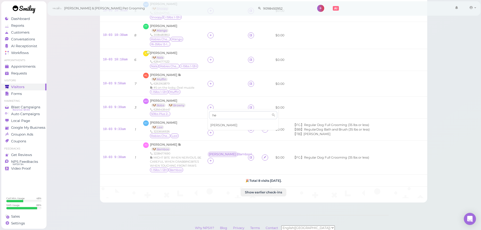
click at [222, 123] on div "Helen" at bounding box center [243, 126] width 71 height 10
click at [211, 106] on icon at bounding box center [210, 108] width 3 height 4
click at [214, 105] on div at bounding box center [225, 108] width 34 height 6
click at [214, 104] on div "Helen" at bounding box center [222, 105] width 27 height 4
click at [223, 127] on span "Select pets" at bounding box center [219, 126] width 17 height 6
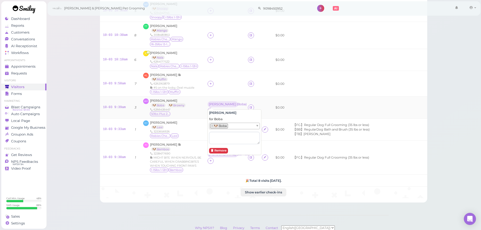
click at [226, 97] on td "Helen ( Boba )" at bounding box center [225, 108] width 40 height 22
click at [235, 108] on td "Helen ( Boba )" at bounding box center [225, 108] width 40 height 22
click at [213, 109] on icon at bounding box center [210, 111] width 3 height 4
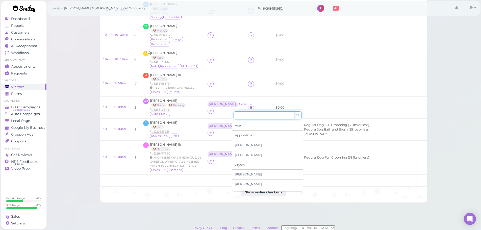
click at [243, 114] on input at bounding box center [264, 115] width 61 height 8
type input "re"
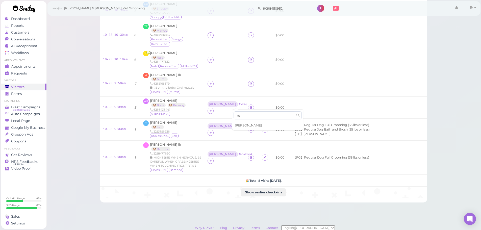
click at [245, 123] on div "Rebecca" at bounding box center [267, 126] width 71 height 10
click at [229, 86] on td at bounding box center [225, 84] width 40 height 26
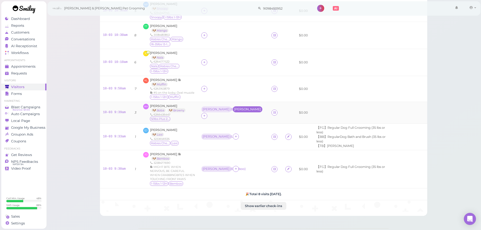
click at [237, 108] on div "Rebecca" at bounding box center [247, 110] width 27 height 4
click at [240, 127] on ul "Select pets" at bounding box center [230, 127] width 46 height 6
click at [209, 74] on td at bounding box center [233, 62] width 71 height 27
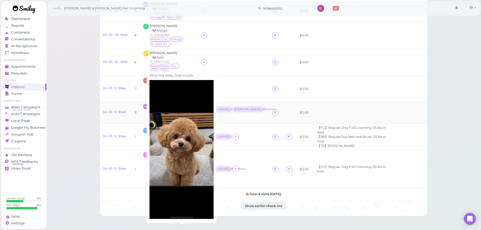
scroll to position [51, 0]
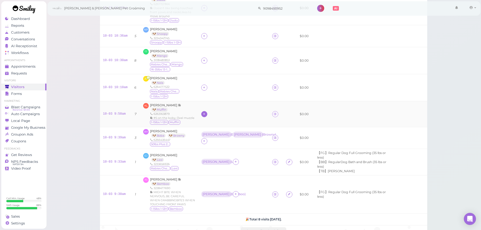
click at [204, 113] on div at bounding box center [204, 114] width 6 height 6
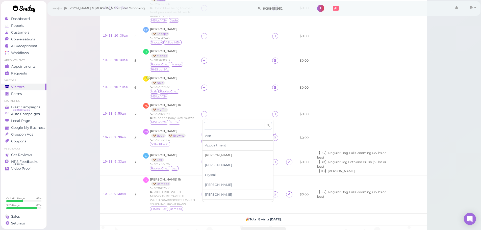
click at [212, 156] on div "Asa" at bounding box center [238, 156] width 71 height 10
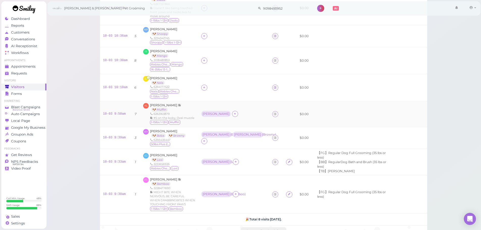
click at [211, 111] on div "Asa" at bounding box center [216, 114] width 31 height 6
click at [207, 117] on div "Asa" at bounding box center [216, 114] width 31 height 7
click at [204, 112] on div "Asa" at bounding box center [216, 114] width 27 height 4
drag, startPoint x: 211, startPoint y: 134, endPoint x: 211, endPoint y: 137, distance: 2.8
click at [211, 135] on span "Select pets" at bounding box center [214, 136] width 17 height 6
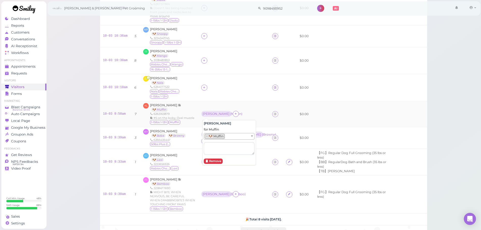
click at [222, 109] on td "Asa ( Muffin )" at bounding box center [233, 114] width 71 height 26
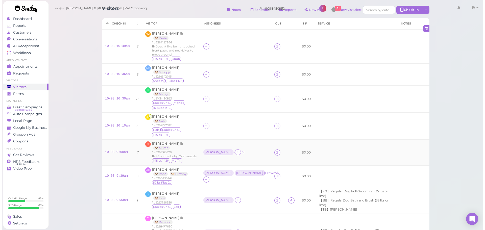
scroll to position [0, 0]
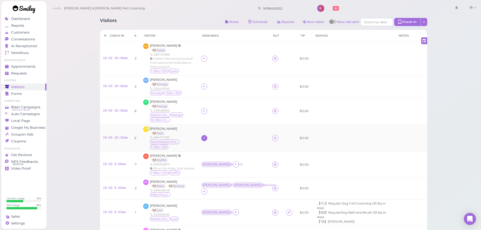
click at [206, 139] on icon at bounding box center [204, 138] width 3 height 4
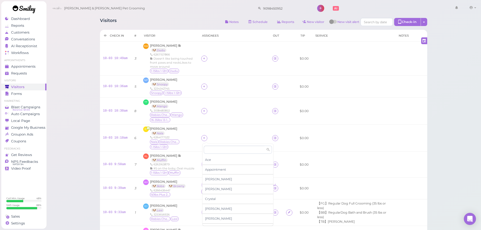
click at [214, 154] on div "Ace Appointment Asa Cody Crystal Daniel Dennis Elon Emma Helen Isaac Kelly" at bounding box center [238, 186] width 71 height 80
click at [214, 152] on input at bounding box center [234, 150] width 61 height 8
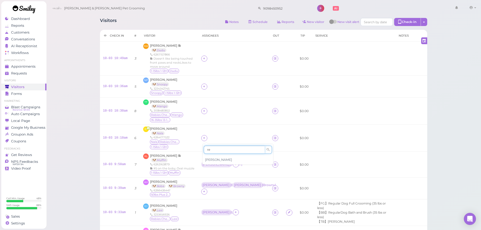
type input "re"
click at [214, 156] on div "Rebecca" at bounding box center [238, 160] width 71 height 10
click at [205, 113] on icon at bounding box center [204, 111] width 3 height 4
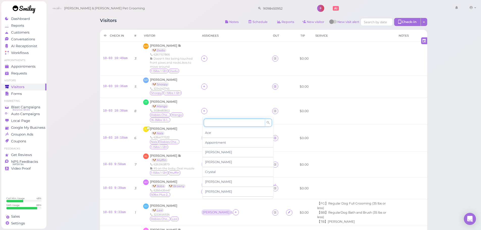
click at [219, 125] on input at bounding box center [234, 123] width 61 height 8
type input "asa"
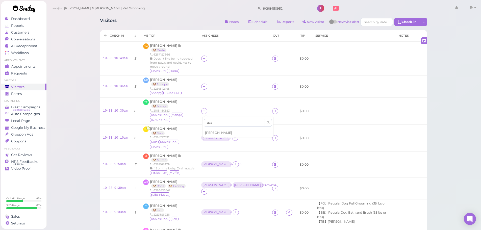
click at [210, 133] on span "Asa" at bounding box center [218, 133] width 27 height 4
click at [208, 140] on div "Rebecca" at bounding box center [216, 138] width 30 height 6
click at [215, 159] on span "Select pets" at bounding box center [214, 160] width 17 height 6
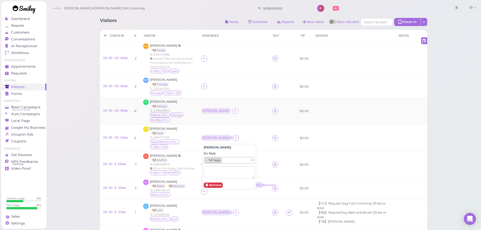
click at [223, 113] on div "Asa" at bounding box center [233, 111] width 65 height 7
click at [205, 108] on div "Asa" at bounding box center [216, 111] width 30 height 6
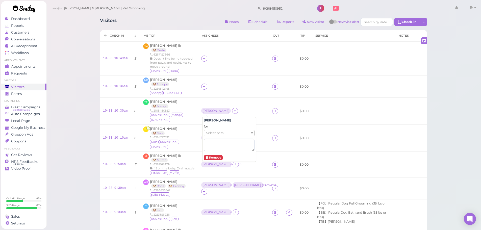
click at [214, 131] on span "Select pets" at bounding box center [214, 133] width 17 height 6
click at [209, 92] on td at bounding box center [233, 87] width 71 height 22
click at [206, 88] on icon at bounding box center [204, 87] width 3 height 4
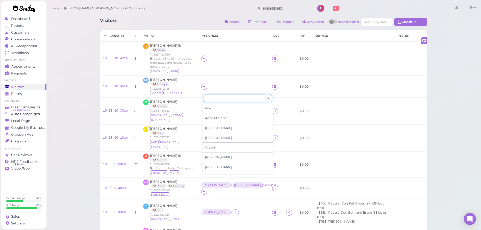
drag, startPoint x: 211, startPoint y: 97, endPoint x: 211, endPoint y: 93, distance: 4.1
click at [211, 98] on input at bounding box center [234, 98] width 61 height 8
type input "he"
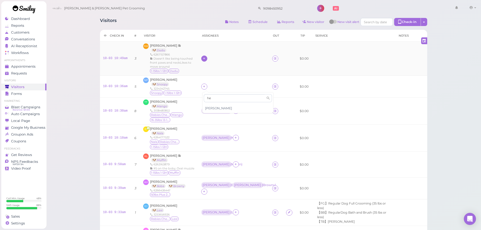
click at [205, 58] on icon at bounding box center [204, 59] width 3 height 4
click at [214, 66] on div "Ace Appointment Asa Cody Crystal Daniel Dennis Elon Emma Helen Isaac Kelly" at bounding box center [237, 105] width 71 height 82
click at [214, 69] on input at bounding box center [234, 70] width 61 height 8
type input "re"
click at [212, 81] on span "Rebecca" at bounding box center [218, 80] width 27 height 4
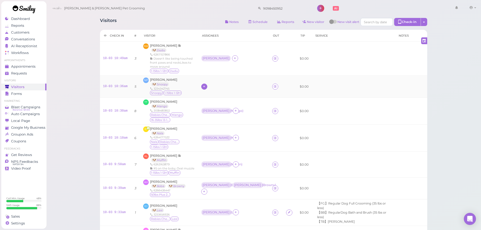
click at [206, 89] on div at bounding box center [204, 87] width 6 height 6
drag, startPoint x: 213, startPoint y: 93, endPoint x: 212, endPoint y: 101, distance: 8.4
click at [213, 98] on div "Ace Appointment Asa Cody Crystal Daniel Dennis Elon Emma Helen Isaac Kelly" at bounding box center [237, 133] width 71 height 82
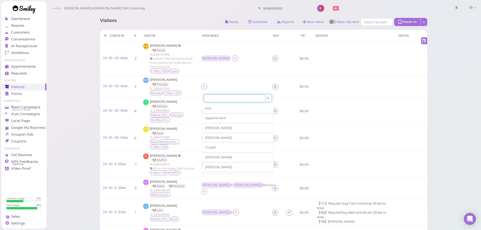
click at [212, 101] on input at bounding box center [234, 98] width 61 height 8
type input "he"
click at [210, 108] on span "[PERSON_NAME]" at bounding box center [218, 108] width 27 height 4
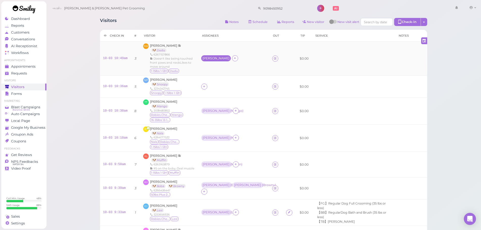
click at [209, 61] on div "[PERSON_NAME]" at bounding box center [216, 58] width 30 height 6
click at [183, 83] on div "NP Norma Perez 🐶 Snoopy 3234342745 Snoopy 1-15lbs 1-12H" at bounding box center [169, 87] width 52 height 18
click at [203, 88] on div "[PERSON_NAME]" at bounding box center [216, 86] width 30 height 6
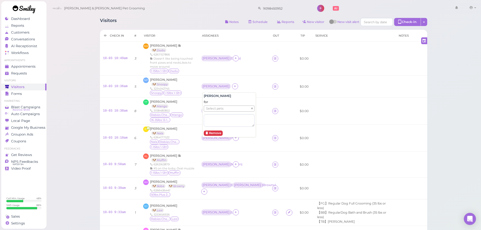
click at [214, 103] on div "for Select pets" at bounding box center [229, 113] width 51 height 27
click at [214, 106] on span "Select pets" at bounding box center [214, 109] width 17 height 6
click at [198, 111] on td "TT Tommy Trinh 🐶 Mango 3108480853 Rabies Checked Mango 16-35lbs 13-15H" at bounding box center [169, 111] width 58 height 27
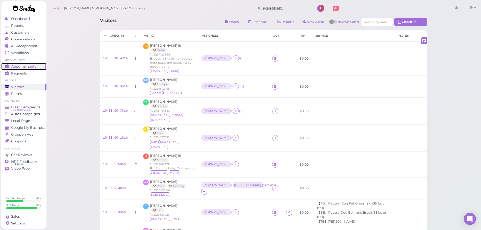
click at [23, 65] on span "Appointments" at bounding box center [23, 66] width 25 height 4
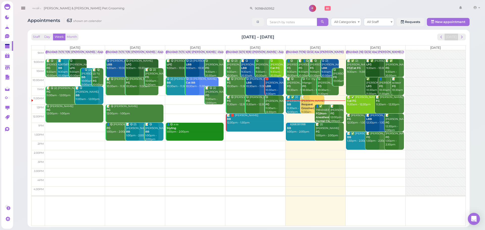
click at [294, 107] on div "📝 ✅ (2) Wei Yang BB 11:30am - 12:30pm" at bounding box center [298, 105] width 23 height 18
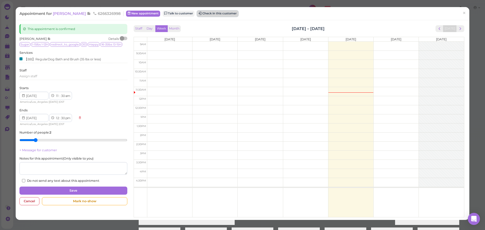
click at [202, 15] on button "Check in this customer" at bounding box center [217, 14] width 41 height 6
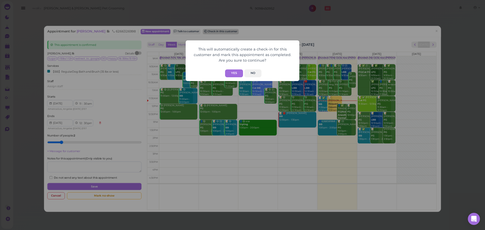
click at [230, 72] on button "Yes" at bounding box center [234, 73] width 18 height 8
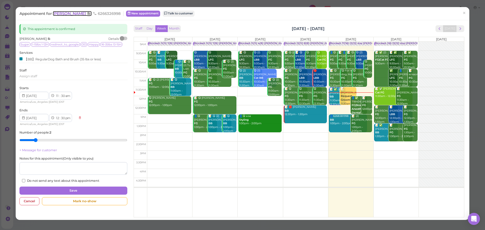
click at [66, 15] on span "Wei Yang" at bounding box center [70, 13] width 34 height 5
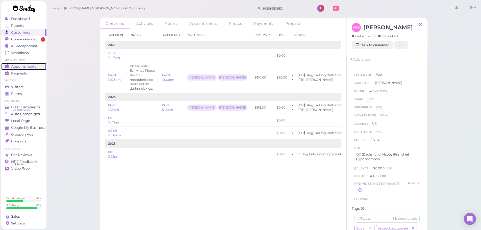
click at [32, 68] on span "Appointments" at bounding box center [23, 66] width 25 height 4
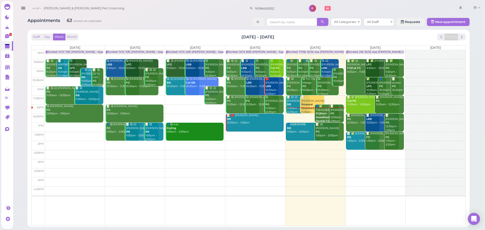
click at [340, 117] on div "📝 Angela Lee FG 12:00pm - 1:00pm" at bounding box center [337, 114] width 14 height 18
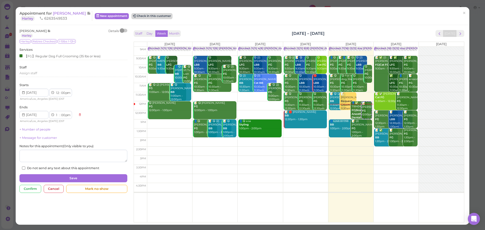
click at [145, 18] on button "Check in this customer" at bounding box center [151, 16] width 41 height 6
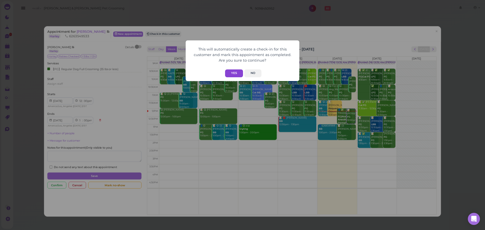
click at [237, 72] on button "Yes" at bounding box center [234, 73] width 18 height 8
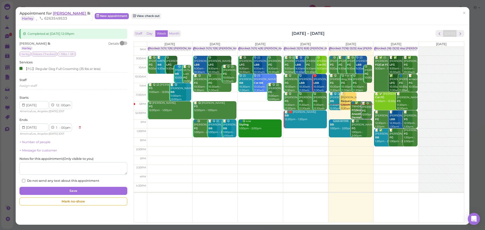
click at [59, 14] on span "Angela Lee" at bounding box center [70, 13] width 34 height 5
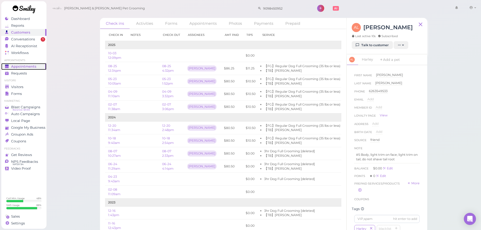
click at [12, 65] on span "Appointments" at bounding box center [23, 66] width 25 height 4
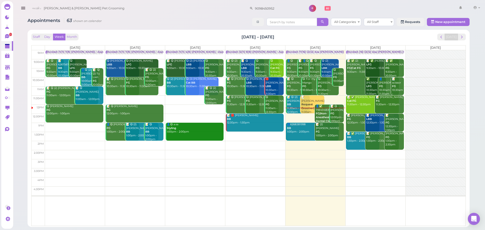
click at [322, 113] on b "FG|Non-Anesthesia Dental Cleaning" at bounding box center [327, 117] width 22 height 11
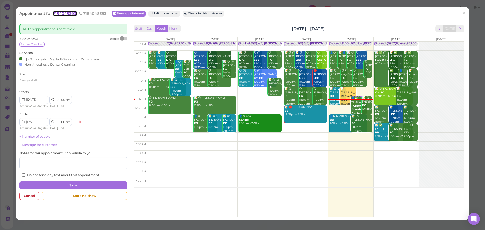
click at [67, 16] on span "7184048393" at bounding box center [65, 13] width 24 height 5
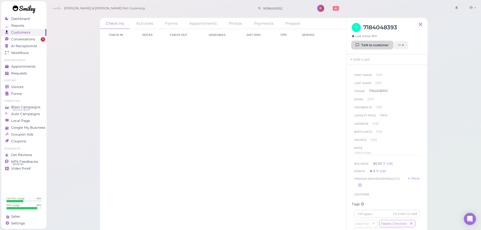
click at [367, 44] on link "Talk to customer" at bounding box center [372, 45] width 41 height 8
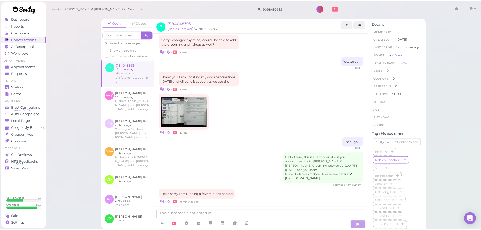
scroll to position [117, 0]
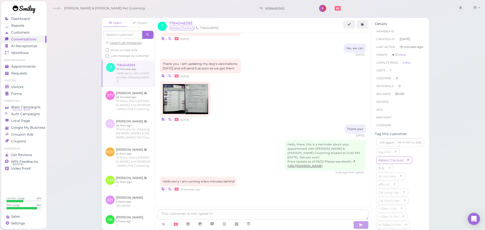
click at [175, 92] on img at bounding box center [174, 99] width 23 height 30
click at [45, 65] on link "Appointments" at bounding box center [23, 66] width 45 height 7
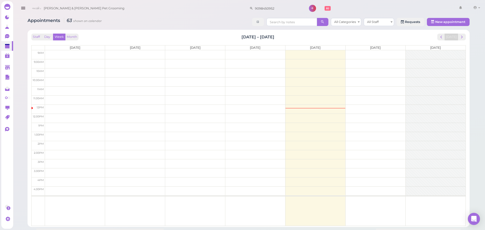
click at [176, 22] on div "Appointments 63 shown on calendar All Categories All Staff Requests New appoint…" at bounding box center [249, 22] width 442 height 9
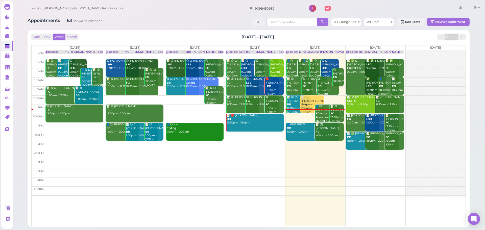
click at [306, 108] on div "📝 Alice Ai Request Groomer|FG 11:30am - 12:30pm" at bounding box center [312, 107] width 23 height 22
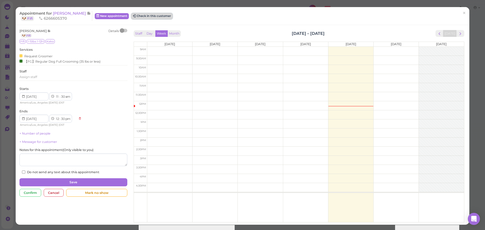
click at [144, 17] on button "Check in this customer" at bounding box center [151, 16] width 41 height 6
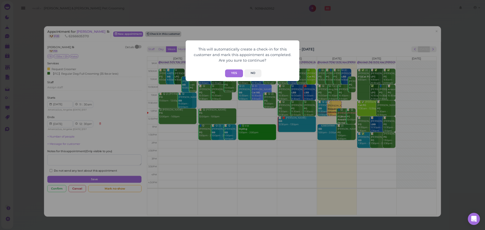
click at [235, 74] on button "Yes" at bounding box center [234, 73] width 18 height 8
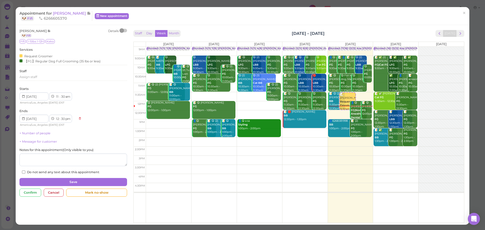
click at [344, 36] on div "This will automatically create a check-in for this customer and mark this appoi…" at bounding box center [242, 115] width 485 height 230
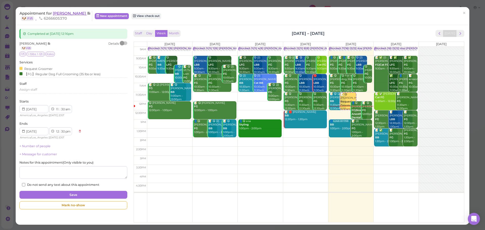
click at [56, 13] on span "[PERSON_NAME]" at bounding box center [70, 13] width 34 height 5
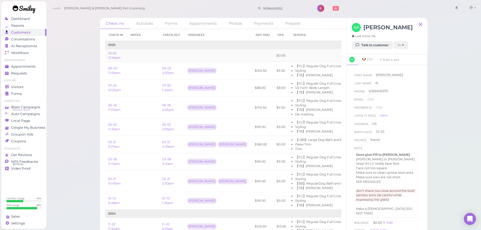
click at [199, 51] on td at bounding box center [218, 55] width 68 height 13
click at [453, 112] on div "Check ins Activities Forms Appointments Photos Payments Prepaid Check in Notes …" at bounding box center [263, 116] width 435 height 233
click at [30, 65] on span "Appointments" at bounding box center [23, 66] width 25 height 4
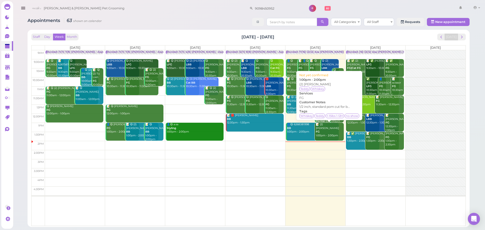
click at [325, 135] on link "📝 (2) [PERSON_NAME] FG 1:00pm - 2:00pm" at bounding box center [329, 132] width 29 height 18
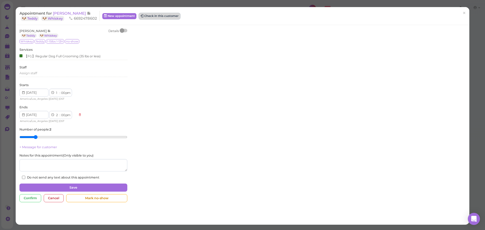
click at [171, 19] on button "Check in this customer" at bounding box center [159, 16] width 41 height 6
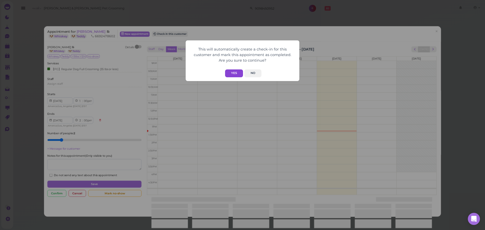
drag, startPoint x: 223, startPoint y: 69, endPoint x: 229, endPoint y: 75, distance: 8.9
click at [227, 74] on form "This will automatically create a check-in for this customer and mark this appoi…" at bounding box center [243, 60] width 104 height 33
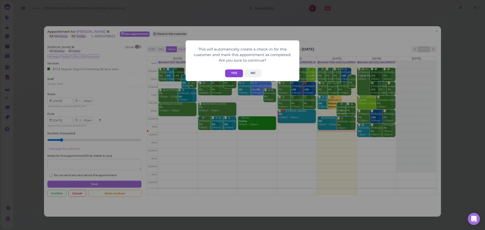
click at [229, 75] on button "Yes" at bounding box center [234, 73] width 18 height 8
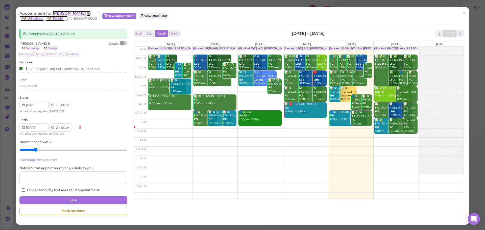
click at [63, 12] on span "[PERSON_NAME]" at bounding box center [70, 13] width 34 height 5
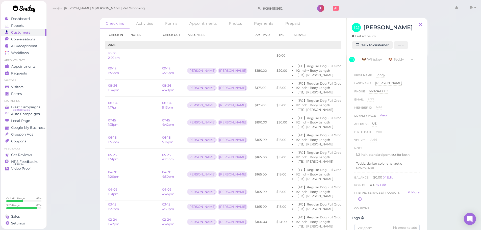
drag, startPoint x: 454, startPoint y: 160, endPoint x: 451, endPoint y: 160, distance: 3.3
click at [454, 160] on div "Check ins Activities Forms Appointments Photos Payments Prepaid Check in Notes …" at bounding box center [263, 116] width 435 height 233
click at [35, 69] on link "Appointments" at bounding box center [23, 66] width 45 height 7
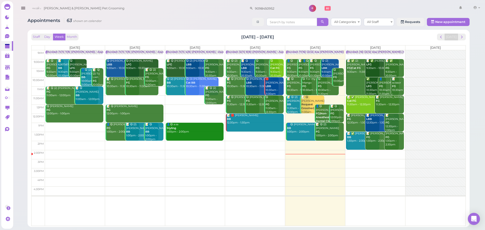
click at [186, 18] on div "Appointments 63 shown on calendar All Categories All Staff Requests New appoint…" at bounding box center [249, 22] width 442 height 9
drag, startPoint x: 263, startPoint y: 7, endPoint x: 83, endPoint y: 8, distance: 179.4
click at [89, 7] on div "[PERSON_NAME] & [PERSON_NAME] Pet Grooming 9098450952 1 Account" at bounding box center [256, 8] width 453 height 14
type input "8638384079"
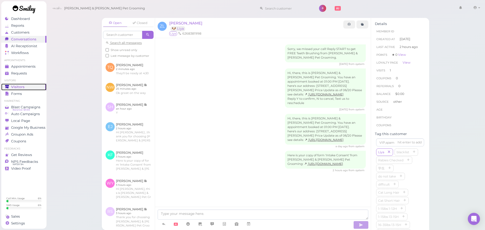
click at [22, 87] on span "Visitors" at bounding box center [17, 87] width 13 height 4
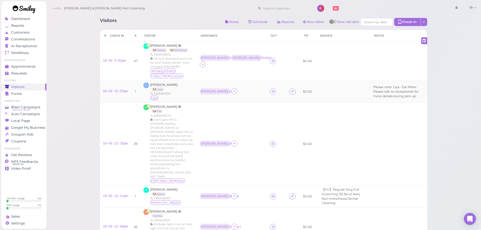
click at [267, 91] on td at bounding box center [276, 92] width 19 height 22
click at [118, 94] on div "10-03 12:55pm" at bounding box center [115, 91] width 25 height 5
click at [163, 87] on div "[PERSON_NAME] 🐶 Liya 6268381998 [GEOGRAPHIC_DATA]" at bounding box center [163, 92] width 27 height 18
click at [161, 84] on span "[PERSON_NAME]" at bounding box center [163, 85] width 27 height 4
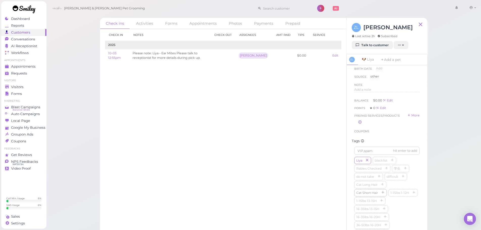
scroll to position [101, 0]
click at [413, 157] on icon "button" at bounding box center [414, 156] width 3 height 4
click at [261, 150] on div "Check in Notes Check out Assignees Amt Paid Tips Service 2025 10-03 12:55pm Ple…" at bounding box center [223, 129] width 247 height 201
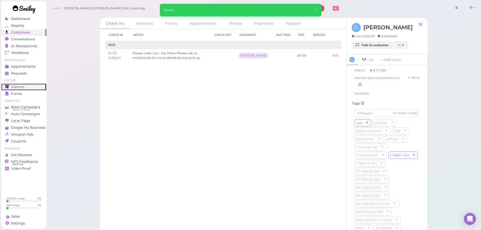
click at [28, 89] on link "Visitors" at bounding box center [23, 87] width 45 height 7
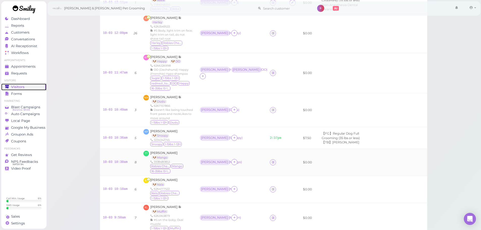
scroll to position [202, 0]
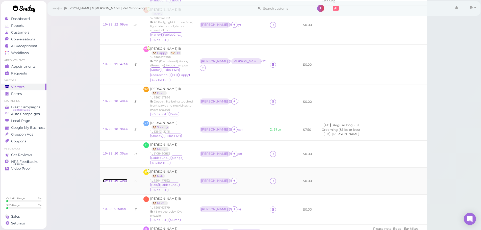
click at [122, 179] on link "10-03 10:10am" at bounding box center [115, 181] width 25 height 4
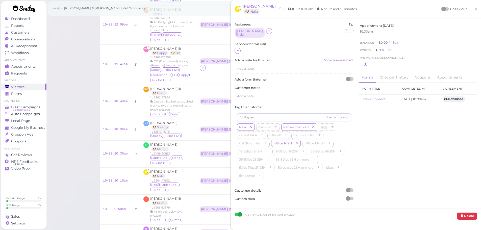
click at [236, 48] on div at bounding box center [238, 51] width 6 height 6
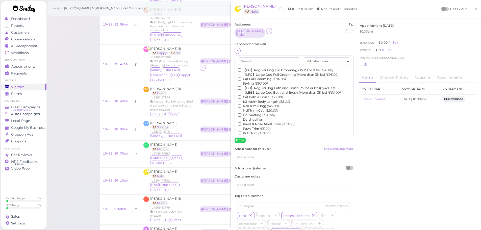
click at [262, 68] on label "【FG】Regular Dog Full Grooming (35 lbs or less) ($70.00)" at bounding box center [285, 70] width 95 height 5
click at [241, 68] on input "【FG】Regular Dog Full Grooming (35 lbs or less) ($70.00)" at bounding box center [239, 69] width 3 height 3
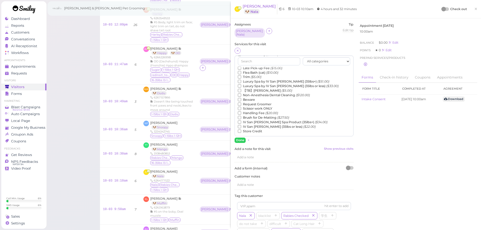
click at [256, 88] on label "【TB】Teeth Brushing ($5.00)" at bounding box center [265, 90] width 54 height 5
click at [241, 89] on input "【TB】Teeth Brushing ($5.00)" at bounding box center [239, 90] width 3 height 3
click at [242, 138] on button "Done" at bounding box center [240, 140] width 11 height 5
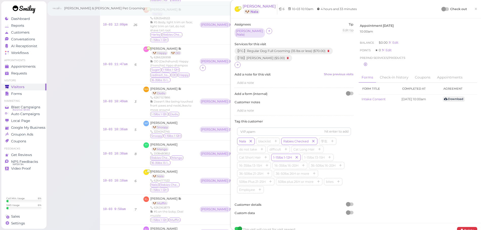
click at [443, 11] on div "Check out" at bounding box center [454, 9] width 25 height 5
click at [442, 11] on div at bounding box center [445, 9] width 7 height 4
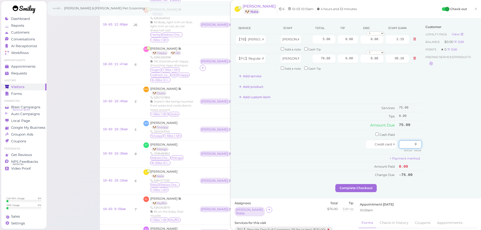
drag, startPoint x: 404, startPoint y: 144, endPoint x: 483, endPoint y: 144, distance: 79.6
click at [481, 144] on html "Dashboard Reports Customers Conversations 0" at bounding box center [240, 101] width 481 height 607
type input "75"
click at [345, 187] on button "Complete Checkout" at bounding box center [356, 188] width 41 height 8
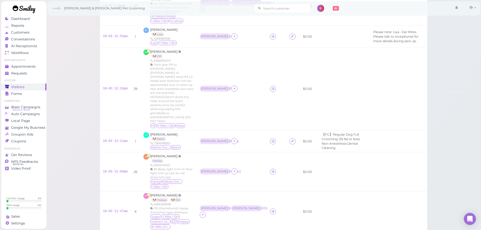
scroll to position [12, 0]
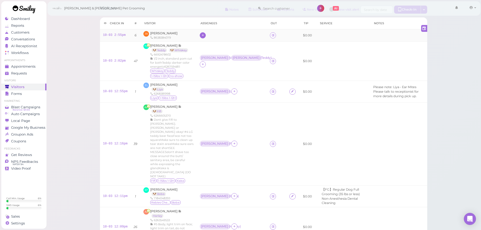
click at [204, 35] on div at bounding box center [203, 35] width 6 height 6
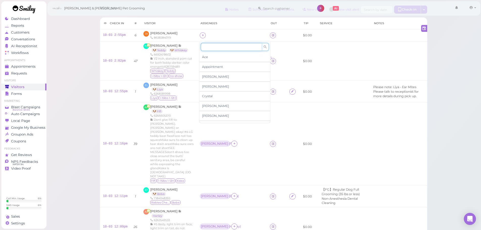
click at [212, 48] on input at bounding box center [231, 47] width 61 height 8
type input "[PERSON_NAME]"
click at [211, 56] on span "[PERSON_NAME]" at bounding box center [215, 57] width 27 height 4
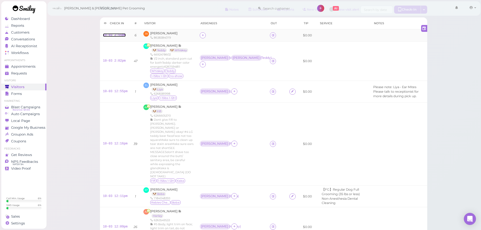
click at [118, 36] on link "10-03 2:55pm" at bounding box center [114, 35] width 23 height 4
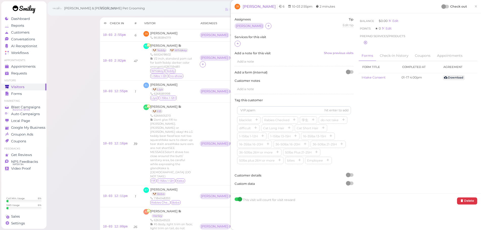
click at [235, 42] on div at bounding box center [294, 44] width 119 height 7
click at [231, 42] on div "Assignees Helen Tip Edit tip 0 Services for this visit Add a note for this visit" at bounding box center [356, 103] width 250 height 180
click at [238, 43] on icon at bounding box center [237, 44] width 3 height 4
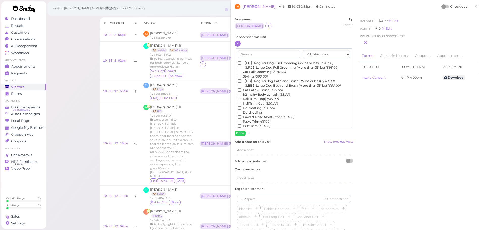
click at [249, 98] on label "Nail Trim (Dog) ($15.00)" at bounding box center [258, 99] width 41 height 5
click at [241, 98] on input "Nail Trim (Dog) ($15.00)" at bounding box center [239, 98] width 3 height 3
click at [238, 132] on button "Done" at bounding box center [240, 133] width 11 height 5
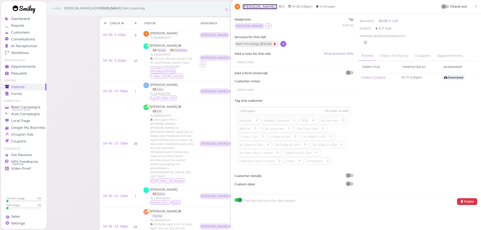
click at [248, 6] on span "[PERSON_NAME]" at bounding box center [259, 6] width 33 height 5
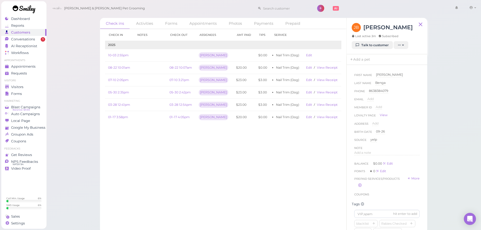
click at [34, 83] on ul "Visitors Visitors Forms" at bounding box center [23, 88] width 45 height 18
click at [31, 87] on div "Visitors" at bounding box center [23, 87] width 36 height 4
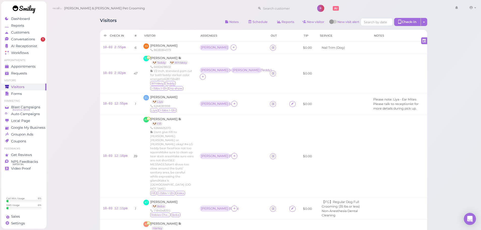
click at [268, 45] on td at bounding box center [276, 48] width 19 height 12
click at [272, 46] on icon at bounding box center [273, 48] width 3 height 4
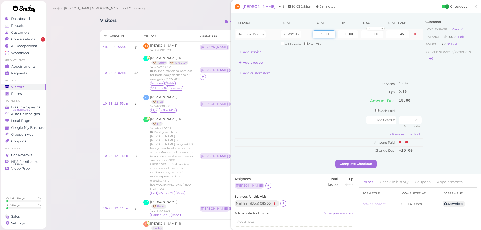
click at [316, 36] on input "15.00" at bounding box center [324, 34] width 23 height 8
type input "20.00"
type input "8.60"
click at [319, 78] on div "Service Staff Total Tip Disc Staff earn Nail Trim (Dog) Helen 20.00 0.00 0.00 0…" at bounding box center [329, 86] width 188 height 138
click at [406, 119] on input "0" at bounding box center [410, 120] width 23 height 8
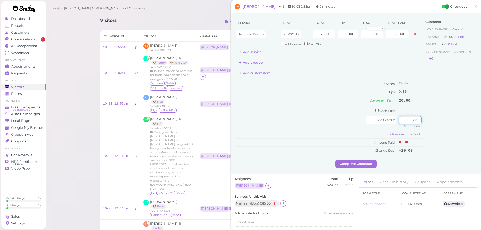
type input "20"
click at [431, 145] on div "Customer Loyalty page View Balance $0.00 Edit Points ★ 0 Edit Prepaid services/…" at bounding box center [450, 88] width 54 height 143
click at [341, 162] on button "Complete Checkout" at bounding box center [356, 164] width 41 height 8
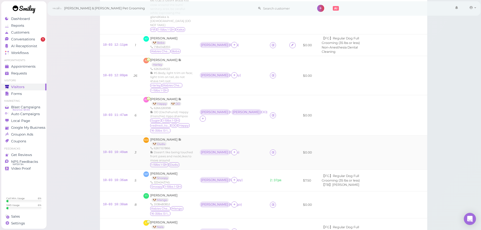
scroll to position [177, 0]
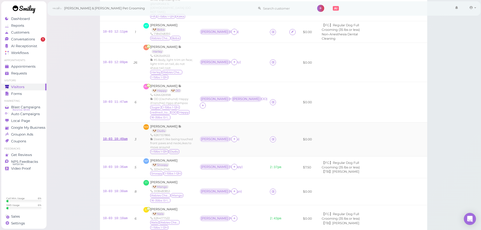
click at [107, 137] on div "10-03 10:49am" at bounding box center [115, 139] width 25 height 5
click at [157, 125] on span "[PERSON_NAME]" at bounding box center [164, 127] width 28 height 4
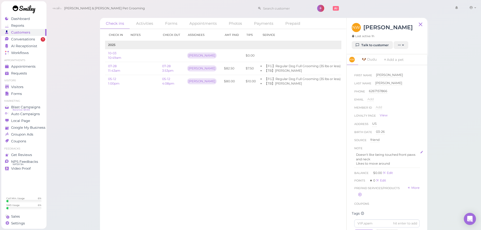
click at [395, 161] on p "Doesn't like being touched front paws and neck" at bounding box center [387, 157] width 62 height 9
click at [404, 173] on div "Doesn't like being touched front paws and neck Likes to move around" at bounding box center [387, 166] width 65 height 30
drag, startPoint x: 357, startPoint y: 201, endPoint x: 351, endPoint y: 199, distance: 6.0
click at [357, 201] on button "Done" at bounding box center [360, 201] width 11 height 5
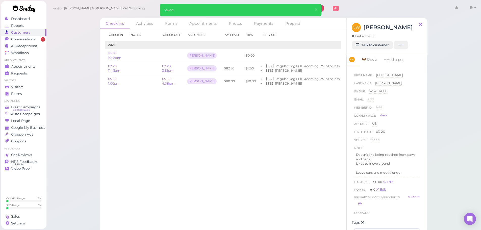
click at [284, 175] on div "Check in Notes Check out Assignees Amt Paid Tips Service 2025 10-03 10:49am Reb…" at bounding box center [223, 129] width 247 height 201
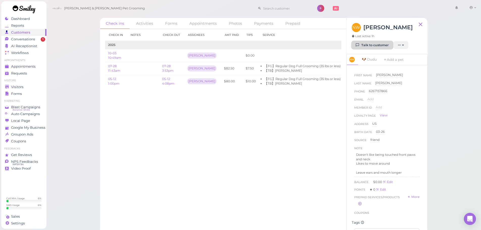
click at [379, 48] on link "Talk to customer" at bounding box center [372, 45] width 41 height 8
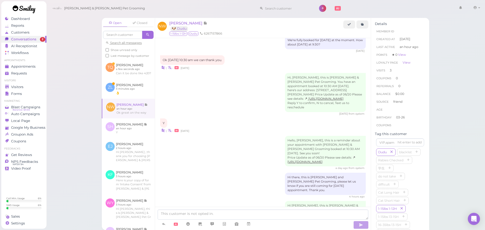
scroll to position [682, 0]
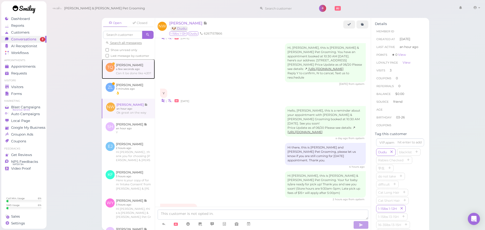
click at [114, 69] on link at bounding box center [128, 69] width 53 height 20
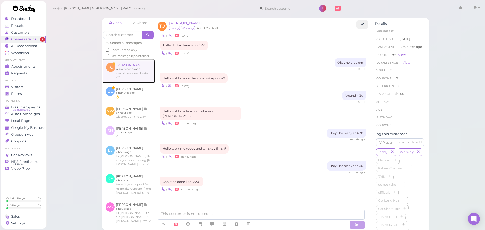
scroll to position [470, 0]
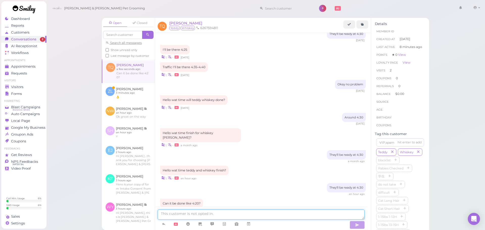
click at [234, 217] on textarea at bounding box center [261, 215] width 207 height 10
click at [309, 218] on textarea at bounding box center [261, 215] width 207 height 10
click at [306, 217] on textarea at bounding box center [261, 215] width 207 height 10
click at [127, 94] on link at bounding box center [128, 93] width 53 height 20
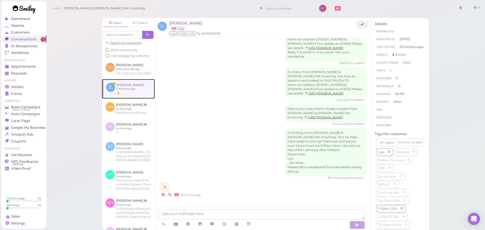
scroll to position [51, 0]
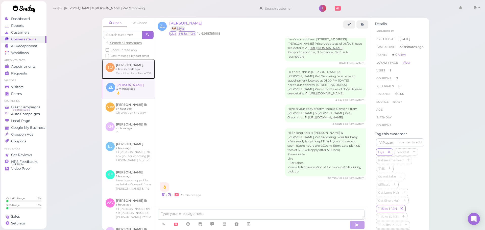
click at [131, 79] on link at bounding box center [128, 69] width 53 height 20
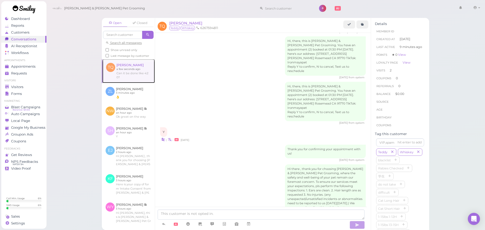
scroll to position [470, 0]
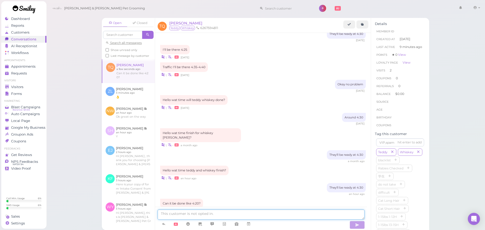
click at [218, 214] on textarea at bounding box center [261, 215] width 207 height 10
type textarea "Yes, we can do that"
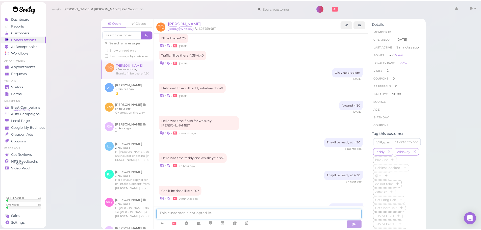
scroll to position [510, 0]
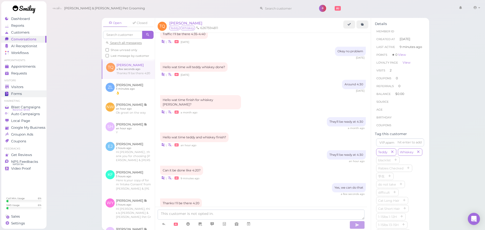
click at [12, 92] on span "Forms" at bounding box center [16, 94] width 11 height 4
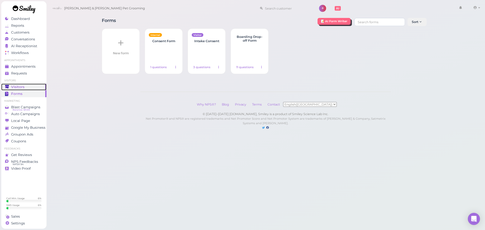
click at [12, 85] on span "Visitors" at bounding box center [17, 87] width 13 height 4
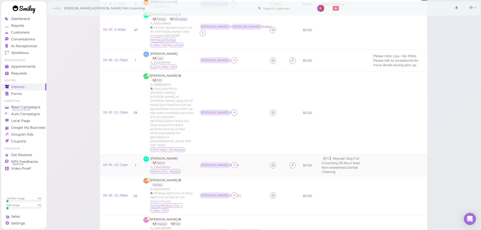
scroll to position [152, 0]
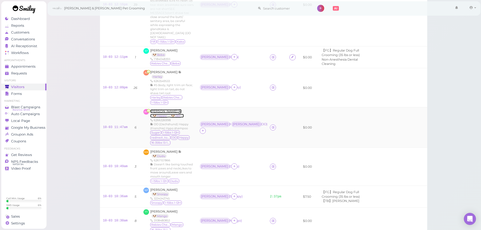
click at [155, 109] on span "[PERSON_NAME]" at bounding box center [164, 111] width 28 height 4
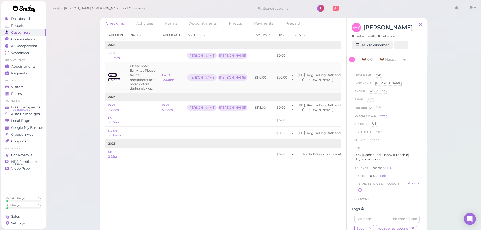
click at [112, 80] on link "04-28 12:23pm" at bounding box center [114, 77] width 13 height 8
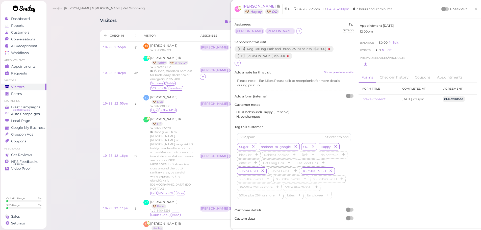
click at [444, 10] on div at bounding box center [445, 9] width 7 height 4
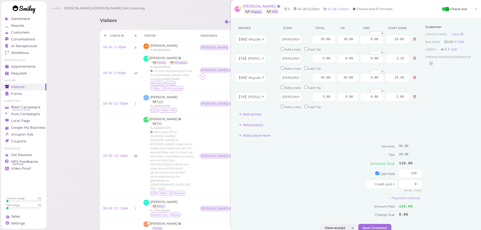
click at [437, 119] on div "Customer Loyalty page View Balance $0.00 Edit Points ★ 0 Edit Prepaid services/…" at bounding box center [450, 123] width 54 height 202
click at [441, 114] on div "Customer Loyalty page View Balance $0.00 Edit Points ★ 0 Edit Prepaid services/…" at bounding box center [450, 123] width 54 height 202
click at [475, 10] on link "×" at bounding box center [475, 9] width 9 height 12
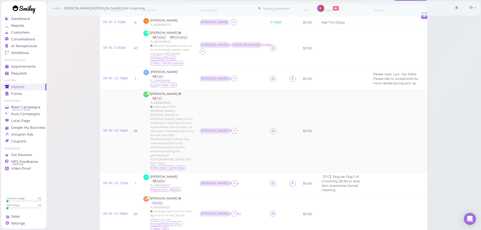
click at [231, 94] on td "Asa ( Fifi )" at bounding box center [232, 131] width 70 height 83
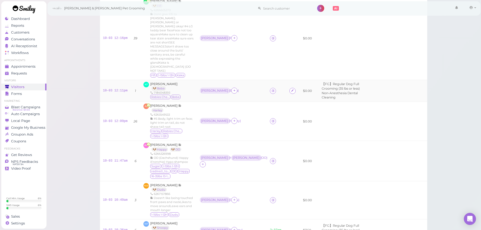
scroll to position [126, 0]
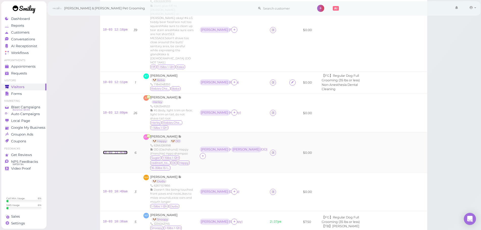
click at [109, 151] on link "10-03 11:47am" at bounding box center [115, 153] width 25 height 4
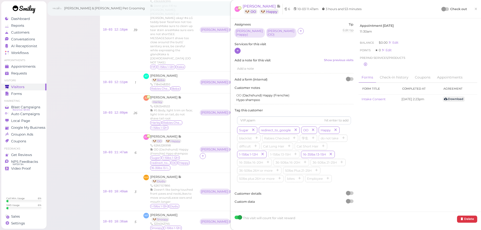
click at [239, 49] on icon at bounding box center [237, 51] width 3 height 4
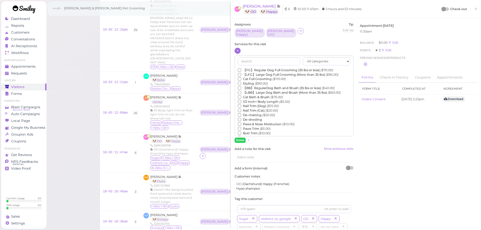
click at [253, 86] on label "【BB】RegularDog Bath and Brush (35 lbs or less) ($40.00)" at bounding box center [286, 88] width 97 height 5
click at [241, 86] on input "【BB】RegularDog Bath and Brush (35 lbs or less) ($40.00)" at bounding box center [239, 87] width 3 height 3
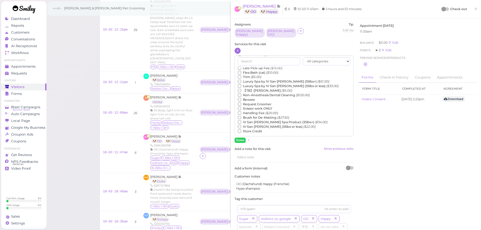
click at [251, 89] on label "【TB】Teeth Brushing ($5.00)" at bounding box center [265, 90] width 54 height 5
click at [241, 89] on input "【TB】Teeth Brushing ($5.00)" at bounding box center [239, 90] width 3 height 3
click at [241, 141] on button "Done" at bounding box center [240, 140] width 11 height 5
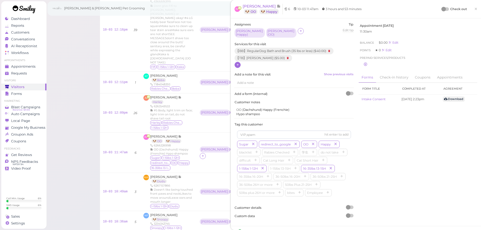
click at [442, 10] on div at bounding box center [444, 9] width 5 height 5
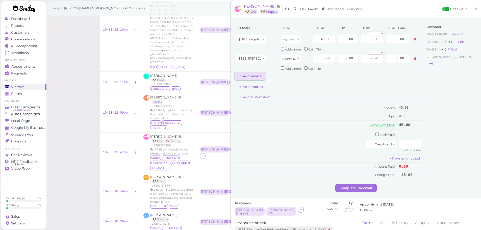
click at [256, 75] on button "Add service" at bounding box center [250, 76] width 31 height 8
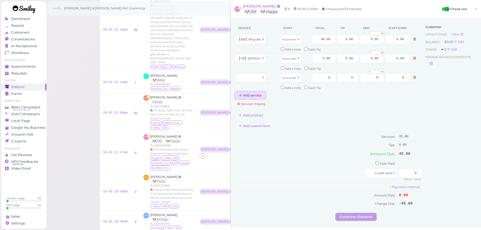
click at [254, 97] on button "Add service" at bounding box center [250, 95] width 31 height 8
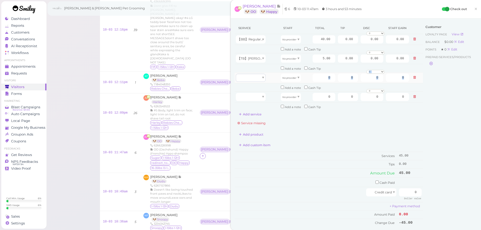
drag, startPoint x: 258, startPoint y: 82, endPoint x: 258, endPoint y: 79, distance: 2.8
click at [258, 86] on tbody "【BB】RegularDog Bath and Brush (35 lbs or less) No provider 40.00 0.00 0.00 0 10…" at bounding box center [329, 72] width 188 height 77
drag, startPoint x: 258, startPoint y: 79, endPoint x: 257, endPoint y: 92, distance: 12.9
type input "40.00"
drag, startPoint x: 255, startPoint y: 95, endPoint x: 287, endPoint y: 39, distance: 64.9
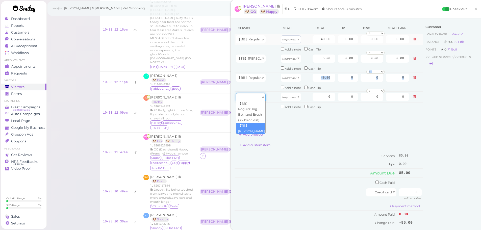
type input "5.00"
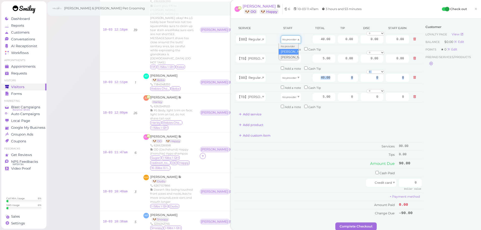
drag, startPoint x: 286, startPoint y: 41, endPoint x: 287, endPoint y: 51, distance: 10.4
type input "20.80"
drag, startPoint x: 286, startPoint y: 61, endPoint x: 288, endPoint y: 69, distance: 8.2
type input "2.60"
drag, startPoint x: 287, startPoint y: 79, endPoint x: 289, endPoint y: 97, distance: 17.6
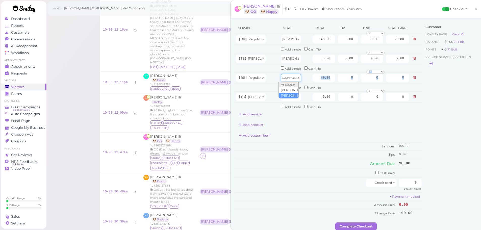
type input "17.20"
drag, startPoint x: 288, startPoint y: 97, endPoint x: 285, endPoint y: 107, distance: 10.6
type input "2.15"
click at [313, 81] on input "40.00" at bounding box center [324, 78] width 23 height 8
click at [315, 41] on input "40.00" at bounding box center [324, 39] width 23 height 8
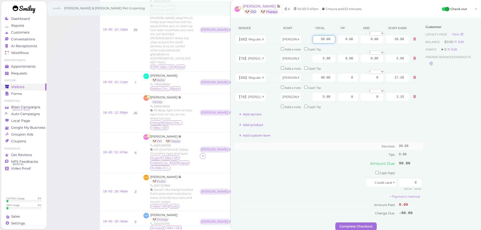
type input "50.00"
type input "26.00"
click at [315, 142] on td "Services" at bounding box center [316, 146] width 163 height 8
drag, startPoint x: 403, startPoint y: 180, endPoint x: 444, endPoint y: 185, distance: 41.5
click at [444, 185] on div "Service Staff Total Tip Disc Staff earn 【BB】RegularDog Bath and Brush (35 lbs o…" at bounding box center [356, 122] width 243 height 200
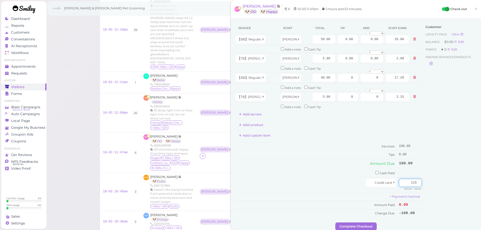
type input "115"
click at [439, 181] on div "Customer Loyalty page View Balance $0.00 Edit Points ★ 0 Edit Prepaid services/…" at bounding box center [450, 122] width 54 height 200
drag, startPoint x: 340, startPoint y: 40, endPoint x: 464, endPoint y: 50, distance: 124.7
click at [457, 50] on div "Service Staff Total Tip Disc Staff earn 【BB】RegularDog Bath and Brush (35 lbs o…" at bounding box center [356, 122] width 243 height 200
type input "8.25"
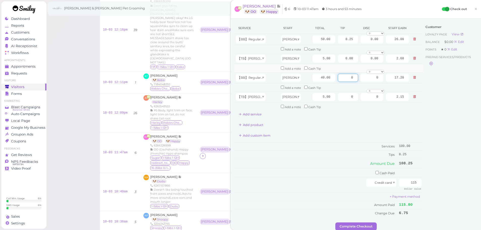
drag, startPoint x: 339, startPoint y: 81, endPoint x: 406, endPoint y: 72, distance: 67.1
click at [395, 72] on tbody "【BB】RegularDog Bath and Brush (35 lbs or less) Asa 50.00 8.25 0.00 0 10% off 15…" at bounding box center [329, 72] width 188 height 77
type input "6.75"
click at [451, 120] on div "Customer Loyalty page View Balance $0.00 Edit Points ★ 0 Edit Prepaid services/…" at bounding box center [450, 122] width 54 height 200
click at [361, 225] on button "Complete Checkout" at bounding box center [356, 227] width 41 height 8
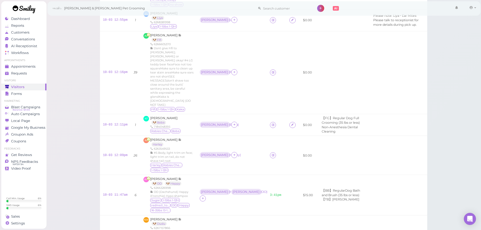
scroll to position [75, 0]
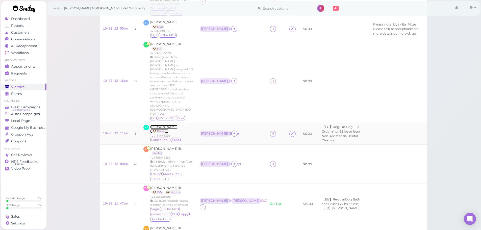
click at [158, 125] on span "[PERSON_NAME]" at bounding box center [163, 127] width 27 height 4
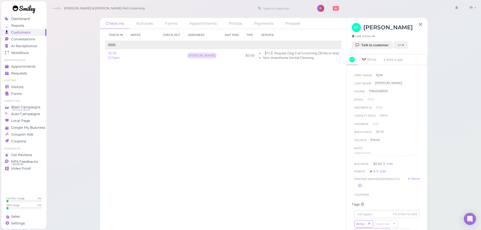
scroll to position [152, 0]
click at [384, 124] on button "button" at bounding box center [384, 121] width 6 height 5
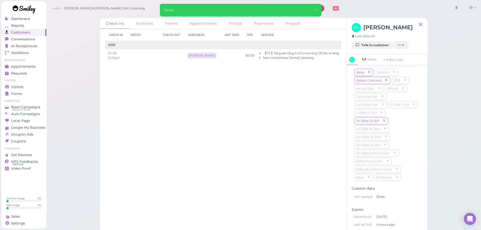
drag, startPoint x: 238, startPoint y: 133, endPoint x: 77, endPoint y: 99, distance: 165.2
click at [238, 133] on div "Check in Notes Check out Assignees Amt Paid Tips Service 2025 10-03 12:11pm Asa…" at bounding box center [223, 129] width 247 height 201
click at [21, 86] on span "Visitors" at bounding box center [17, 87] width 13 height 4
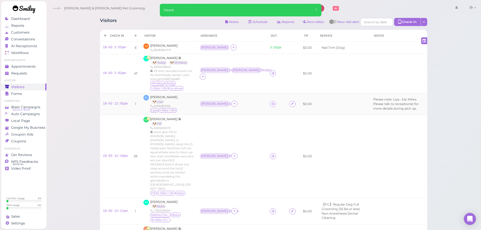
click at [246, 102] on div "Rebecca ( Liya )" at bounding box center [232, 104] width 64 height 7
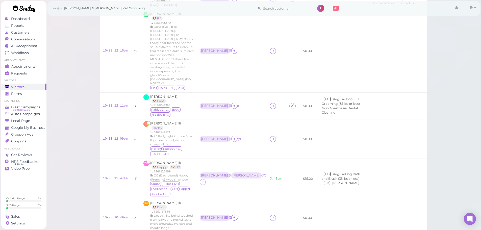
scroll to position [49, 0]
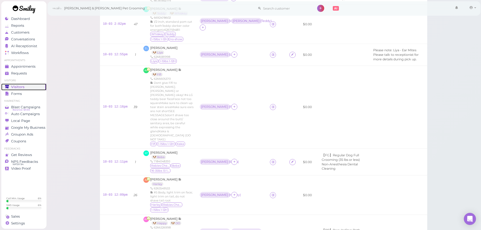
click at [14, 86] on span "Visitors" at bounding box center [17, 87] width 13 height 4
drag, startPoint x: 95, startPoint y: 117, endPoint x: 125, endPoint y: 115, distance: 29.9
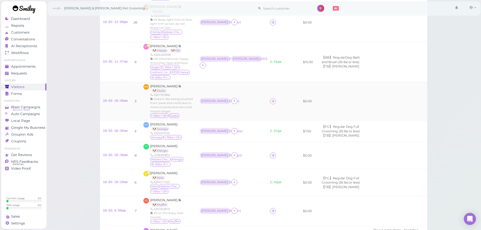
scroll to position [251, 0]
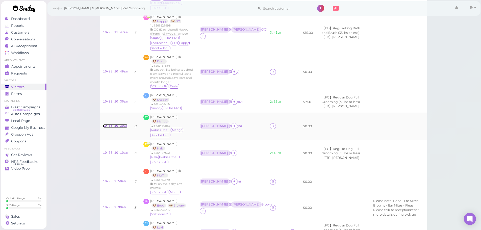
click at [114, 124] on link "10-03 10:30am" at bounding box center [115, 126] width 25 height 4
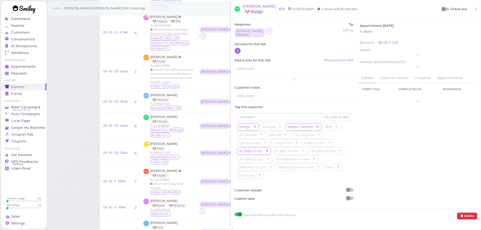
click at [240, 49] on div at bounding box center [238, 51] width 6 height 6
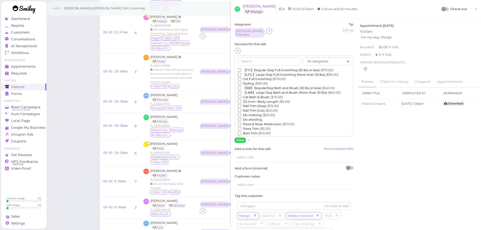
click at [248, 68] on label "【FG】Regular Dog Full Grooming (35 lbs or less) ($70.00)" at bounding box center [285, 70] width 95 height 5
click at [241, 68] on input "【FG】Regular Dog Full Grooming (35 lbs or less) ($70.00)" at bounding box center [239, 69] width 3 height 3
click at [259, 100] on label "1/2 Inch+ Body Length ($5.00)" at bounding box center [264, 102] width 52 height 5
click at [241, 100] on input "1/2 Inch+ Body Length ($5.00)" at bounding box center [239, 101] width 3 height 3
click at [255, 113] on label "De-matting ($20.00)" at bounding box center [256, 115] width 37 height 5
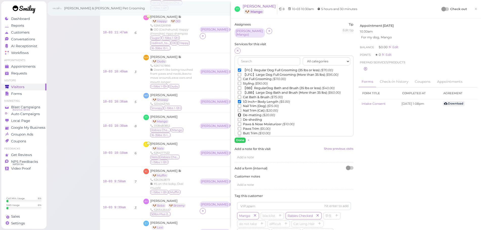
click at [241, 113] on input "De-matting ($20.00)" at bounding box center [239, 114] width 3 height 3
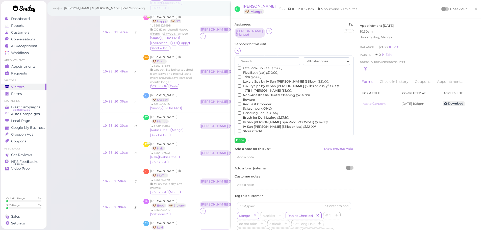
click at [266, 90] on label "【TB】Teeth Brushing ($5.00)" at bounding box center [265, 90] width 54 height 5
click at [241, 90] on input "【TB】Teeth Brushing ($5.00)" at bounding box center [239, 90] width 3 height 3
click at [242, 138] on button "Done" at bounding box center [240, 140] width 11 height 5
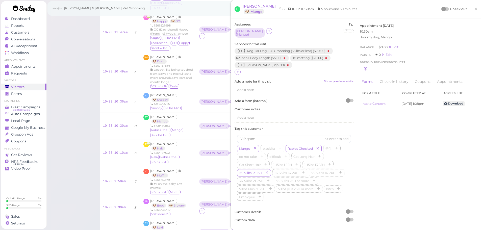
click at [442, 9] on div at bounding box center [444, 9] width 5 height 5
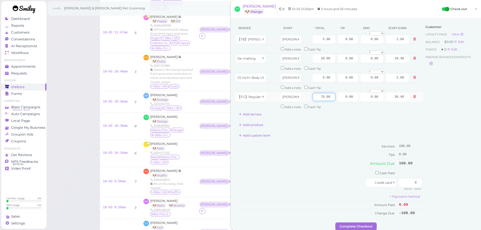
click at [314, 99] on input "70.00" at bounding box center [324, 97] width 23 height 8
type input "80.00"
type input "41.60"
click at [315, 57] on input "20.00" at bounding box center [324, 59] width 23 height 8
type input "5.00"
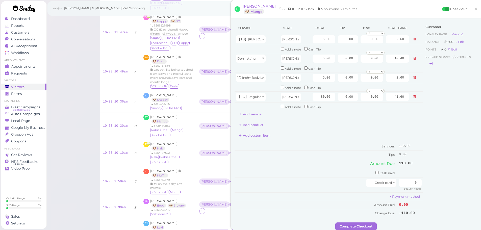
type input "2.60"
click at [320, 134] on div "Add custom item" at bounding box center [329, 136] width 188 height 8
drag, startPoint x: 346, startPoint y: 96, endPoint x: 385, endPoint y: 116, distance: 44.1
click at [373, 101] on tr "【FG】Regular Dog Full Grooming (35 lbs or less) Asa 80.00 0.00 0.00 0 10% off 15…" at bounding box center [329, 96] width 188 height 11
type input "9.5"
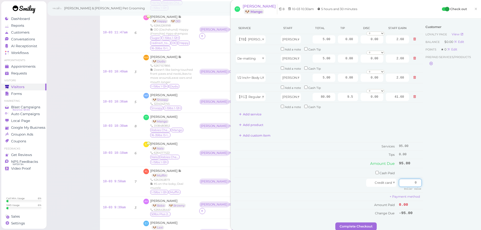
drag, startPoint x: 437, startPoint y: 186, endPoint x: 458, endPoint y: 188, distance: 20.9
click at [457, 188] on div "Service Staff Total Tip Disc Staff earn 【TB】Teeth Brushing Asa 5.00 0.00 0.00 0…" at bounding box center [356, 122] width 243 height 200
type input "104.5"
click at [451, 185] on div "Customer Loyalty page View Balance $0.00 Edit Points ★ 0 Edit Prepaid services/…" at bounding box center [450, 122] width 54 height 200
click at [366, 228] on button "Complete Checkout" at bounding box center [356, 227] width 41 height 8
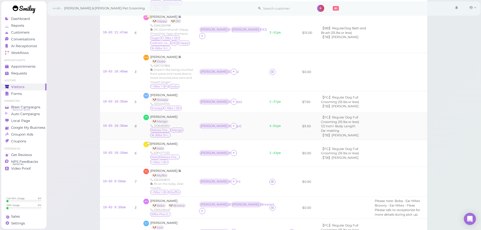
click at [243, 123] on div "Asa ( Mango )" at bounding box center [231, 126] width 64 height 7
drag, startPoint x: 241, startPoint y: 57, endPoint x: 238, endPoint y: 63, distance: 6.8
click at [241, 60] on td "Rebecca ( Dudu )" at bounding box center [231, 72] width 70 height 38
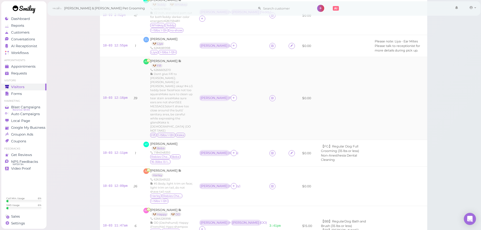
scroll to position [49, 0]
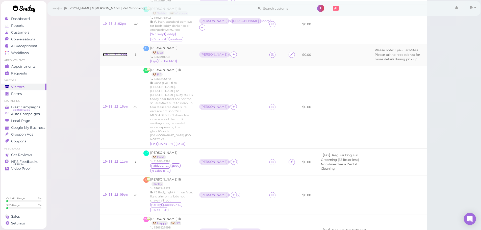
click at [118, 56] on link "10-03 12:55pm" at bounding box center [115, 55] width 25 height 4
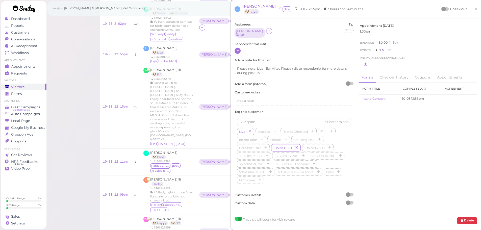
click at [240, 48] on div at bounding box center [238, 51] width 6 height 6
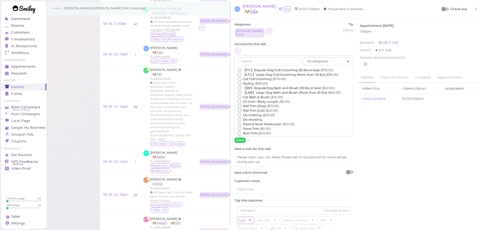
click at [263, 86] on label "【BB】RegularDog Bath and Brush (35 lbs or less) ($40.00)" at bounding box center [286, 88] width 97 height 5
click at [241, 86] on input "【BB】RegularDog Bath and Brush (35 lbs or less) ($40.00)" at bounding box center [239, 87] width 3 height 3
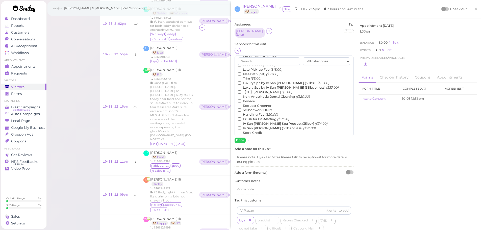
scroll to position [115, 0]
click at [254, 89] on label "【TB】Teeth Brushing ($5.00)" at bounding box center [265, 90] width 54 height 5
click at [241, 89] on input "【TB】Teeth Brushing ($5.00)" at bounding box center [239, 90] width 3 height 3
click at [239, 138] on button "Done" at bounding box center [240, 140] width 11 height 5
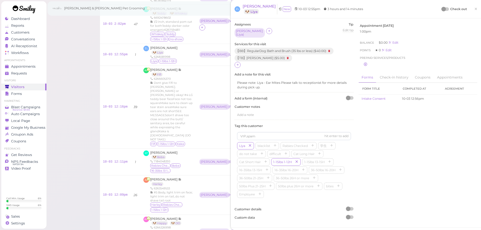
click at [420, 172] on div "Assignees Rebecca ( Liya ) Tip Edit tip 0 Services for this visit 【BB】RegularDo…" at bounding box center [356, 123] width 248 height 202
drag, startPoint x: 469, startPoint y: 10, endPoint x: 448, endPoint y: 9, distance: 21.0
click at [464, 10] on div "Check out ×" at bounding box center [459, 9] width 35 height 11
click at [442, 10] on div at bounding box center [444, 9] width 5 height 5
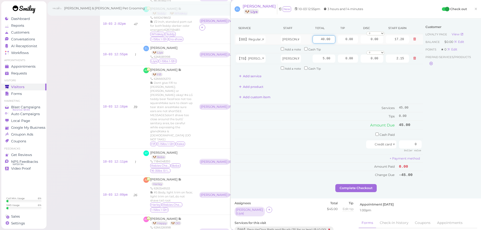
click at [313, 40] on input "40.00" at bounding box center [324, 39] width 23 height 8
type input "50.00"
type input "21.50"
drag, startPoint x: 325, startPoint y: 101, endPoint x: 448, endPoint y: 151, distance: 132.6
click at [325, 101] on div "Add custom item" at bounding box center [329, 97] width 188 height 8
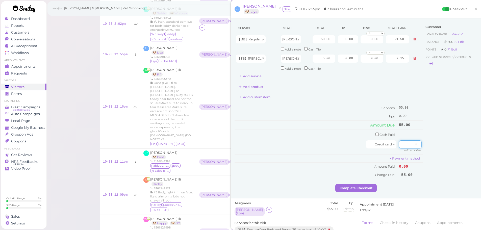
drag, startPoint x: 401, startPoint y: 145, endPoint x: 426, endPoint y: 139, distance: 25.3
click at [436, 145] on div "Service Staff Total Tip Disc Staff earn 【BB】RegularDog Bath and Brush (35 lbs o…" at bounding box center [356, 103] width 243 height 162
type input "66"
drag, startPoint x: 340, startPoint y: 39, endPoint x: 395, endPoint y: 83, distance: 70.5
click at [427, 51] on div "Service Staff Total Tip Disc Staff earn 【BB】RegularDog Bath and Brush (35 lbs o…" at bounding box center [356, 103] width 243 height 162
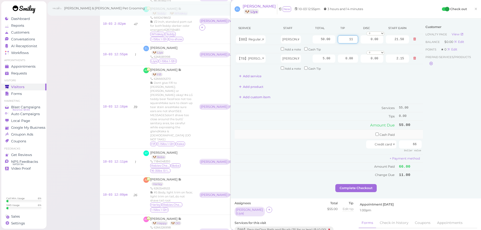
type input "11"
click at [354, 132] on td "Cash Paid" at bounding box center [316, 134] width 163 height 9
click at [367, 191] on button "Complete Checkout" at bounding box center [356, 188] width 41 height 8
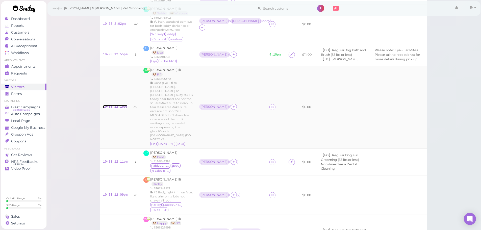
click at [113, 105] on link "10-03 12:16pm" at bounding box center [115, 107] width 25 height 4
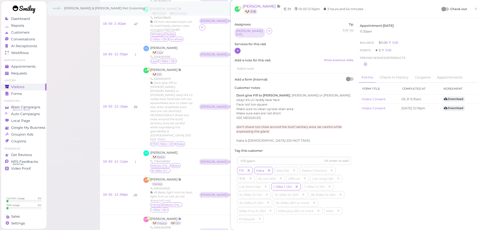
click at [237, 49] on icon at bounding box center [237, 51] width 3 height 4
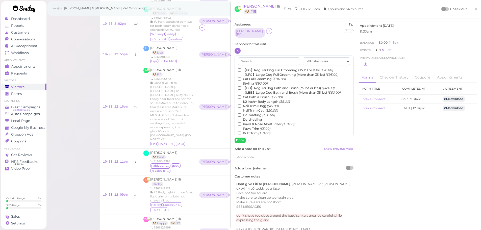
click at [252, 68] on label "【FG】Regular Dog Full Grooming (35 lbs or less) ($70.00)" at bounding box center [285, 70] width 95 height 5
click at [241, 68] on input "【FG】Regular Dog Full Grooming (35 lbs or less) ($70.00)" at bounding box center [239, 69] width 3 height 3
click at [254, 81] on label "Styling ($90.00)" at bounding box center [253, 83] width 30 height 5
click at [241, 82] on input "Styling ($90.00)" at bounding box center [239, 83] width 3 height 3
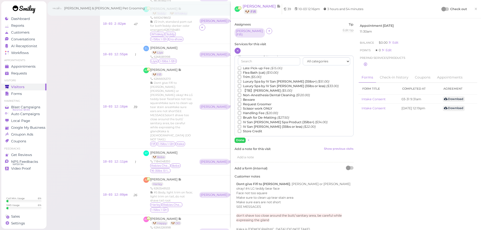
click at [252, 88] on label "【TB】Teeth Brushing ($5.00)" at bounding box center [265, 90] width 54 height 5
click at [241, 89] on input "【TB】Teeth Brushing ($5.00)" at bounding box center [239, 90] width 3 height 3
click at [238, 138] on button "Done" at bounding box center [240, 140] width 11 height 5
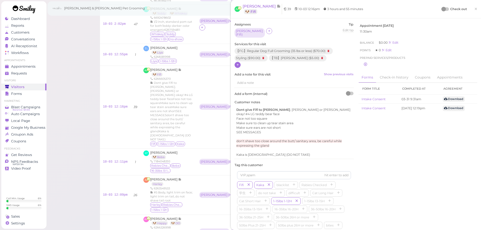
click at [438, 8] on div "AA Alice Ai 🐶 Fifi 39 10-03 12:16pm 3 hours and 55 minutes Check out ×" at bounding box center [356, 9] width 243 height 11
click at [442, 8] on div at bounding box center [444, 9] width 5 height 5
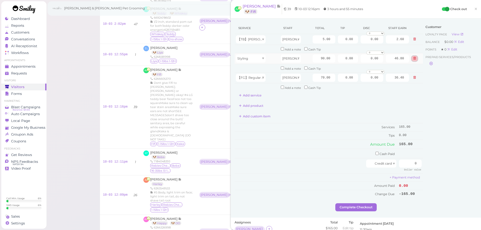
click at [413, 57] on icon at bounding box center [414, 59] width 3 height 4
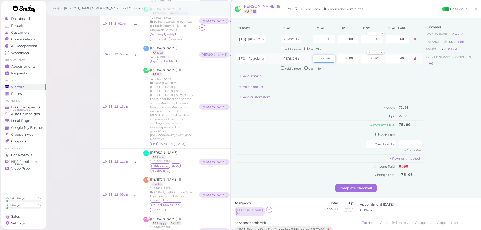
click at [317, 58] on input "70.00" at bounding box center [324, 59] width 23 height 8
type input "90.00"
type input "46.80"
click at [324, 114] on td "Tips" at bounding box center [316, 116] width 163 height 8
drag, startPoint x: 341, startPoint y: 56, endPoint x: 446, endPoint y: 86, distance: 109.9
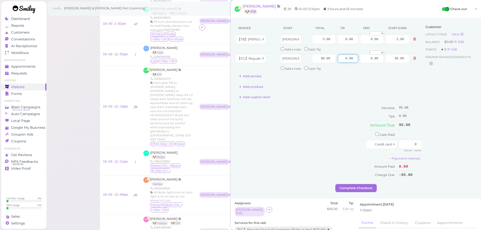
click at [454, 77] on div "Service Staff Total Tip Disc Staff earn 【TB】Teeth Brushing Asa 5.00 0.00 0.00 0…" at bounding box center [356, 103] width 243 height 162
type input "9.5"
drag, startPoint x: 402, startPoint y: 145, endPoint x: 480, endPoint y: 169, distance: 82.1
type input "104.5"
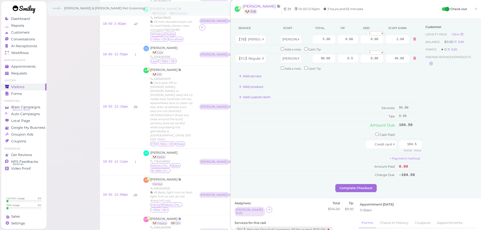
click at [428, 160] on div "Customer Loyalty page View Balance $0.00 Edit Points ★ 0 Edit Prepaid services/…" at bounding box center [450, 103] width 54 height 162
click at [346, 188] on button "Complete Checkout" at bounding box center [356, 188] width 41 height 8
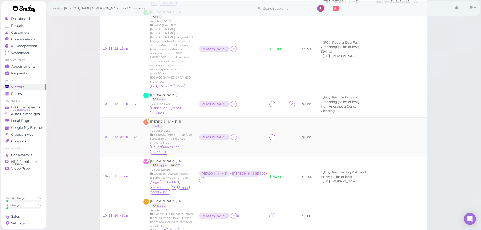
scroll to position [150, 0]
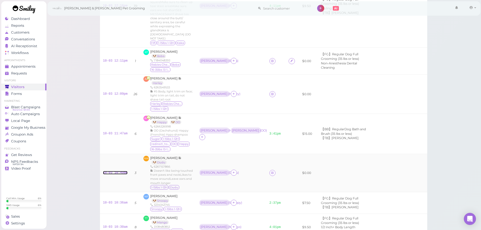
click at [120, 171] on link "10-03 10:49am" at bounding box center [115, 173] width 25 height 4
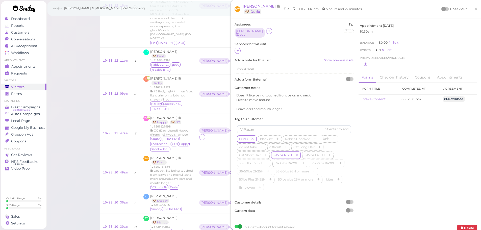
click at [442, 11] on div at bounding box center [444, 9] width 5 height 5
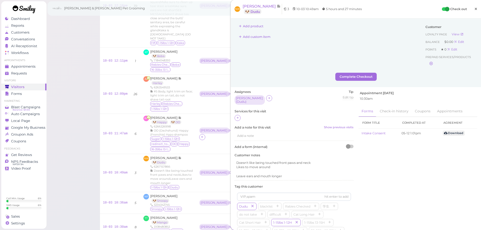
click at [475, 7] on span "×" at bounding box center [476, 8] width 3 height 7
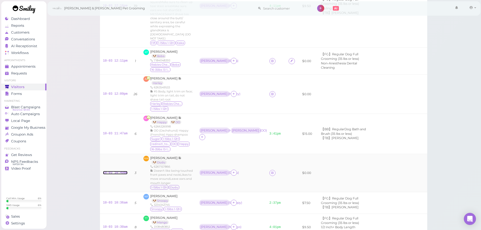
drag, startPoint x: 110, startPoint y: 157, endPoint x: 126, endPoint y: 144, distance: 20.9
click at [110, 171] on link "10-03 10:49am" at bounding box center [115, 173] width 25 height 4
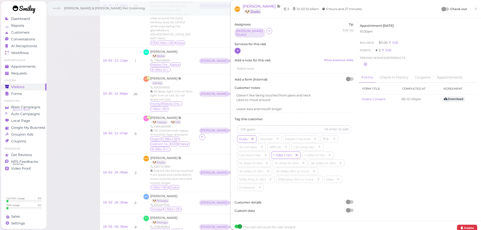
click at [237, 51] on icon at bounding box center [237, 51] width 3 height 4
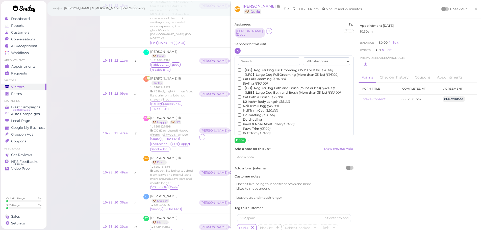
click at [250, 68] on label "【FG】Regular Dog Full Grooming (35 lbs or less) ($70.00)" at bounding box center [285, 70] width 95 height 5
click at [241, 68] on input "【FG】Regular Dog Full Grooming (35 lbs or less) ($70.00)" at bounding box center [239, 69] width 3 height 3
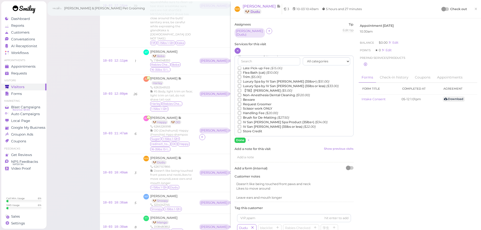
click at [255, 90] on label "【TB】Teeth Brushing ($5.00)" at bounding box center [265, 90] width 54 height 5
click at [241, 90] on input "【TB】Teeth Brushing ($5.00)" at bounding box center [239, 90] width 3 height 3
click at [240, 138] on button "Done" at bounding box center [240, 140] width 11 height 5
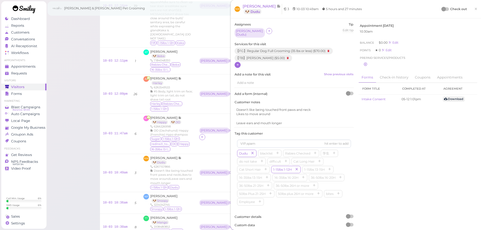
click at [442, 11] on div at bounding box center [444, 9] width 5 height 5
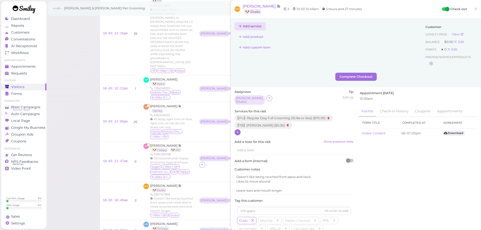
scroll to position [75, 0]
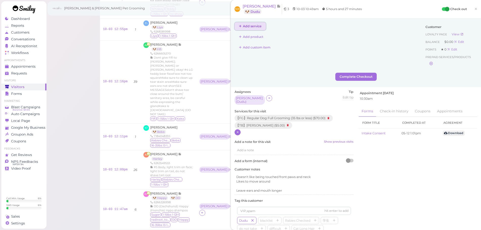
click at [255, 26] on button "Add service" at bounding box center [250, 26] width 31 height 8
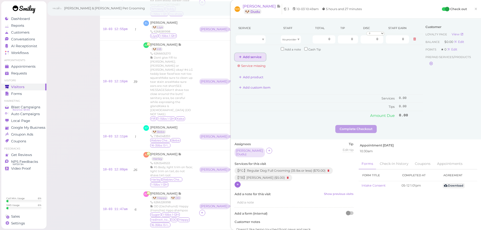
click at [257, 54] on button "Add service" at bounding box center [250, 57] width 31 height 8
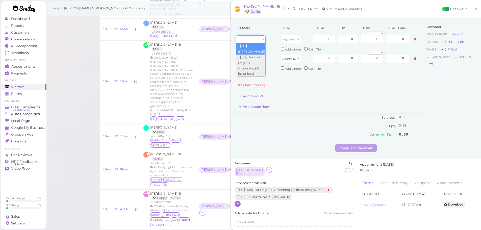
drag, startPoint x: 256, startPoint y: 40, endPoint x: 256, endPoint y: 52, distance: 11.9
type input "5.00"
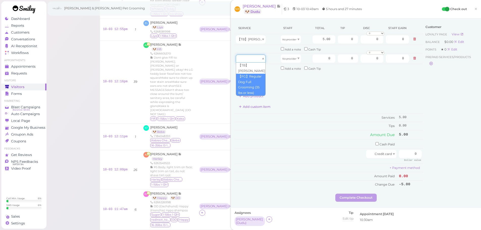
drag, startPoint x: 254, startPoint y: 56, endPoint x: 255, endPoint y: 79, distance: 23.0
type input "70.00"
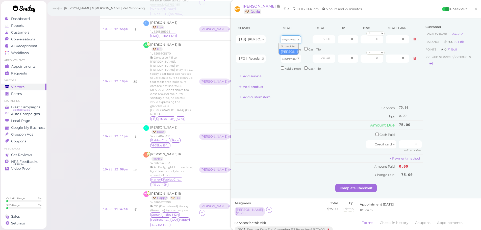
drag, startPoint x: 286, startPoint y: 36, endPoint x: 289, endPoint y: 50, distance: 14.3
type input "2.15"
drag, startPoint x: 291, startPoint y: 61, endPoint x: 290, endPoint y: 71, distance: 10.1
type input "30.10"
click at [376, 134] on input "checkbox" at bounding box center [377, 134] width 3 height 3
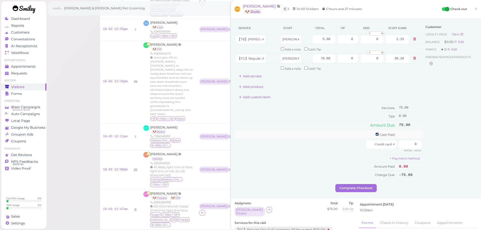
checkbox input "true"
drag, startPoint x: 404, startPoint y: 138, endPoint x: 439, endPoint y: 139, distance: 35.1
click at [439, 139] on div "Service Staff Total Tip Disc Staff earn 【TB】Teeth Brushing Rebecca 5.00 0 0 0 1…" at bounding box center [356, 103] width 243 height 163
type input "75"
click at [445, 159] on div "Customer Loyalty page View Balance $0.00 Edit Points ★ 0 Edit Prepaid services/…" at bounding box center [450, 103] width 54 height 163
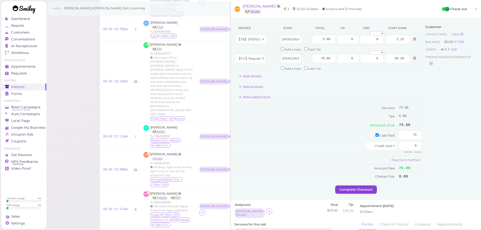
click at [341, 193] on button "Complete Checkout" at bounding box center [356, 190] width 41 height 8
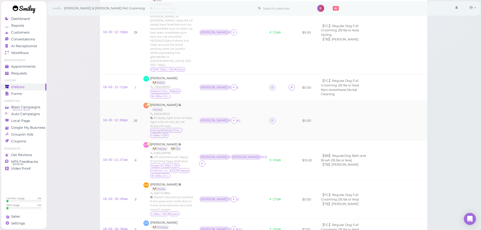
scroll to position [125, 0]
click at [113, 117] on div "10-03 12:09pm" at bounding box center [115, 119] width 25 height 5
click at [120, 117] on link "10-03 12:09pm" at bounding box center [115, 119] width 25 height 4
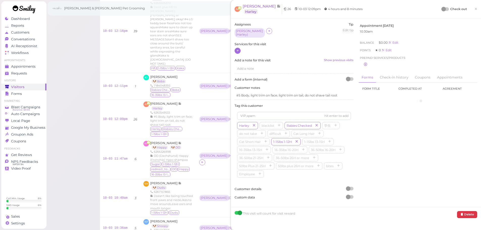
click at [240, 48] on div at bounding box center [238, 51] width 6 height 6
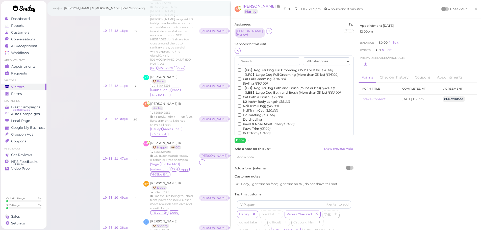
click at [250, 64] on div "All categories Full Grooming Bath & Brush Add-ons Dental Work Special Request I…" at bounding box center [294, 96] width 119 height 81
click at [249, 68] on label "【FG】Regular Dog Full Grooming (35 lbs or less) ($70.00)" at bounding box center [285, 70] width 95 height 5
click at [241, 68] on input "【FG】Regular Dog Full Grooming (35 lbs or less) ($70.00)" at bounding box center [239, 69] width 3 height 3
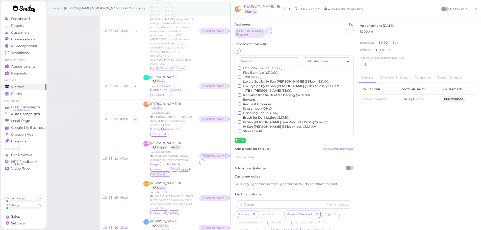
click at [248, 88] on label "【TB】Teeth Brushing ($5.00)" at bounding box center [265, 90] width 54 height 5
click at [241, 89] on input "【TB】Teeth Brushing ($5.00)" at bounding box center [239, 90] width 3 height 3
click at [240, 142] on div "Assignees Rebecca ( Harley ) Tip Edit tip 0 Services for this visit All categor…" at bounding box center [294, 157] width 124 height 270
click at [239, 141] on div "Assignees Rebecca ( Harley ) Tip Edit tip 0 Services for this visit All categor…" at bounding box center [294, 157] width 124 height 270
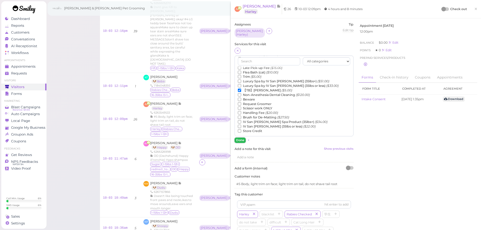
click at [240, 138] on button "Done" at bounding box center [240, 140] width 11 height 5
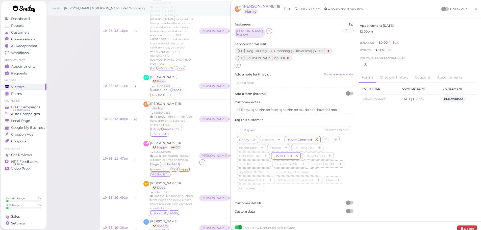
click at [443, 4] on div "Check out ×" at bounding box center [459, 9] width 35 height 11
click at [443, 7] on div "Check out" at bounding box center [454, 9] width 25 height 5
click at [442, 10] on div at bounding box center [444, 9] width 5 height 5
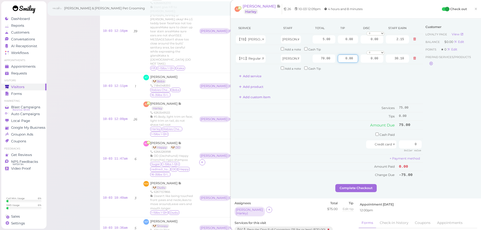
drag, startPoint x: 338, startPoint y: 59, endPoint x: 424, endPoint y: 72, distance: 87.5
click at [409, 66] on tbody "【TB】Teeth Brushing Rebecca 5.00 0.00 0.00 0 10% off 15% off 20% off 25% off 30%…" at bounding box center [329, 53] width 188 height 38
type input "11.25"
drag, startPoint x: 423, startPoint y: 146, endPoint x: 483, endPoint y: 152, distance: 60.5
click at [481, 153] on html "Dashboard Reports Customers Conversations 1" at bounding box center [240, 189] width 481 height 628
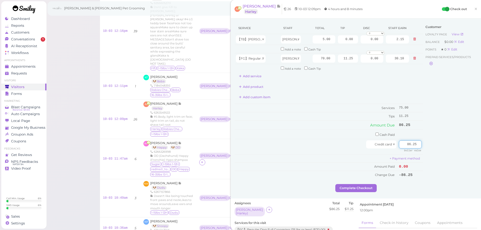
type input "86.25"
click at [458, 144] on div "Customer Loyalty page View Balance $0.00 Edit Points ★ 0 Edit Prepaid services/…" at bounding box center [450, 103] width 54 height 162
click at [351, 190] on button "Complete Checkout" at bounding box center [356, 188] width 41 height 8
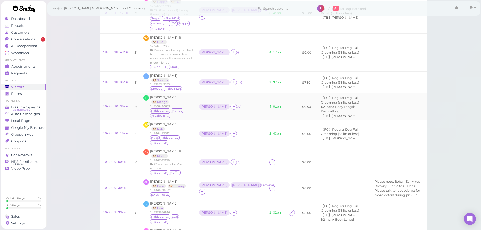
scroll to position [327, 0]
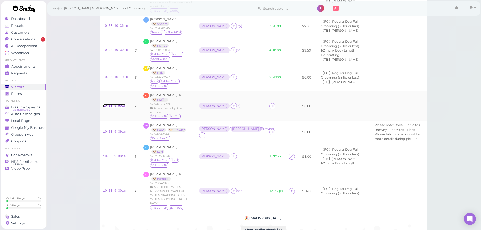
click at [112, 104] on link "10-03 9:50am" at bounding box center [114, 106] width 23 height 4
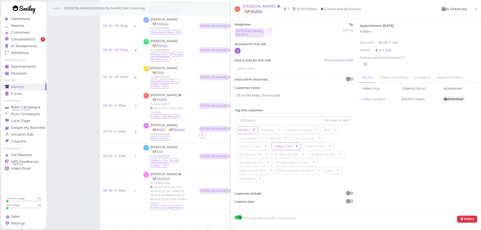
drag, startPoint x: 238, startPoint y: 48, endPoint x: 242, endPoint y: 50, distance: 4.6
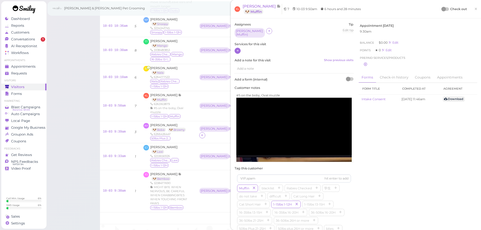
click at [239, 49] on icon at bounding box center [237, 51] width 3 height 4
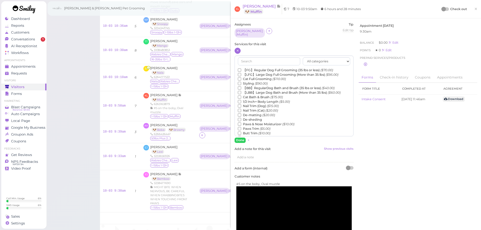
click at [256, 68] on label "【FG】Regular Dog Full Grooming (35 lbs or less) ($70.00)" at bounding box center [285, 70] width 95 height 5
click at [241, 68] on input "【FG】Regular Dog Full Grooming (35 lbs or less) ($70.00)" at bounding box center [239, 69] width 3 height 3
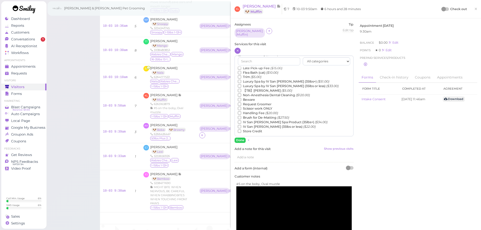
click at [254, 88] on label "【TB】Teeth Brushing ($5.00)" at bounding box center [265, 90] width 54 height 5
click at [241, 89] on input "【TB】Teeth Brushing ($5.00)" at bounding box center [239, 90] width 3 height 3
click at [239, 138] on button "Done" at bounding box center [240, 140] width 11 height 5
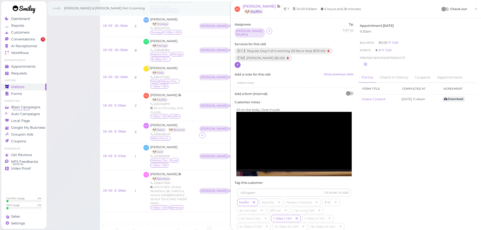
click at [442, 9] on div at bounding box center [444, 9] width 5 height 5
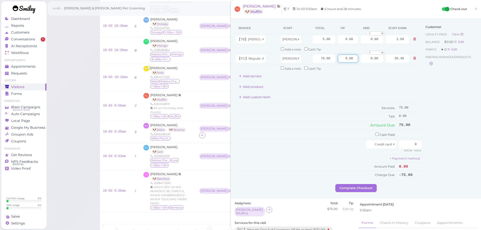
drag, startPoint x: 340, startPoint y: 60, endPoint x: 484, endPoint y: 69, distance: 144.3
click at [429, 65] on div "Service Staff Total Tip Disc Staff earn 【TB】Teeth Brushing Asa 5.00 0.00 0.00 0…" at bounding box center [356, 103] width 243 height 162
type input "7.5"
click at [452, 143] on div "Service Staff Total Tip Disc Staff earn 【TB】Teeth Brushing Asa 5.00 0.00 0.00 0…" at bounding box center [356, 103] width 243 height 162
type input "82.5"
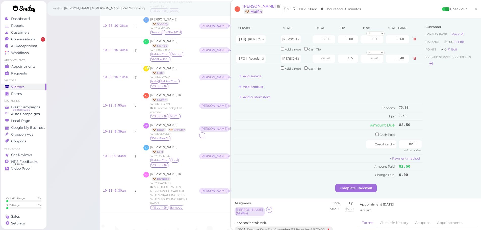
click at [441, 146] on div "Customer Loyalty page View Balance $0.00 Edit Points ★ 0 Edit Prepaid services/…" at bounding box center [450, 103] width 54 height 162
click at [368, 188] on button "Complete Checkout" at bounding box center [356, 188] width 41 height 8
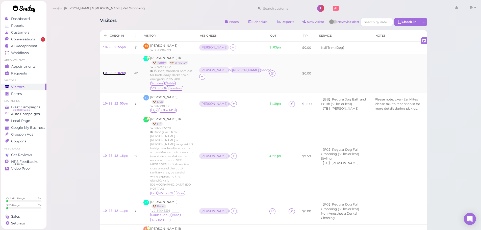
click at [110, 73] on link "10-03 2:02pm" at bounding box center [114, 74] width 23 height 4
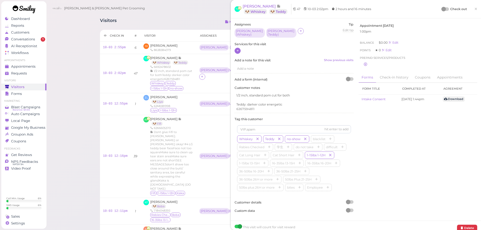
click at [238, 50] on icon at bounding box center [237, 51] width 3 height 4
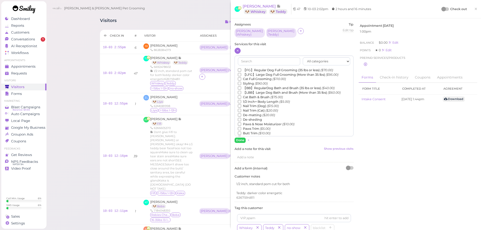
click at [244, 68] on label "【FG】Regular Dog Full Grooming (35 lbs or less) ($70.00)" at bounding box center [285, 70] width 95 height 5
click at [241, 68] on input "【FG】Regular Dog Full Grooming (35 lbs or less) ($70.00)" at bounding box center [239, 69] width 3 height 3
click at [248, 100] on label "1/2 Inch+ Body Length ($5.00)" at bounding box center [264, 102] width 52 height 5
click at [241, 100] on input "1/2 Inch+ Body Length ($5.00)" at bounding box center [239, 101] width 3 height 3
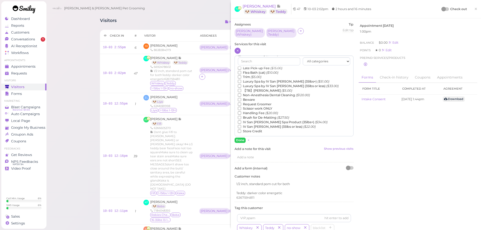
click at [250, 89] on label "【TB】Teeth Brushing ($5.00)" at bounding box center [265, 90] width 54 height 5
click at [241, 89] on input "【TB】Teeth Brushing ($5.00)" at bounding box center [239, 90] width 3 height 3
click at [239, 140] on button "Done" at bounding box center [240, 140] width 11 height 5
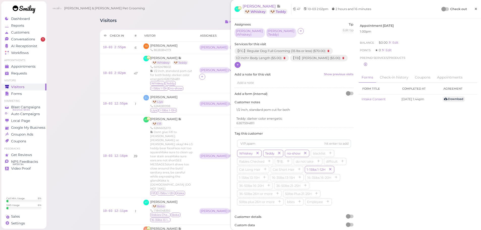
click at [471, 11] on link "×" at bounding box center [475, 9] width 9 height 12
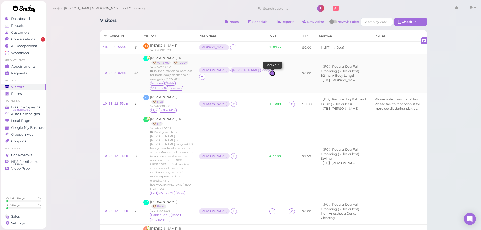
click at [271, 73] on icon at bounding box center [272, 74] width 3 height 4
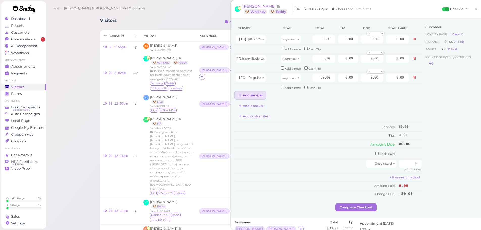
click at [249, 92] on button "Add service" at bounding box center [250, 95] width 31 height 8
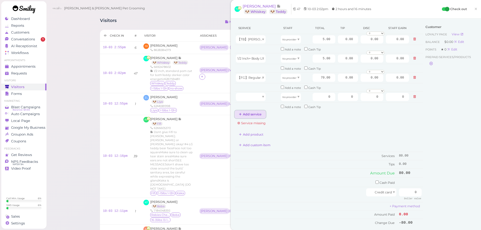
click at [251, 117] on button "Add service" at bounding box center [250, 114] width 31 height 8
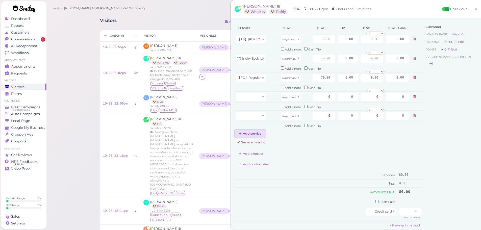
click at [250, 131] on button "Add service" at bounding box center [250, 134] width 31 height 8
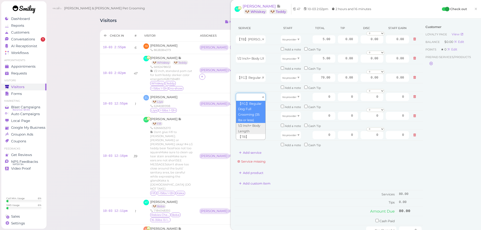
drag, startPoint x: 248, startPoint y: 98, endPoint x: 251, endPoint y: 126, distance: 28.2
type input "70.00"
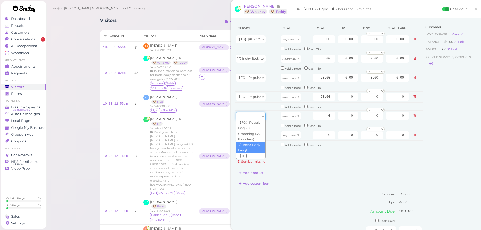
drag, startPoint x: 250, startPoint y: 120, endPoint x: 248, endPoint y: 154, distance: 34.7
type input "5.00"
click at [247, 134] on div at bounding box center [251, 135] width 30 height 8
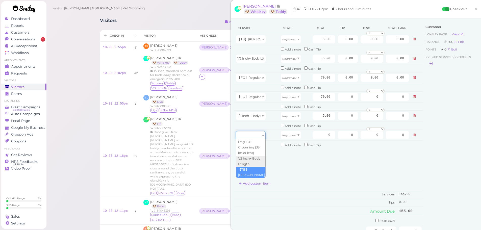
type input "5.00"
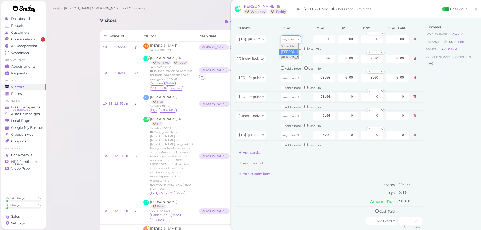
drag, startPoint x: 284, startPoint y: 40, endPoint x: 289, endPoint y: 62, distance: 22.2
type input "2.60"
drag, startPoint x: 289, startPoint y: 59, endPoint x: 289, endPoint y: 73, distance: 13.9
type input "2.60"
drag, startPoint x: 286, startPoint y: 78, endPoint x: 288, endPoint y: 91, distance: 13.3
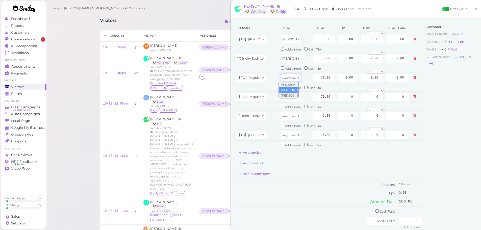
type input "36.40"
drag, startPoint x: 288, startPoint y: 100, endPoint x: 287, endPoint y: 115, distance: 15.2
type input "30.10"
drag, startPoint x: 286, startPoint y: 116, endPoint x: 284, endPoint y: 135, distance: 19.0
type input "2.15"
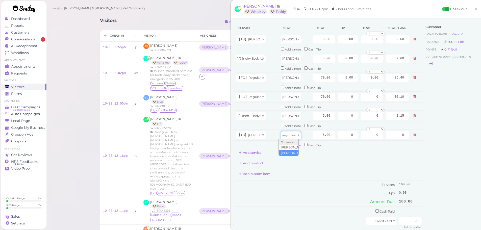
drag, startPoint x: 284, startPoint y: 135, endPoint x: 284, endPoint y: 152, distance: 16.9
type input "2.15"
click at [327, 186] on td "Services" at bounding box center [316, 185] width 163 height 8
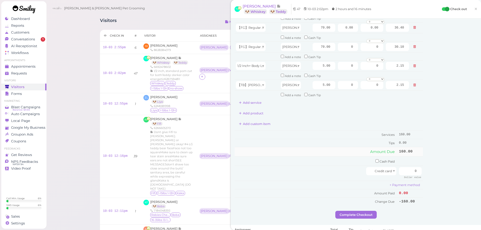
scroll to position [51, 0]
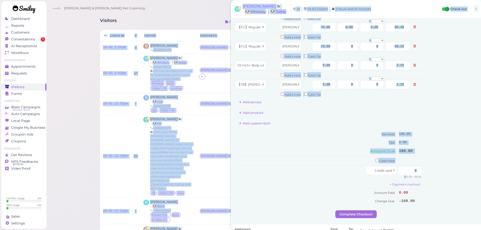
drag, startPoint x: 403, startPoint y: 177, endPoint x: 478, endPoint y: 179, distance: 75.1
click at [399, 169] on input "0" at bounding box center [410, 171] width 23 height 8
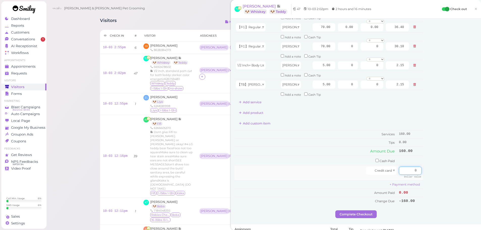
click at [399, 169] on input "0" at bounding box center [410, 171] width 23 height 8
type input "176"
click at [454, 184] on div "Customer Loyalty page View Balance $0.00 Edit Points ★ 0 Edit Prepaid services/…" at bounding box center [450, 91] width 54 height 239
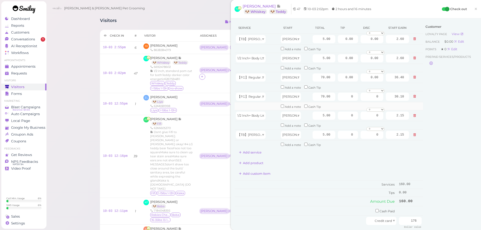
scroll to position [0, 0]
drag, startPoint x: 338, startPoint y: 76, endPoint x: 437, endPoint y: 83, distance: 98.8
click at [437, 83] on div "Service Staff Total Tip Disc Staff earn 【TB】Teeth Brushing Asa 5.00 0.00 0.00 0…" at bounding box center [356, 141] width 243 height 239
type input "9"
drag, startPoint x: 342, startPoint y: 96, endPoint x: 464, endPoint y: 136, distance: 128.0
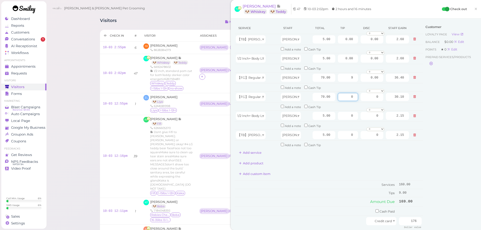
click at [418, 105] on tbody "【TB】Teeth Brushing Asa 5.00 0.00 0.00 0 10% off 15% off 20% off 25% off 30% off…" at bounding box center [329, 91] width 188 height 115
type input "9"
click at [457, 180] on div "Customer Loyalty page View Balance $0.00 Edit Points ★ 0 Edit Prepaid services/…" at bounding box center [450, 141] width 54 height 239
click at [344, 80] on input "9" at bounding box center [348, 78] width 20 height 8
drag, startPoint x: 371, startPoint y: 82, endPoint x: 368, endPoint y: 86, distance: 4.8
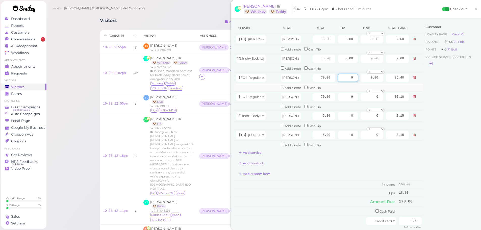
click at [372, 82] on tr "【FG】Regular Dog Full Grooming (35 lbs or less) Asa 70.00 9 0.00 0 10% off 15% o…" at bounding box center [329, 77] width 188 height 11
type input "8"
drag, startPoint x: 348, startPoint y: 95, endPoint x: 407, endPoint y: 109, distance: 61.0
click at [380, 98] on tr "【FG】Regular Dog Full Grooming (35 lbs or less) Helen 70.00 9 0 0 10% off 15% of…" at bounding box center [329, 96] width 188 height 11
type input "8"
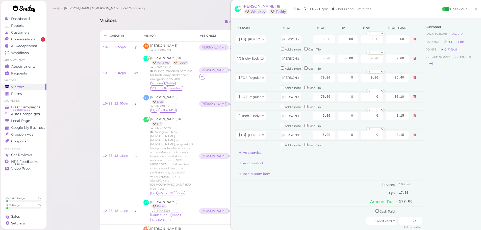
click at [456, 138] on div "Customer Loyalty page View Balance $0.00 Edit Points ★ 0 Edit Prepaid services/…" at bounding box center [450, 141] width 54 height 239
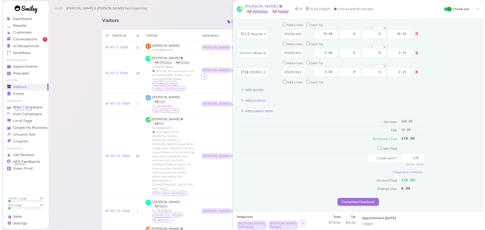
scroll to position [126, 0]
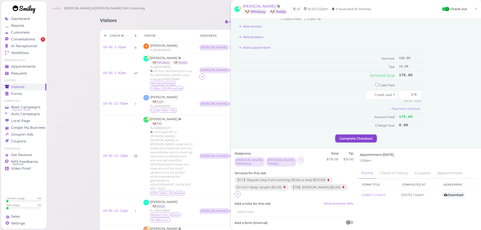
click at [360, 139] on button "Complete Checkout" at bounding box center [356, 139] width 41 height 8
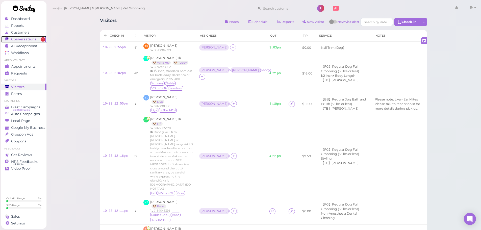
click at [18, 38] on span "Conversations" at bounding box center [23, 39] width 25 height 4
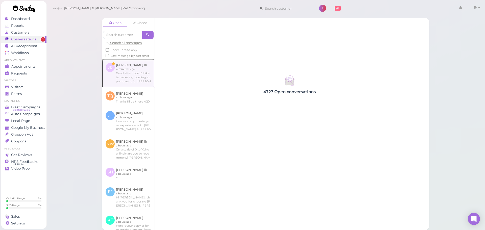
click at [140, 85] on link at bounding box center [128, 73] width 53 height 28
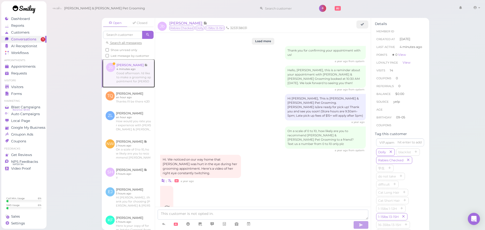
scroll to position [674, 0]
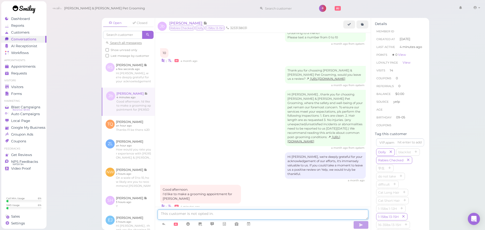
click at [217, 214] on textarea at bounding box center [263, 215] width 211 height 10
type textarea "Sure thing, would you be able to come in on Monday at 11 AM?"
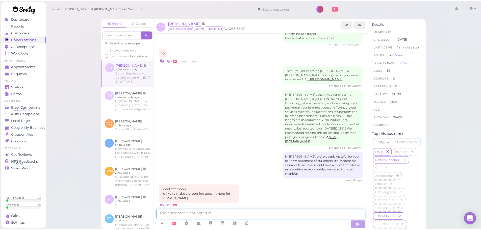
scroll to position [690, 0]
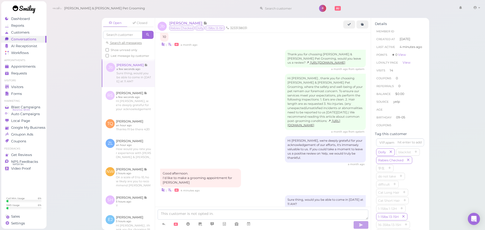
drag, startPoint x: 258, startPoint y: 76, endPoint x: 225, endPoint y: 82, distance: 33.9
click at [258, 76] on div "Hi Janette bonilla , thank you for choosing Cody & Miley Pet Grooming, where th…" at bounding box center [263, 104] width 206 height 60
click at [14, 88] on span "Visitors" at bounding box center [17, 87] width 13 height 4
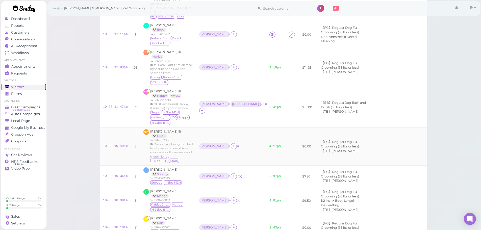
scroll to position [101, 0]
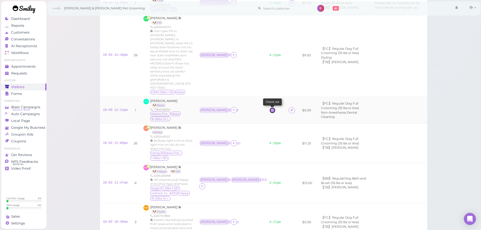
click at [270, 107] on link at bounding box center [273, 110] width 6 height 6
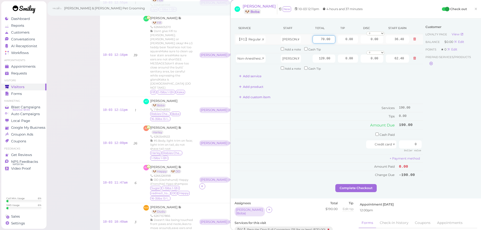
click at [316, 40] on input "70.00" at bounding box center [324, 39] width 23 height 8
type input "80.00"
type input "41.60"
drag, startPoint x: 338, startPoint y: 40, endPoint x: 473, endPoint y: 41, distance: 134.9
click at [481, 31] on html "Dashboard Reports Customers Conversations 0" at bounding box center [240, 213] width 481 height 628
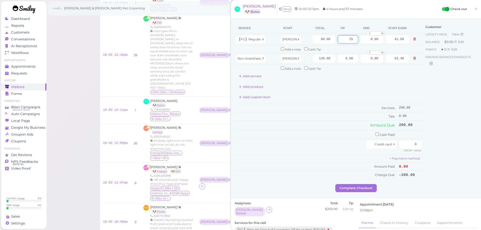
type input "25"
click at [443, 116] on div "Customer Loyalty page View Balance $0.00 Edit Points ★ 0 Edit Prepaid services/…" at bounding box center [450, 103] width 54 height 162
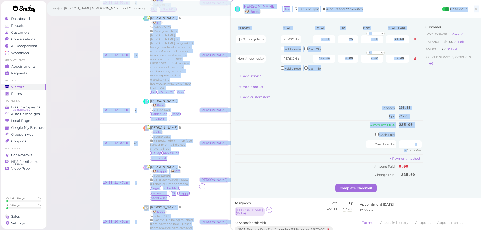
drag, startPoint x: 440, startPoint y: 149, endPoint x: 485, endPoint y: 154, distance: 45.0
click at [481, 154] on html "Dashboard Reports Customers Conversations 0" at bounding box center [240, 213] width 481 height 628
click at [404, 145] on input "0" at bounding box center [410, 144] width 23 height 8
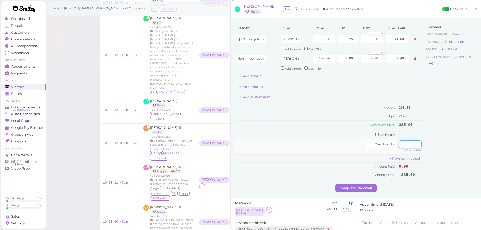
click at [404, 145] on input "0" at bounding box center [410, 144] width 23 height 8
type input "225"
click at [432, 165] on div "Customer Loyalty page View Balance $0.00 Edit Points ★ 0 Edit Prepaid services/…" at bounding box center [450, 103] width 54 height 162
click at [348, 187] on button "Complete Checkout" at bounding box center [356, 188] width 41 height 8
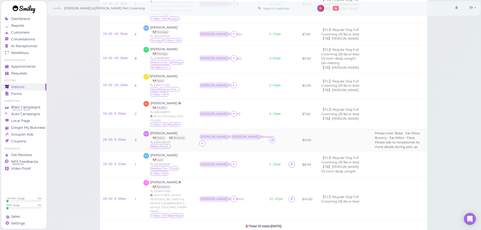
scroll to position [328, 0]
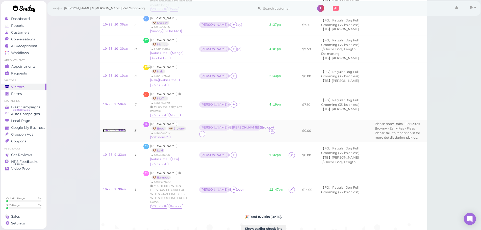
click at [116, 129] on link "10-03 9:39am" at bounding box center [114, 131] width 23 height 4
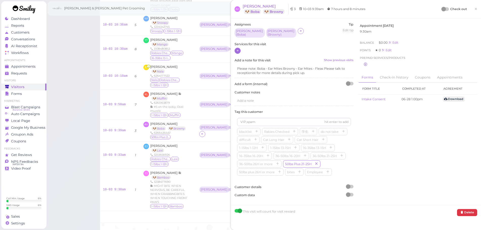
click at [238, 49] on icon at bounding box center [237, 51] width 3 height 4
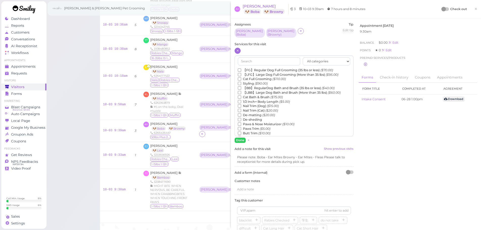
click at [245, 92] on label "【LBB】Large Dog Bath and Brush (More than 35 lbs) ($60.00)" at bounding box center [289, 92] width 103 height 5
click at [241, 92] on input "【LBB】Large Dog Bath and Brush (More than 35 lbs) ($60.00)" at bounding box center [239, 92] width 3 height 3
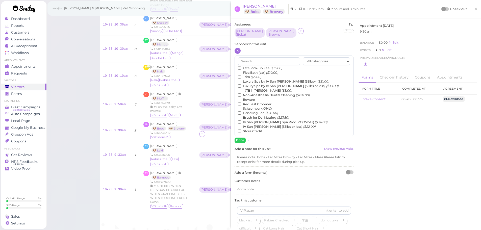
click at [250, 92] on label "【TB】Teeth Brushing ($5.00)" at bounding box center [265, 90] width 54 height 5
click at [241, 92] on input "【TB】Teeth Brushing ($5.00)" at bounding box center [239, 90] width 3 height 3
drag, startPoint x: 240, startPoint y: 140, endPoint x: 328, endPoint y: 105, distance: 94.5
click at [240, 140] on button "Done" at bounding box center [240, 140] width 11 height 5
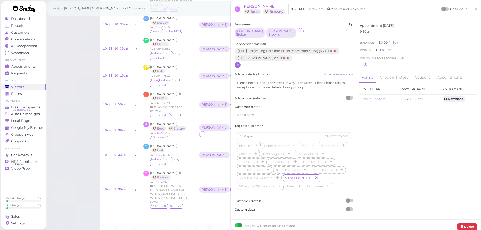
click at [442, 7] on div "Check out" at bounding box center [454, 9] width 25 height 5
click at [233, 67] on div "Assignees Helen ( Boba ) Rebecca ( Browny ) Tip Edit tip 0 Services for this vi…" at bounding box center [294, 119] width 124 height 194
click at [238, 66] on icon at bounding box center [237, 65] width 3 height 4
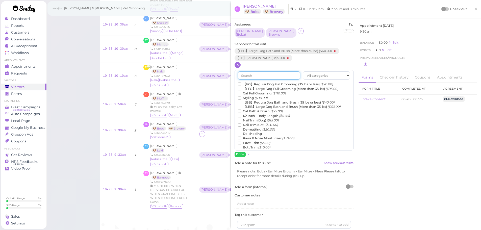
click at [251, 75] on input "text" at bounding box center [269, 76] width 62 height 8
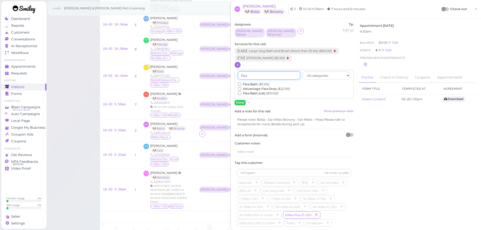
type input "flea"
click at [245, 83] on label "Flea Bath ($5.00)" at bounding box center [253, 84] width 31 height 5
click at [241, 83] on input "Flea Bath ($5.00)" at bounding box center [239, 84] width 3 height 3
click at [240, 102] on button "Done" at bounding box center [240, 102] width 11 height 5
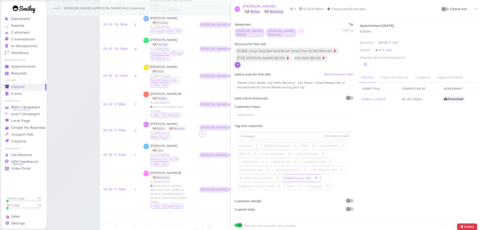
click at [443, 6] on div "Check out ×" at bounding box center [459, 9] width 35 height 11
click at [442, 10] on div at bounding box center [444, 9] width 5 height 5
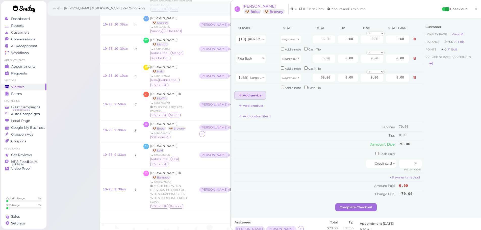
click at [249, 95] on button "Add service" at bounding box center [250, 95] width 31 height 8
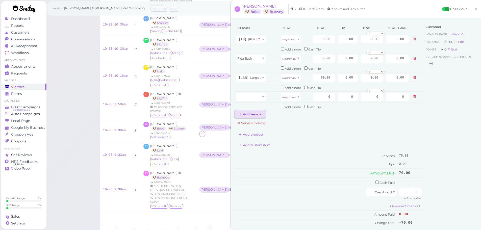
click at [252, 116] on button "Add service" at bounding box center [250, 114] width 31 height 8
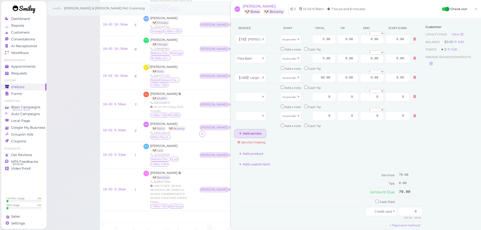
click at [252, 133] on button "Add service" at bounding box center [250, 134] width 31 height 8
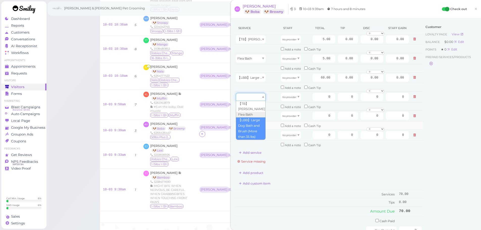
drag, startPoint x: 255, startPoint y: 99, endPoint x: 254, endPoint y: 122, distance: 23.6
type input "60.00"
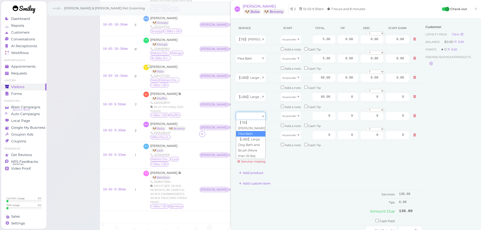
drag, startPoint x: 253, startPoint y: 117, endPoint x: 253, endPoint y: 135, distance: 18.0
type input "5.00"
drag, startPoint x: 254, startPoint y: 139, endPoint x: 256, endPoint y: 147, distance: 7.9
type input "5.00"
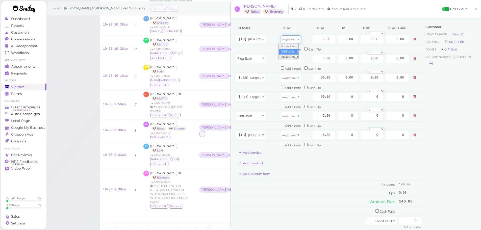
drag, startPoint x: 291, startPoint y: 39, endPoint x: 290, endPoint y: 50, distance: 11.6
type input "2.15"
drag, startPoint x: 290, startPoint y: 59, endPoint x: 289, endPoint y: 68, distance: 9.4
type input "2.15"
drag, startPoint x: 288, startPoint y: 80, endPoint x: 289, endPoint y: 90, distance: 9.6
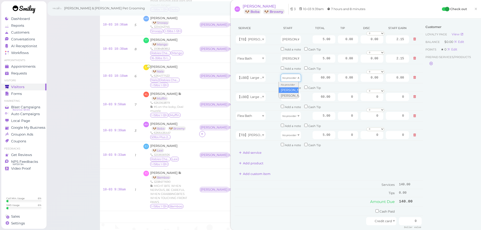
type input "25.80"
drag, startPoint x: 290, startPoint y: 99, endPoint x: 292, endPoint y: 113, distance: 14.3
type input "25.80"
drag, startPoint x: 290, startPoint y: 117, endPoint x: 289, endPoint y: 133, distance: 16.4
type input "2.15"
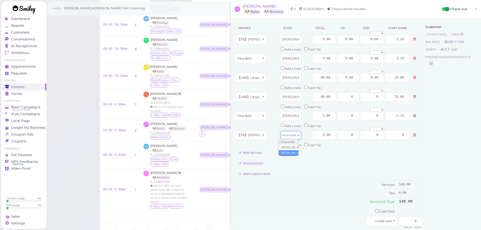
drag, startPoint x: 290, startPoint y: 135, endPoint x: 293, endPoint y: 151, distance: 16.3
type input "2.15"
click at [315, 76] on input "60.00" at bounding box center [324, 78] width 23 height 8
type input "75.00"
type input "32.25"
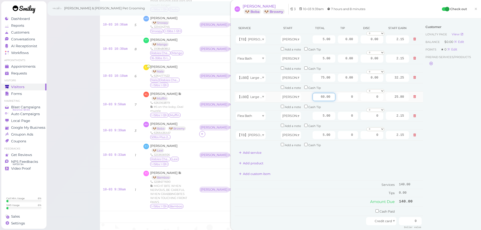
click at [313, 99] on input "60.00" at bounding box center [324, 97] width 23 height 8
type input "75"
type input "32.25"
click at [340, 167] on div "Add product" at bounding box center [329, 163] width 188 height 8
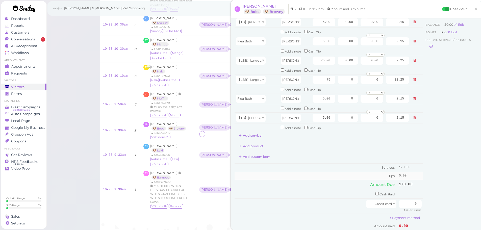
scroll to position [25, 0]
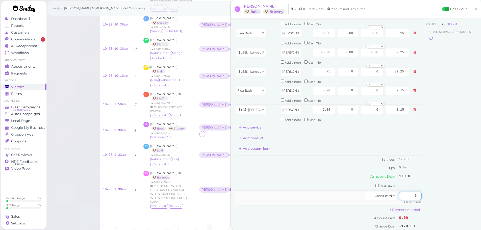
click at [399, 195] on input "0" at bounding box center [410, 196] width 23 height 8
type input "170"
click at [439, 202] on div "Customer Loyalty page View Balance $0.00 Edit Points ★ 0 Edit Prepaid services/…" at bounding box center [450, 116] width 54 height 239
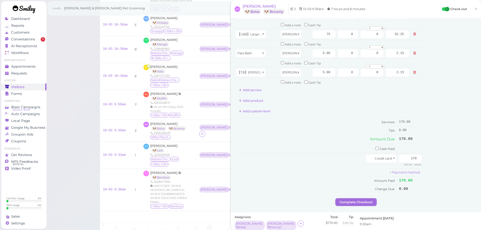
scroll to position [101, 0]
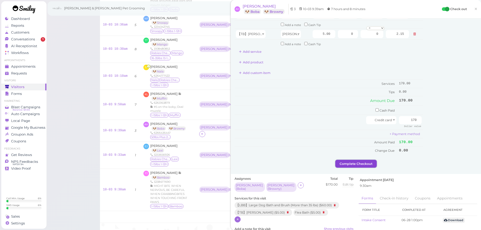
click at [360, 166] on button "Complete Checkout" at bounding box center [356, 164] width 41 height 8
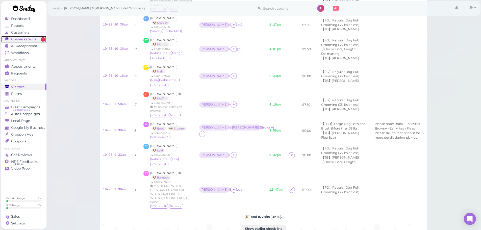
click at [29, 41] on span "Conversations" at bounding box center [23, 39] width 25 height 4
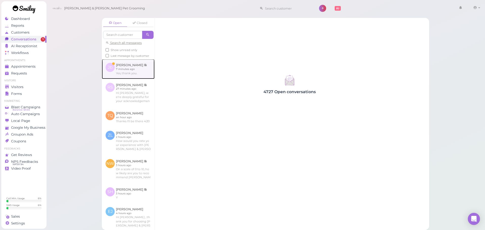
click at [104, 78] on link at bounding box center [128, 69] width 53 height 20
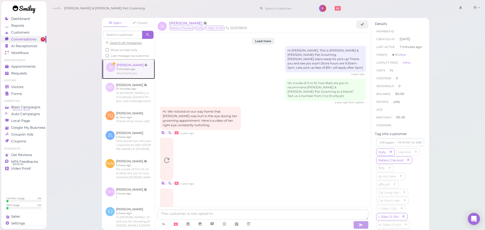
scroll to position [663, 0]
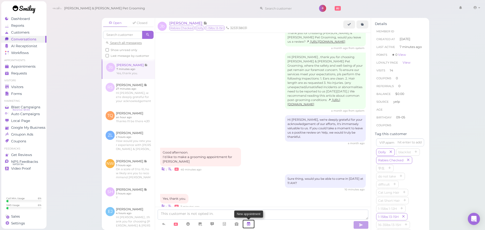
click at [248, 225] on icon at bounding box center [249, 224] width 4 height 5
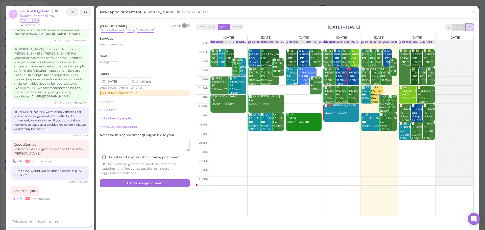
click at [467, 30] on button "next" at bounding box center [470, 27] width 8 height 7
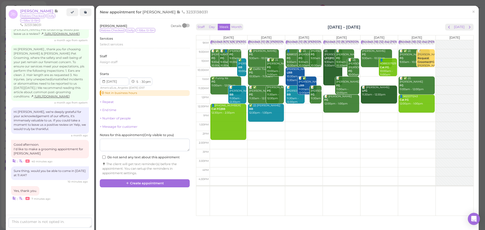
click at [244, 78] on td at bounding box center [342, 81] width 264 height 9
type input "2025-10-06"
select select "11"
select select "00"
select select "am"
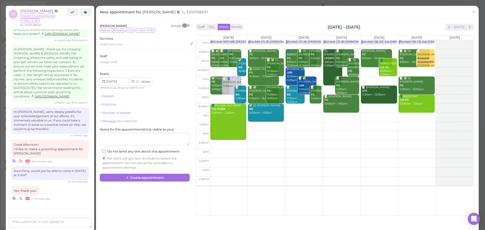
click at [107, 48] on div "Select services" at bounding box center [145, 45] width 90 height 6
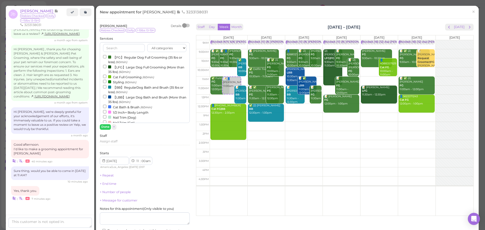
click at [116, 60] on label "【FG】Regular Dog Full Grooming (35 lbs or less) (60min)" at bounding box center [144, 60] width 83 height 10
click at [106, 58] on input "【FG】Regular Dog Full Grooming (35 lbs or less) (60min)" at bounding box center [104, 56] width 3 height 3
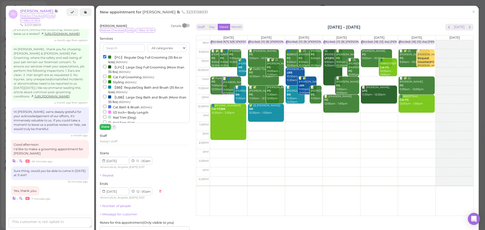
click at [107, 127] on button "Done" at bounding box center [105, 126] width 11 height 5
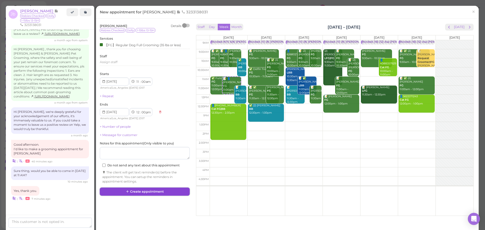
click at [157, 190] on button "Create appointment" at bounding box center [145, 192] width 90 height 8
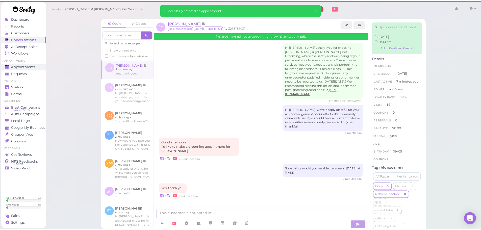
scroll to position [663, 0]
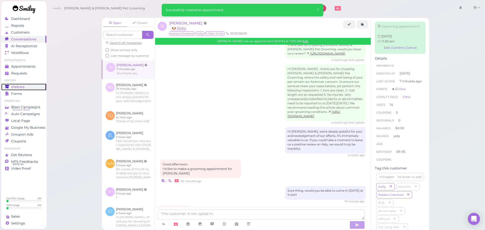
click at [23, 85] on div "Visitors" at bounding box center [23, 87] width 36 height 4
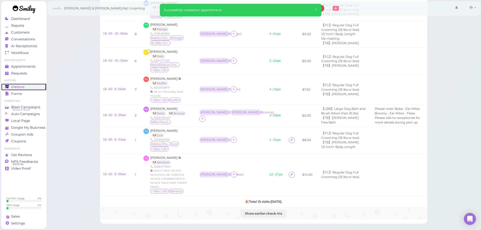
scroll to position [382, 0]
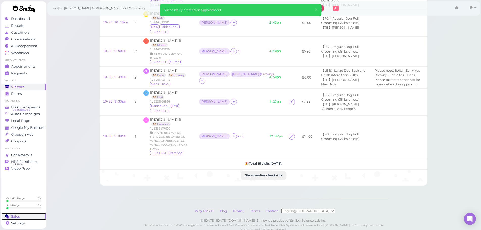
click at [16, 215] on span "Sales" at bounding box center [15, 217] width 9 height 4
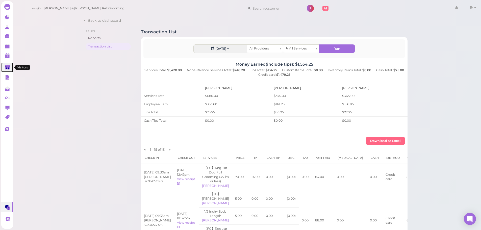
click at [7, 68] on polygon at bounding box center [7, 67] width 5 height 4
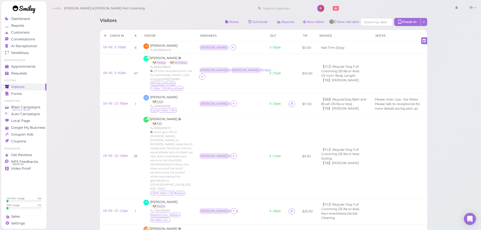
click at [21, 214] on link "Sales" at bounding box center [23, 216] width 45 height 7
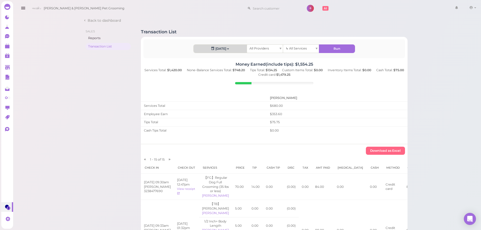
click at [209, 52] on button "[DATE]" at bounding box center [220, 49] width 53 height 8
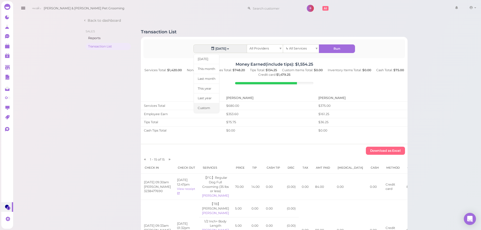
click at [213, 108] on link "Custom" at bounding box center [207, 108] width 26 height 10
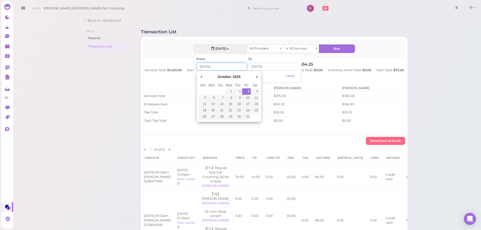
click at [219, 66] on input "Use the arrow keys to pick a date" at bounding box center [222, 67] width 51 height 8
type input "2025-09-30"
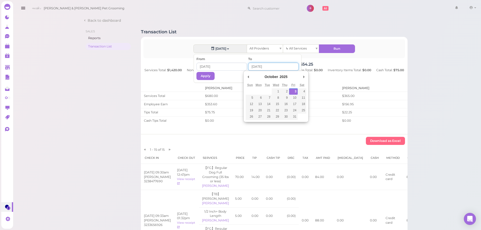
click at [265, 68] on input "Use the arrow keys to pick a date" at bounding box center [273, 67] width 51 height 8
type input "2025-09-30"
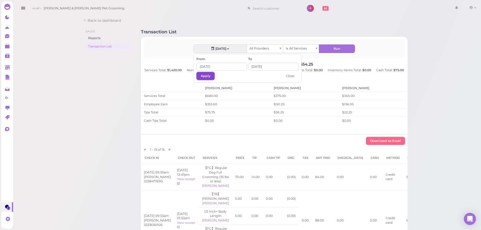
click at [209, 78] on button "Apply" at bounding box center [206, 76] width 18 height 8
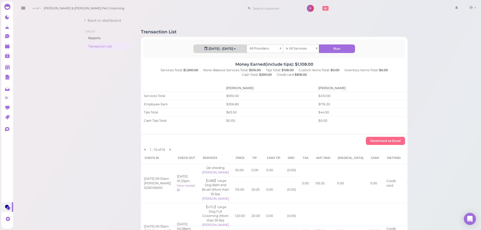
click at [231, 48] on button "2025-09-30 - 2025-09-30" at bounding box center [220, 49] width 53 height 8
click at [211, 108] on link "Custom" at bounding box center [207, 108] width 26 height 10
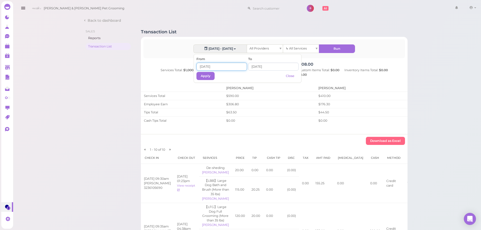
click at [236, 70] on input at bounding box center [222, 67] width 51 height 8
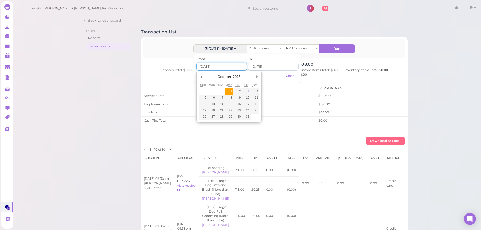
type input "2025-10-01"
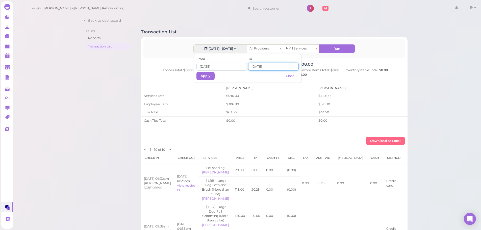
click at [261, 68] on input at bounding box center [273, 67] width 51 height 8
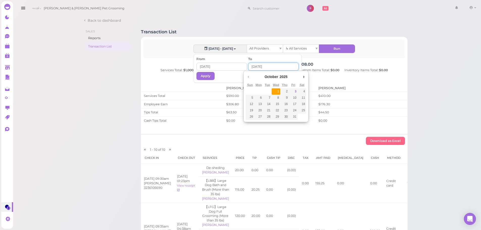
type input "2025-10-01"
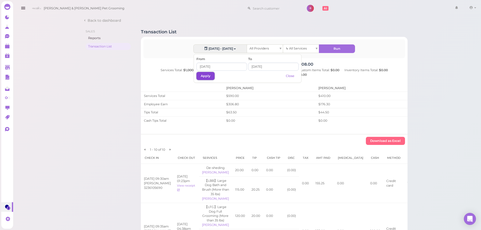
click at [203, 74] on button "Apply" at bounding box center [206, 76] width 18 height 8
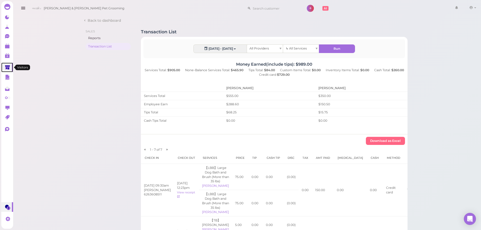
click at [7, 70] on icon at bounding box center [7, 67] width 5 height 5
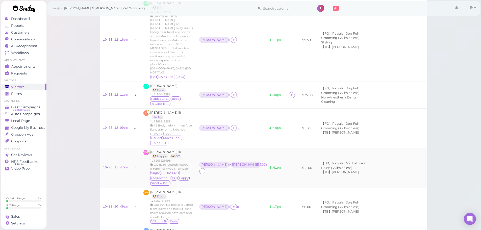
scroll to position [152, 0]
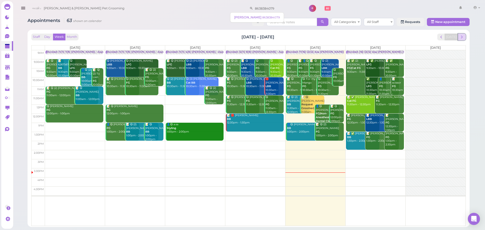
click at [463, 38] on span "next" at bounding box center [462, 37] width 5 height 5
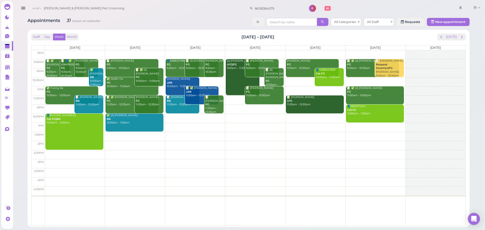
click at [238, 106] on td at bounding box center [255, 109] width 421 height 9
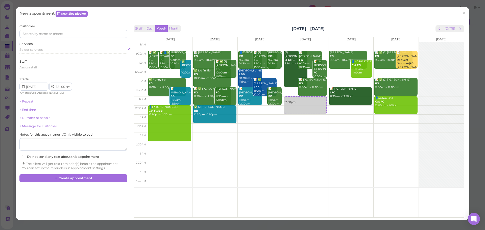
click at [44, 48] on div "Select services" at bounding box center [73, 50] width 108 height 5
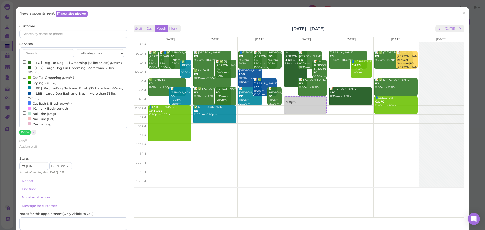
click at [41, 63] on label "【FG】Regular Dog Full Grooming (35 lbs or less) (60min)" at bounding box center [72, 62] width 99 height 5
click at [26, 63] on input "【FG】Regular Dog Full Grooming (35 lbs or less) (60min)" at bounding box center [24, 61] width 3 height 3
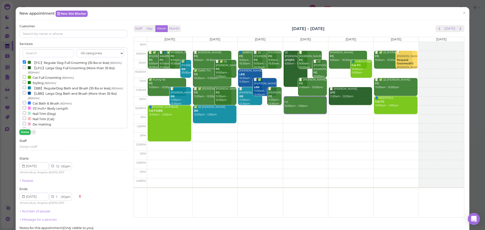
click at [25, 131] on button "Done" at bounding box center [24, 132] width 11 height 5
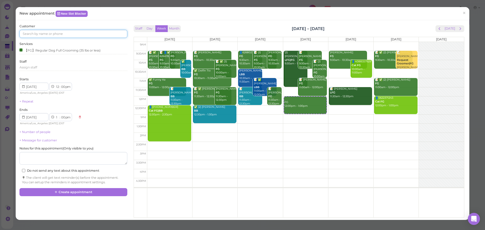
click at [50, 33] on input at bounding box center [73, 34] width 108 height 8
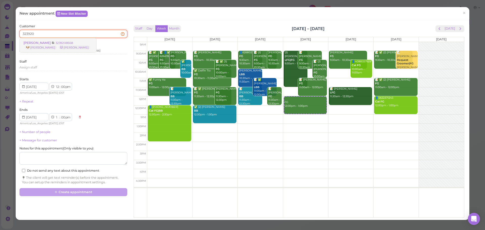
type input "323920"
click at [58, 40] on link "[PERSON_NAME] 3239208568 🐶 [PERSON_NAME] 🐱 [PERSON_NAME]" at bounding box center [58, 45] width 77 height 14
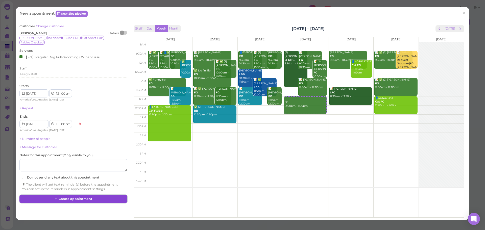
click at [83, 195] on button "Create appointment" at bounding box center [73, 199] width 108 height 8
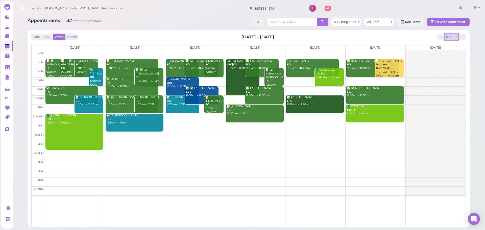
click at [451, 39] on button "[DATE]" at bounding box center [452, 37] width 14 height 7
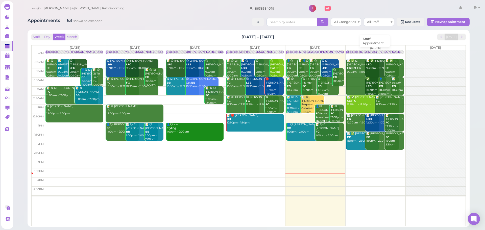
click at [377, 51] on div "Blocked: (16) 12(12) Asa [PERSON_NAME] [PERSON_NAME] • Appointment" at bounding box center [397, 52] width 100 height 4
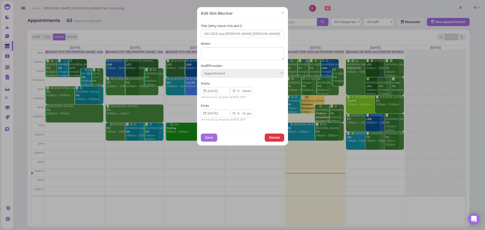
click at [199, 36] on div "Title (Why block this slot?) (16) 12(12) Asa [PERSON_NAME] [PERSON_NAME] Notes …" at bounding box center [242, 74] width 91 height 109
click at [201, 34] on input "(16) 12(12) Asa [PERSON_NAME] [PERSON_NAME]" at bounding box center [242, 34] width 83 height 8
click at [213, 36] on input "15(16) 12(12) Asa [PERSON_NAME] [PERSON_NAME]" at bounding box center [242, 34] width 83 height 8
type input "15(16) 13(12) Asa [PERSON_NAME] [PERSON_NAME]"
click at [204, 140] on button "Save" at bounding box center [209, 138] width 16 height 8
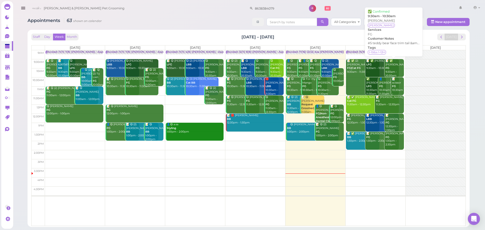
click at [395, 65] on div "📝 ✅ [PERSON_NAME] FG 9:30am - 10:30am" at bounding box center [394, 68] width 18 height 18
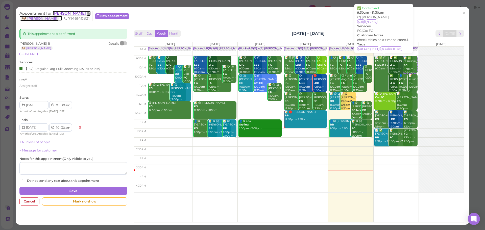
click at [65, 14] on span "[PERSON_NAME]" at bounding box center [70, 13] width 34 height 5
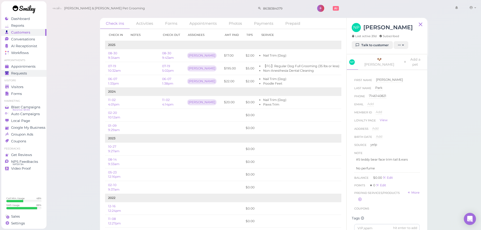
click at [34, 71] on div "Requests" at bounding box center [23, 73] width 36 height 4
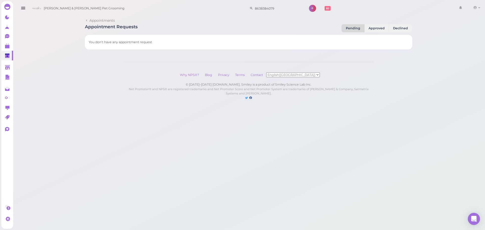
click at [36, 65] on div "Appointments Appointment Requests Pending Approved Declined You don't have any …" at bounding box center [248, 55] width 473 height 110
click at [7, 44] on icon at bounding box center [7, 46] width 5 height 5
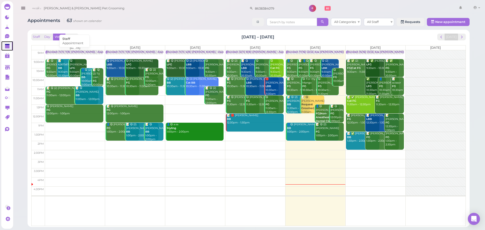
click at [86, 53] on div "Blocked: 11(11) 7(8) [PERSON_NAME] • Appointment" at bounding box center [80, 52] width 69 height 4
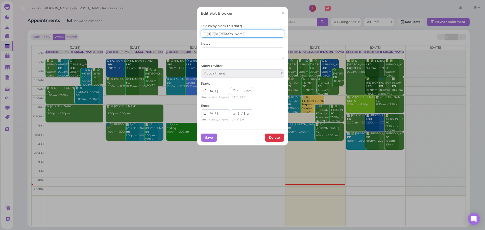
click at [240, 33] on input "11(11) 7(8) [PERSON_NAME]" at bounding box center [242, 34] width 83 height 8
click at [278, 15] on link "×" at bounding box center [282, 13] width 9 height 12
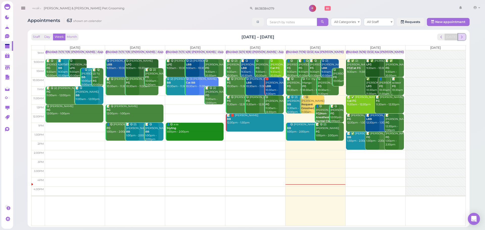
click at [463, 37] on span "next" at bounding box center [462, 37] width 5 height 5
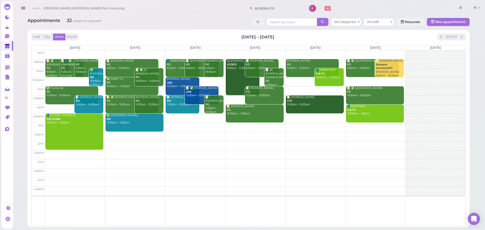
click at [70, 51] on td at bounding box center [255, 54] width 421 height 9
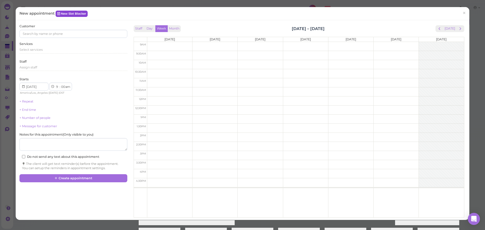
click at [81, 12] on link "New Slot Blocker" at bounding box center [72, 14] width 32 height 6
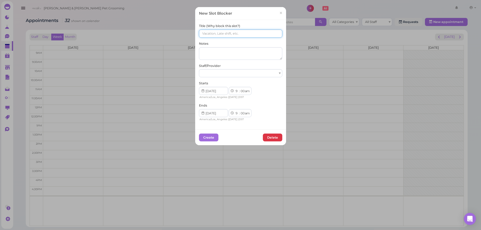
click at [234, 31] on input at bounding box center [240, 34] width 83 height 8
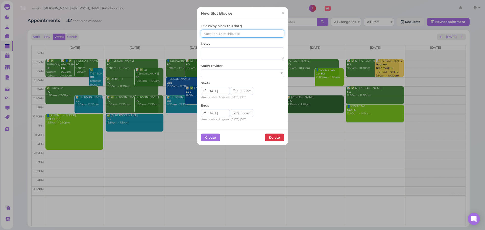
paste input "11(11) 7(8) Asa Rebecca"
type input "8(11) 5(8) Asa Rebecca"
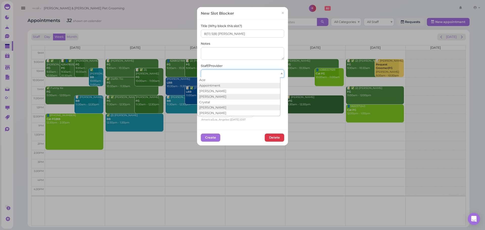
drag, startPoint x: 211, startPoint y: 75, endPoint x: 217, endPoint y: 92, distance: 18.1
click at [211, 76] on div at bounding box center [242, 73] width 83 height 8
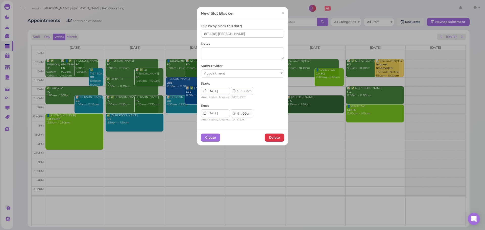
click at [242, 114] on select "00 05 10 15 20 25 30 35 40 45 50 55" at bounding box center [244, 113] width 5 height 5
select select "15"
click at [242, 111] on select "00 05 10 15 20 25 30 35 40 45 50 55" at bounding box center [244, 113] width 5 height 5
click at [213, 135] on button "Create" at bounding box center [210, 138] width 19 height 8
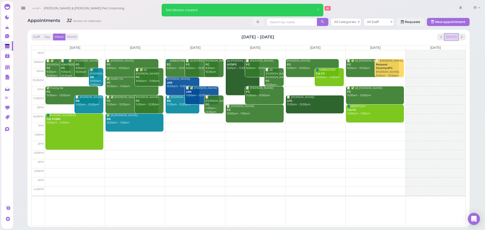
click at [448, 39] on button "[DATE]" at bounding box center [452, 37] width 14 height 7
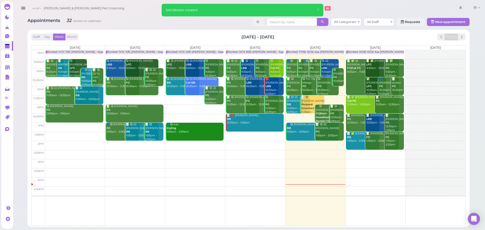
click at [321, 51] on div "Blocked: 17(16) 12(12) Asa [PERSON_NAME] [PERSON_NAME] • Appointment" at bounding box center [338, 52] width 102 height 4
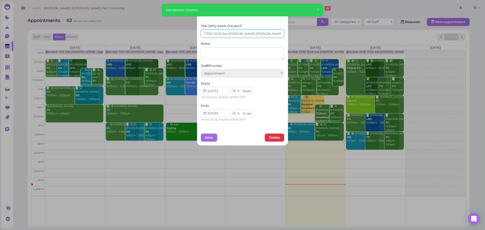
click at [267, 33] on input "17(16) 12(12) Asa Helen Rebecca" at bounding box center [242, 34] width 83 height 8
click at [281, 14] on span "×" at bounding box center [282, 13] width 3 height 7
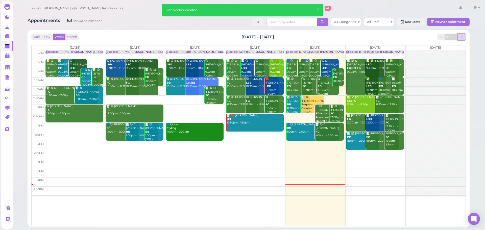
click at [461, 36] on span "next" at bounding box center [462, 37] width 5 height 5
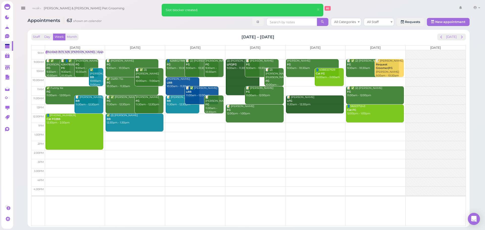
click at [139, 53] on td at bounding box center [255, 54] width 421 height 9
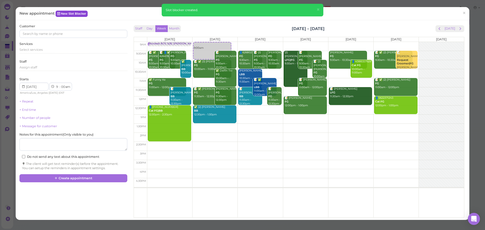
click at [85, 13] on link "New Slot Blocker" at bounding box center [72, 14] width 32 height 6
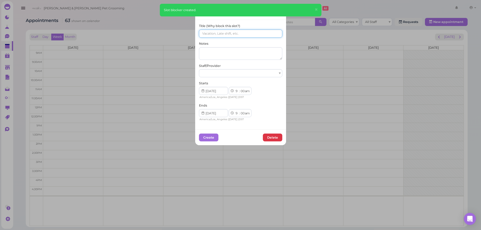
click at [234, 34] on input at bounding box center [240, 34] width 83 height 8
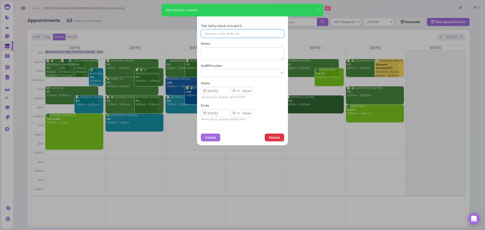
paste input "17(16) 12(12) Asa Helen Rebecca"
drag, startPoint x: 205, startPoint y: 36, endPoint x: 177, endPoint y: 36, distance: 27.5
click at [177, 36] on div "New Slot Blocker × Title (Why block this slot?) 17(16) 12(12) Asa Helen Rebecca…" at bounding box center [242, 115] width 485 height 230
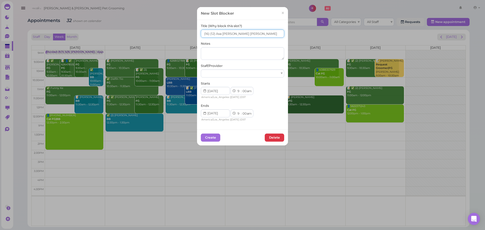
type input "(16) (12) Asa [PERSON_NAME] [PERSON_NAME]"
click at [218, 76] on div at bounding box center [242, 73] width 83 height 8
click at [244, 113] on select "00 05 10 15 20 25 30 35 40 45 50 55" at bounding box center [244, 113] width 5 height 5
select select "15"
click at [242, 111] on select "00 05 10 15 20 25 30 35 40 45 50 55" at bounding box center [244, 113] width 5 height 5
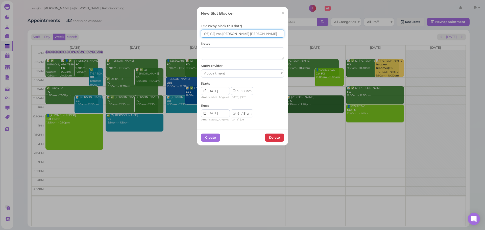
click at [251, 30] on input "(16) (12) Asa [PERSON_NAME] [PERSON_NAME]" at bounding box center [242, 34] width 83 height 8
click at [211, 140] on button "Create" at bounding box center [210, 138] width 19 height 8
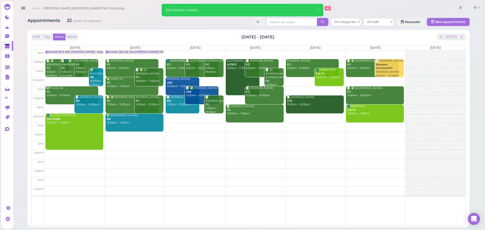
click at [308, 51] on td at bounding box center [255, 54] width 421 height 9
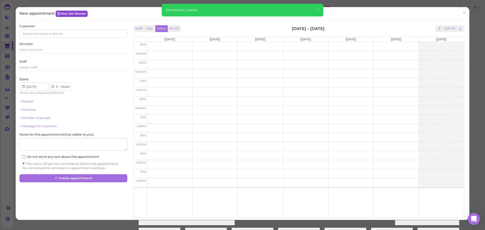
click at [88, 12] on link "New Slot Blocker" at bounding box center [72, 14] width 32 height 6
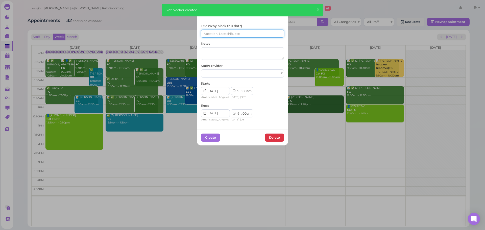
click at [258, 34] on input at bounding box center [242, 34] width 83 height 8
paste input "(16) (12) Asa [PERSON_NAME] [PERSON_NAME]"
type input "(16) (12) Asa [PERSON_NAME] [PERSON_NAME]"
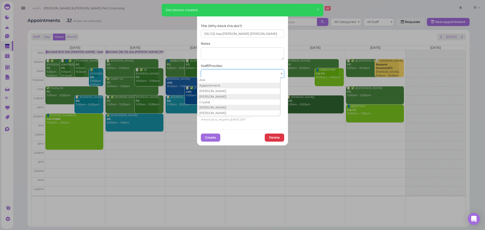
click at [227, 74] on div at bounding box center [242, 73] width 83 height 8
click at [223, 74] on div "Ace" at bounding box center [242, 73] width 83 height 8
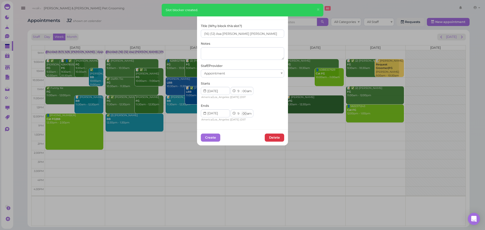
click at [242, 113] on select "00 05 10 15 20 25 30 35 40 45 50 55" at bounding box center [244, 113] width 5 height 5
select select "15"
click at [242, 111] on select "00 05 10 15 20 25 30 35 40 45 50 55" at bounding box center [244, 113] width 5 height 5
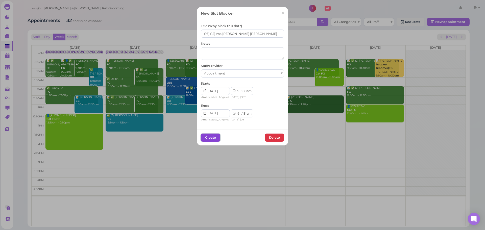
click at [206, 137] on button "Create" at bounding box center [210, 138] width 19 height 8
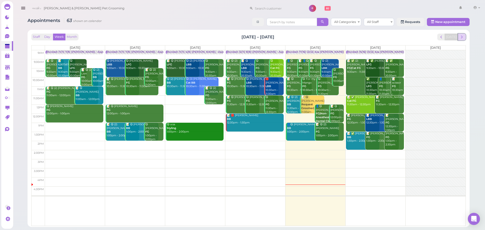
click at [462, 34] on button "next" at bounding box center [462, 37] width 8 height 7
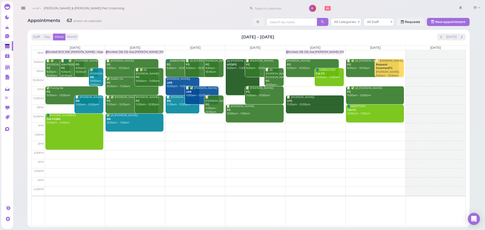
click at [358, 51] on td at bounding box center [255, 54] width 421 height 9
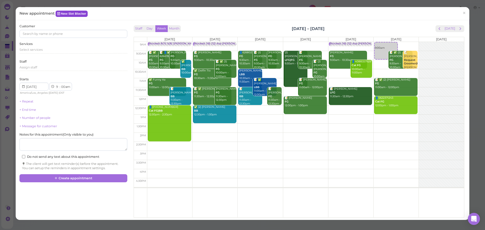
click at [70, 12] on link "New Slot Blocker" at bounding box center [72, 14] width 32 height 6
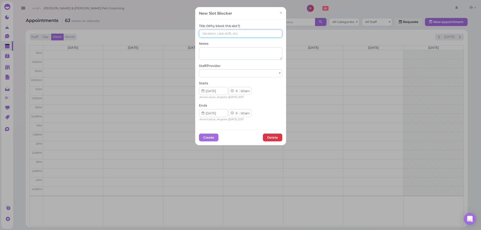
click at [220, 34] on input at bounding box center [240, 34] width 83 height 8
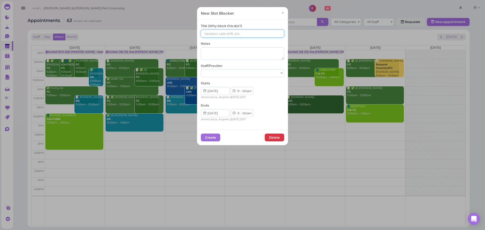
paste input "(16) (12) Asa [PERSON_NAME] [PERSON_NAME]"
type input "(16) (12) Asa [PERSON_NAME] [PERSON_NAME]"
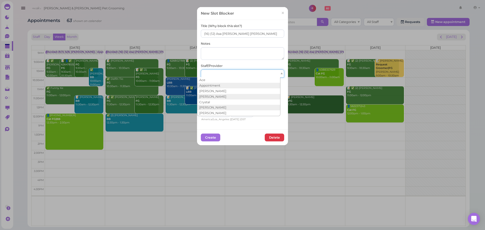
click at [229, 74] on div at bounding box center [242, 73] width 83 height 8
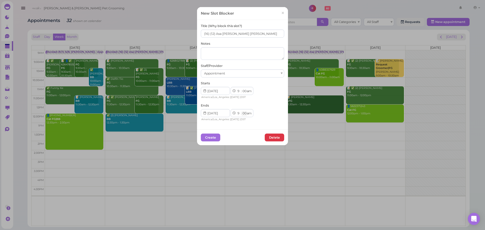
drag, startPoint x: 242, startPoint y: 113, endPoint x: 242, endPoint y: 115, distance: 2.9
click at [242, 113] on select "00 05 10 15 20 25 30 35 40 45 50 55" at bounding box center [244, 113] width 5 height 5
select select "15"
click at [242, 111] on select "00 05 10 15 20 25 30 35 40 45 50 55" at bounding box center [244, 113] width 5 height 5
click at [206, 132] on div "Create [GEOGRAPHIC_DATA]" at bounding box center [242, 138] width 91 height 16
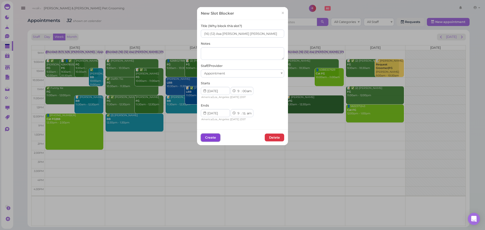
click at [206, 134] on button "Create" at bounding box center [210, 138] width 19 height 8
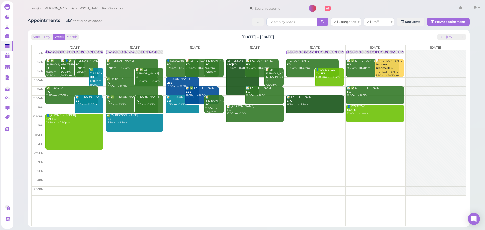
click at [140, 53] on div "Blocked: (16) (12) Asa [PERSON_NAME] [PERSON_NAME] • Appointment" at bounding box center [154, 52] width 97 height 4
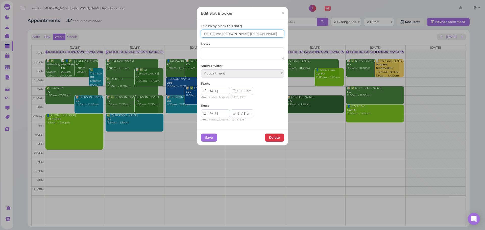
drag, startPoint x: 230, startPoint y: 35, endPoint x: 220, endPoint y: 37, distance: 10.6
click at [220, 37] on input "(16) (12) Asa [PERSON_NAME] [PERSON_NAME]" at bounding box center [242, 34] width 83 height 8
click at [204, 36] on input "(16) (12) [PERSON_NAME]" at bounding box center [242, 34] width 83 height 8
type input "(11) (8) [PERSON_NAME]"
click at [204, 138] on button "Save" at bounding box center [209, 138] width 16 height 8
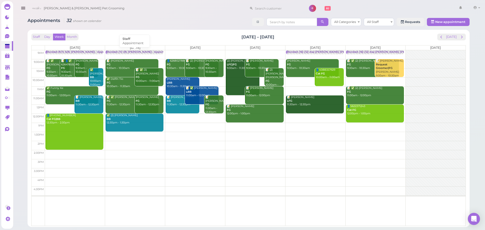
click at [148, 54] on link "Blocked: (11) (8) [PERSON_NAME] • Appointment" at bounding box center [135, 52] width 58 height 4
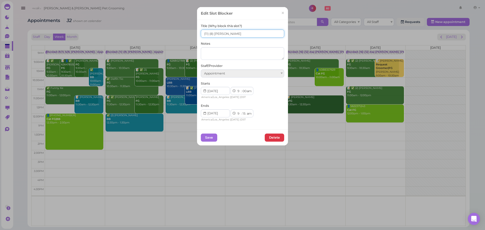
click at [242, 37] on input "(11) (8) [PERSON_NAME]" at bounding box center [242, 34] width 83 height 8
click at [281, 16] on span "×" at bounding box center [282, 13] width 3 height 7
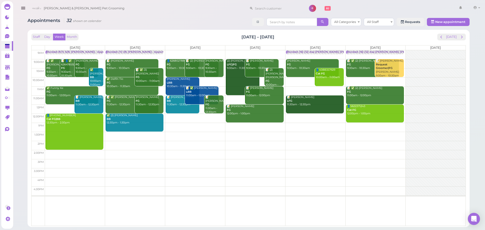
click at [265, 50] on td at bounding box center [255, 54] width 421 height 9
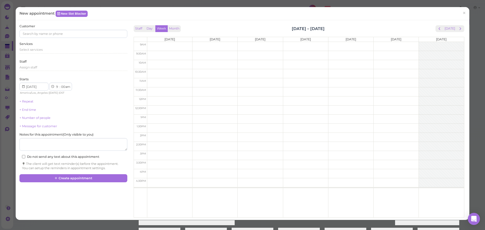
click at [74, 19] on div "New appointment New Slot Blocker ×" at bounding box center [243, 13] width 454 height 13
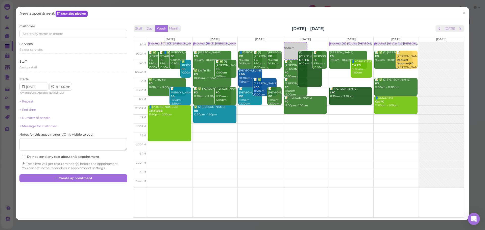
click at [76, 15] on link "New Slot Blocker" at bounding box center [72, 14] width 32 height 6
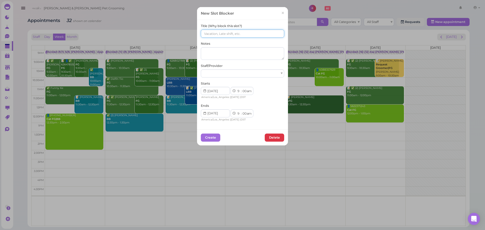
click at [228, 33] on input at bounding box center [242, 34] width 83 height 8
paste input "(11) (8) [PERSON_NAME]"
type input "(11) (8) [PERSON_NAME]"
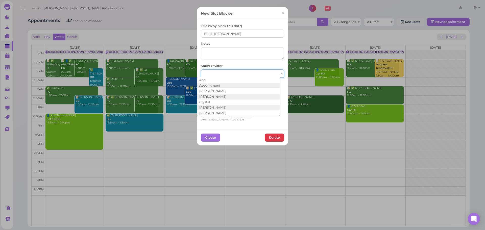
click at [222, 73] on div at bounding box center [242, 73] width 83 height 8
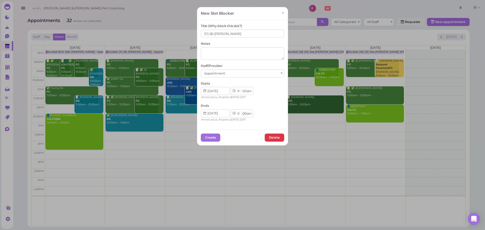
click at [242, 113] on select "00 05 10 15 20 25 30 35 40 45 50 55" at bounding box center [244, 113] width 5 height 5
select select "15"
click at [242, 111] on select "00 05 10 15 20 25 30 35 40 45 50 55" at bounding box center [244, 113] width 5 height 5
click at [211, 139] on button "Create" at bounding box center [210, 138] width 19 height 8
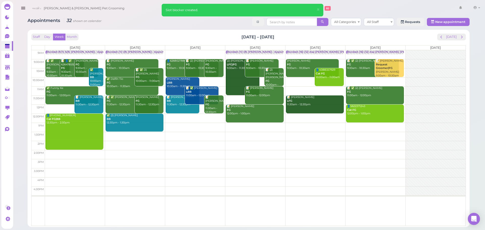
click at [188, 52] on td at bounding box center [255, 54] width 421 height 9
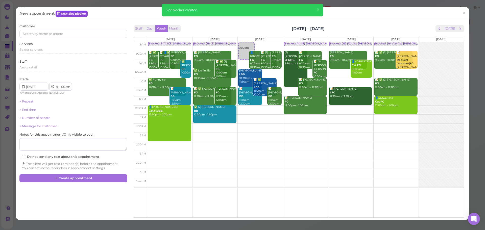
click at [71, 14] on link "New Slot Blocker" at bounding box center [72, 14] width 32 height 6
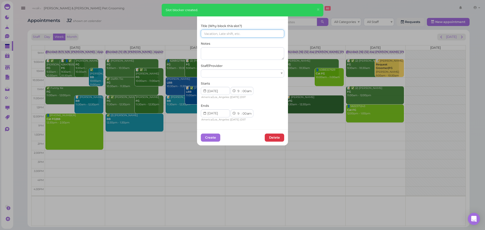
click at [223, 33] on input at bounding box center [242, 34] width 83 height 8
paste input "(11) (8) [PERSON_NAME]"
type input "(11) (8) [PERSON_NAME]"
click at [216, 74] on div at bounding box center [242, 73] width 83 height 8
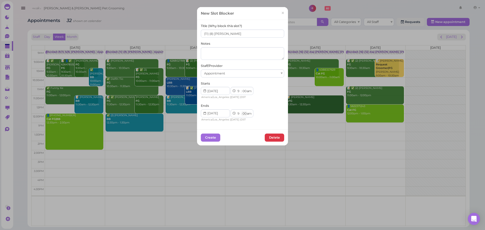
click at [242, 114] on select "00 05 10 15 20 25 30 35 40 45 50 55" at bounding box center [244, 113] width 5 height 5
select select "15"
click at [242, 111] on select "00 05 10 15 20 25 30 35 40 45 50 55" at bounding box center [244, 113] width 5 height 5
click at [210, 138] on button "Create" at bounding box center [210, 138] width 19 height 8
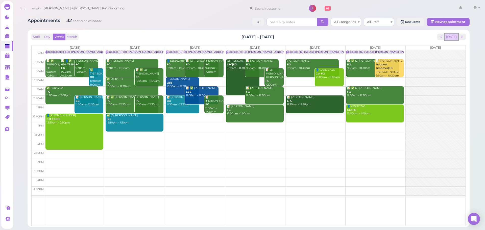
click at [452, 40] on button "[DATE]" at bounding box center [452, 37] width 14 height 7
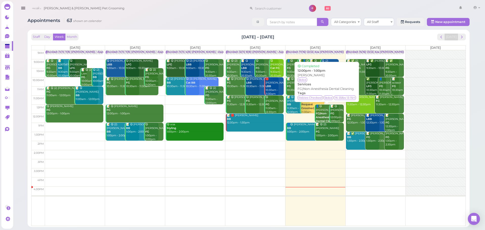
click at [318, 110] on div "👤😋 [PERSON_NAME] FG|Non-Anesthesia Dental Cleaning 12:00pm - 1:00pm" at bounding box center [327, 118] width 23 height 26
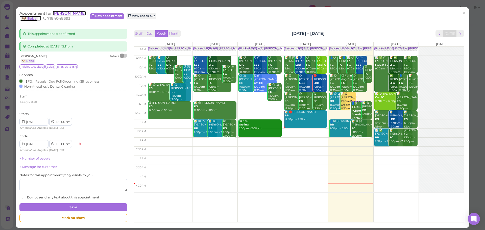
click at [75, 11] on span "[PERSON_NAME]" at bounding box center [69, 13] width 33 height 5
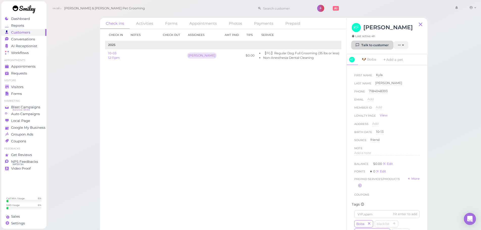
click at [368, 46] on link "Talk to customer" at bounding box center [372, 45] width 41 height 8
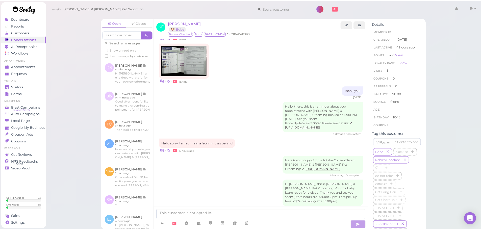
scroll to position [174, 0]
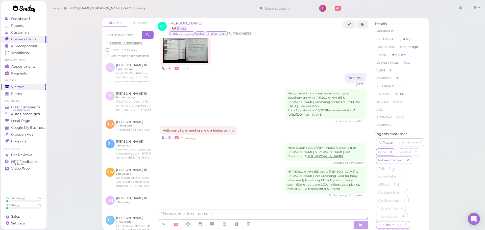
click at [30, 84] on link "Visitors" at bounding box center [23, 87] width 45 height 7
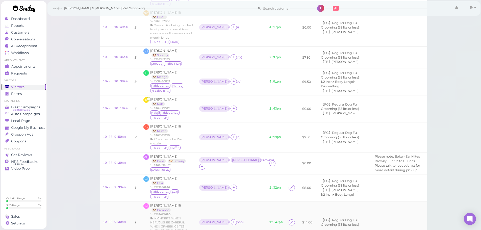
scroll to position [328, 0]
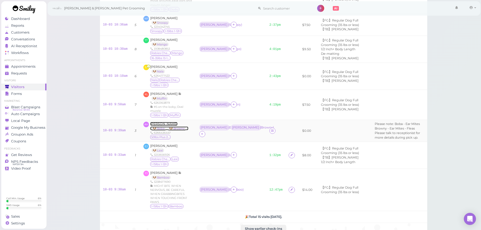
click at [165, 122] on link "[PERSON_NAME] 🐶 Boba 🐶 Browny" at bounding box center [169, 126] width 38 height 8
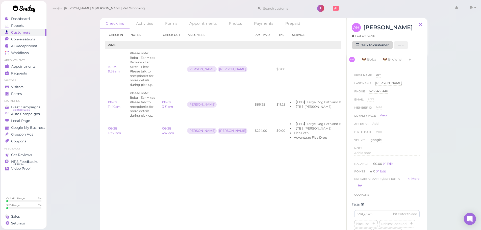
drag, startPoint x: 382, startPoint y: 39, endPoint x: 375, endPoint y: 43, distance: 8.0
click at [382, 39] on div "AH [PERSON_NAME] Last active 7h" at bounding box center [382, 32] width 61 height 18
click at [375, 43] on link "Talk to customer" at bounding box center [372, 45] width 41 height 8
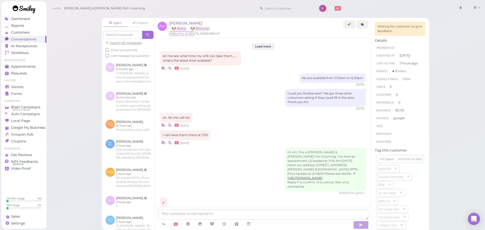
scroll to position [724, 0]
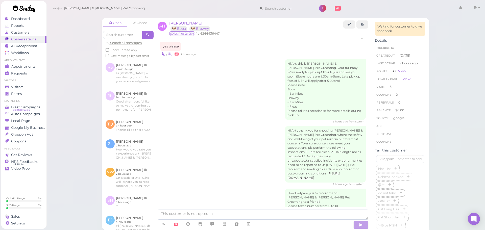
click at [288, 209] on div at bounding box center [263, 218] width 216 height 23
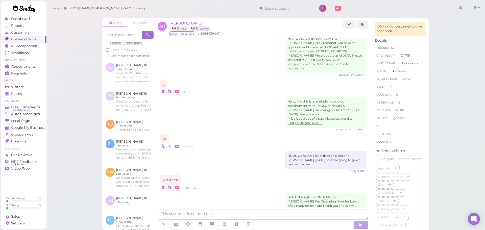
scroll to position [573, 0]
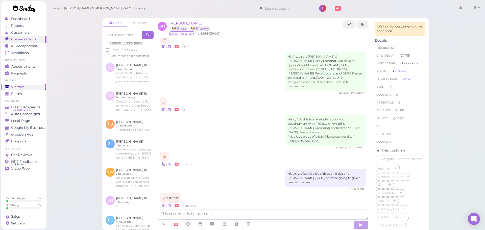
click at [42, 84] on link "Visitors" at bounding box center [23, 87] width 45 height 7
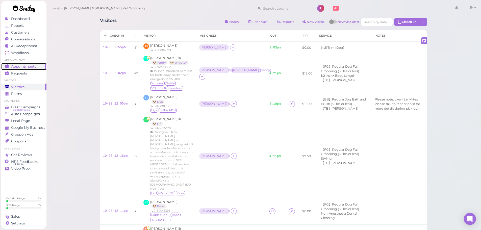
click at [21, 69] on link "Appointments" at bounding box center [23, 66] width 45 height 7
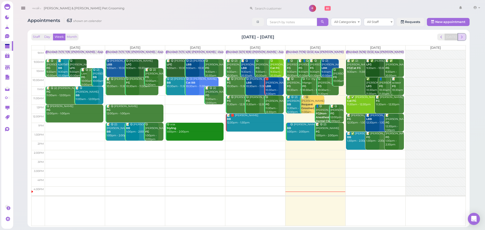
click at [463, 36] on span "next" at bounding box center [462, 37] width 5 height 5
